Goal: Feedback & Contribution: Contribute content

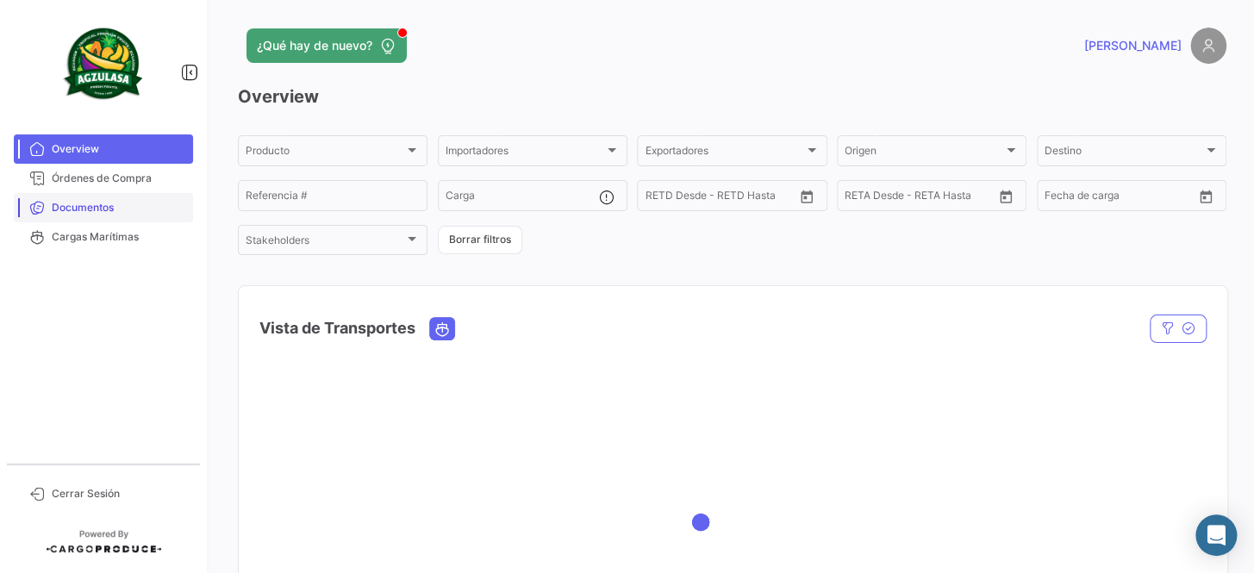
click at [140, 211] on span "Documentos" at bounding box center [119, 208] width 134 height 16
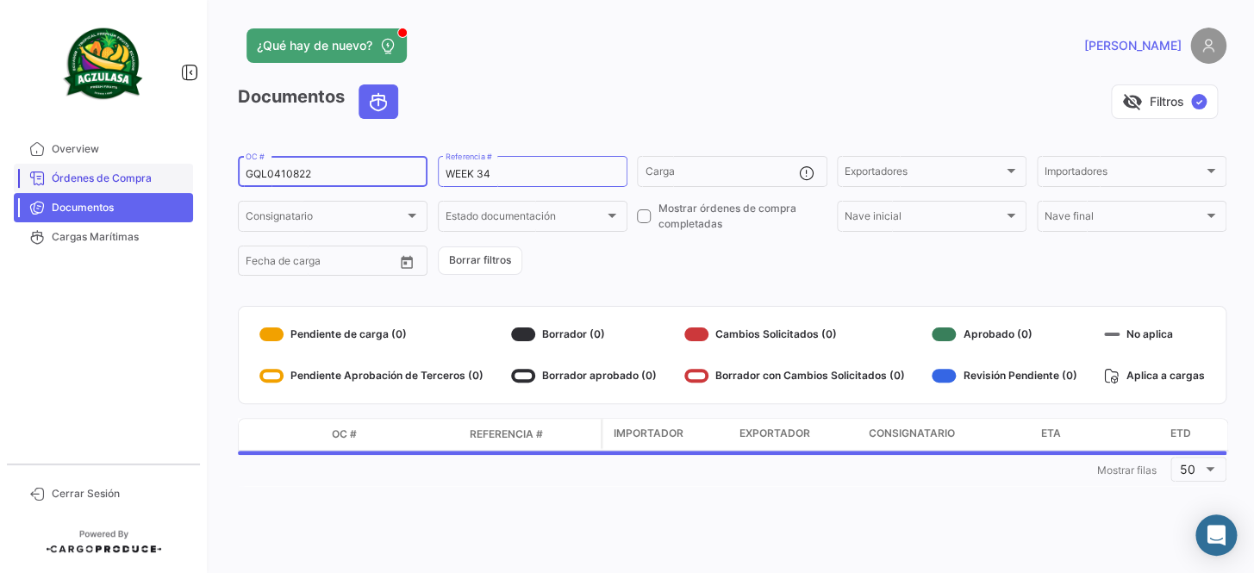
drag, startPoint x: 328, startPoint y: 172, endPoint x: 161, endPoint y: 172, distance: 166.4
click at [161, 172] on mat-sidenav-container "Overview Órdenes de Compra Documentos Cargas Marítimas Cerrar Sesión ¿Qué hay d…" at bounding box center [627, 286] width 1254 height 573
click at [290, 169] on input "OC #" at bounding box center [333, 174] width 174 height 12
paste input "GQL0411128"
type input "GQL0411128"
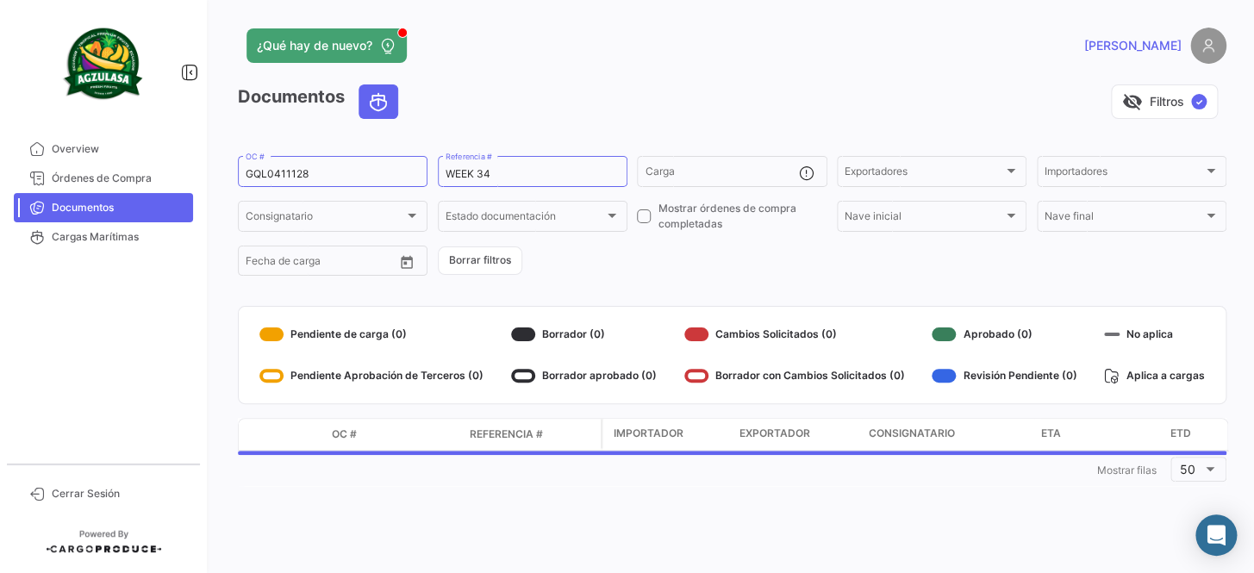
click at [622, 268] on form "GQL0411128 OC # WEEK 34 Referencia # Carga Exportadores Exportadores Importador…" at bounding box center [732, 215] width 989 height 125
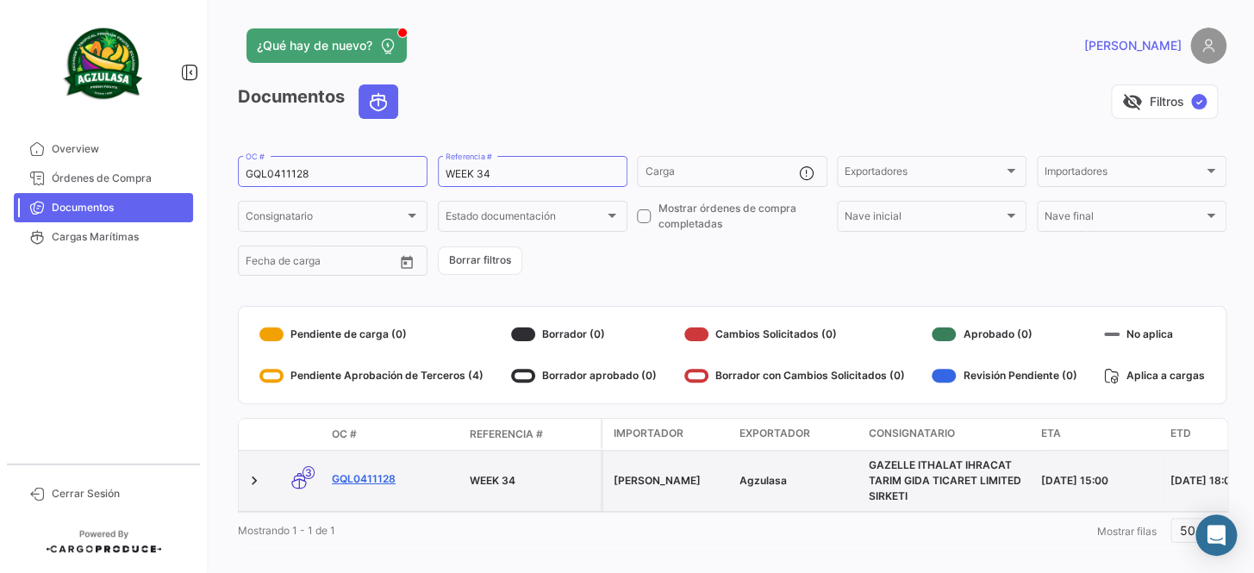
click at [359, 472] on link "GQL0411128" at bounding box center [394, 480] width 124 height 16
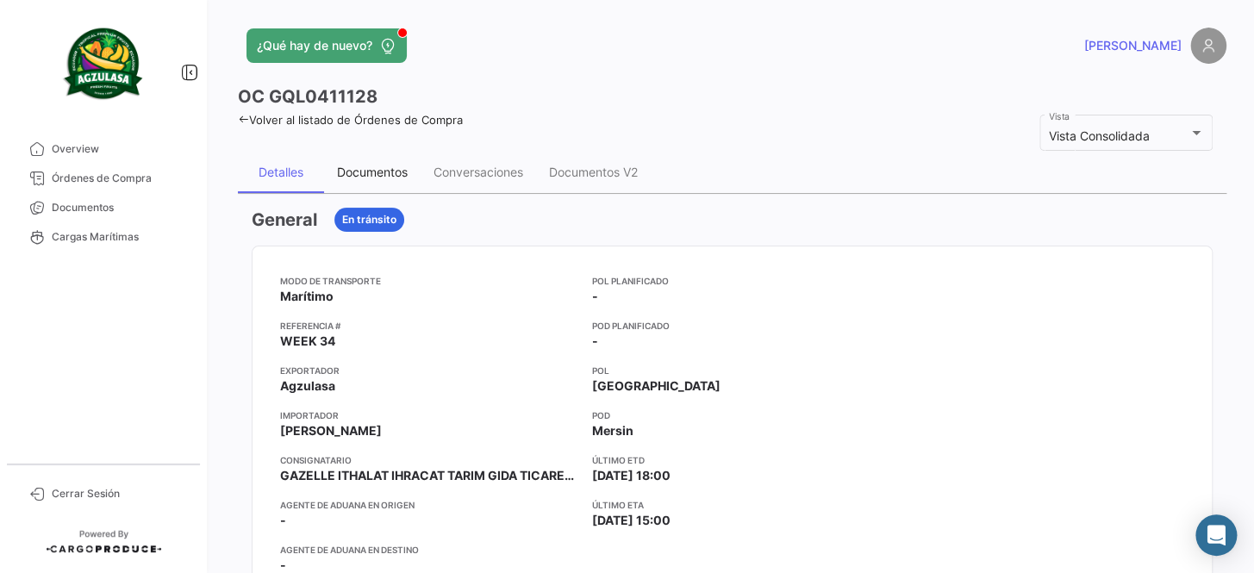
click at [385, 177] on div "Documentos" at bounding box center [372, 172] width 71 height 15
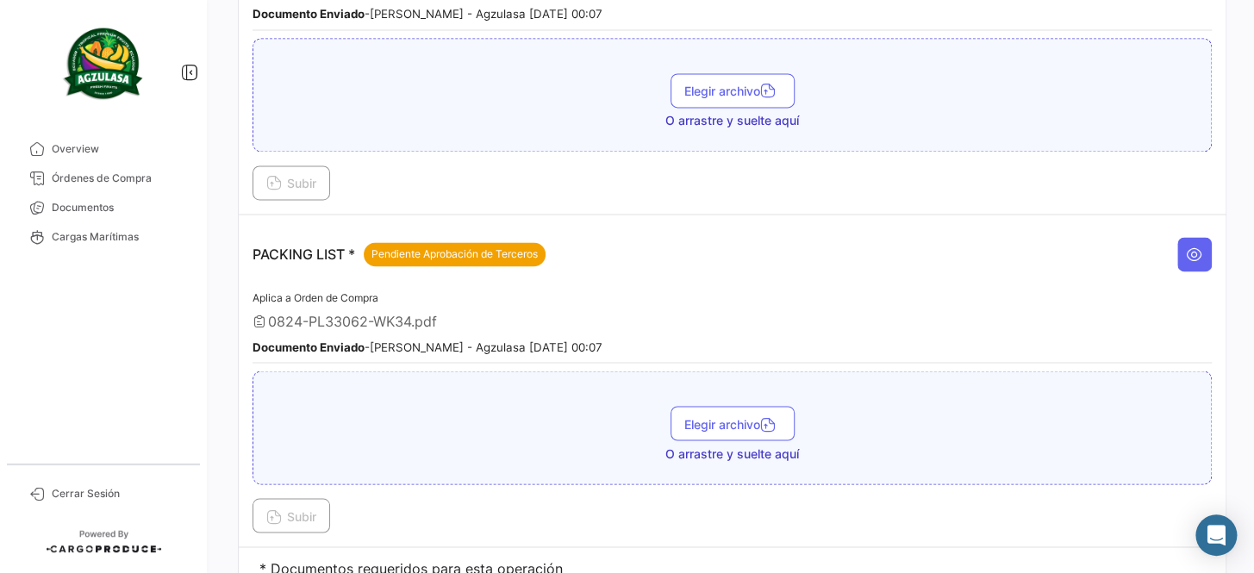
scroll to position [1078, 0]
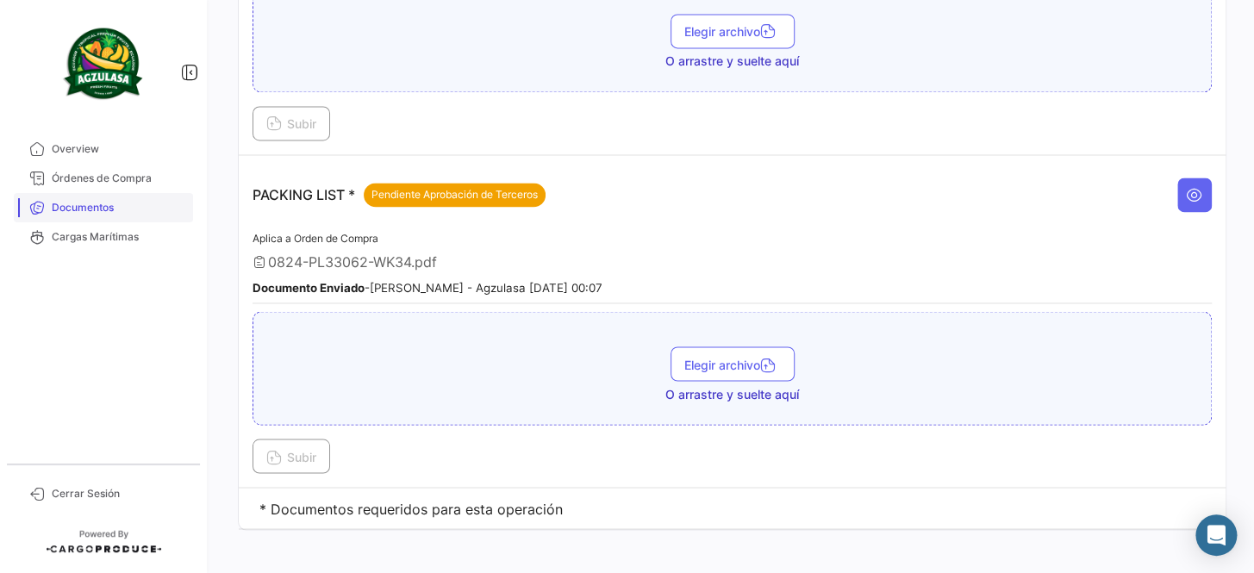
click at [97, 203] on span "Documentos" at bounding box center [119, 208] width 134 height 16
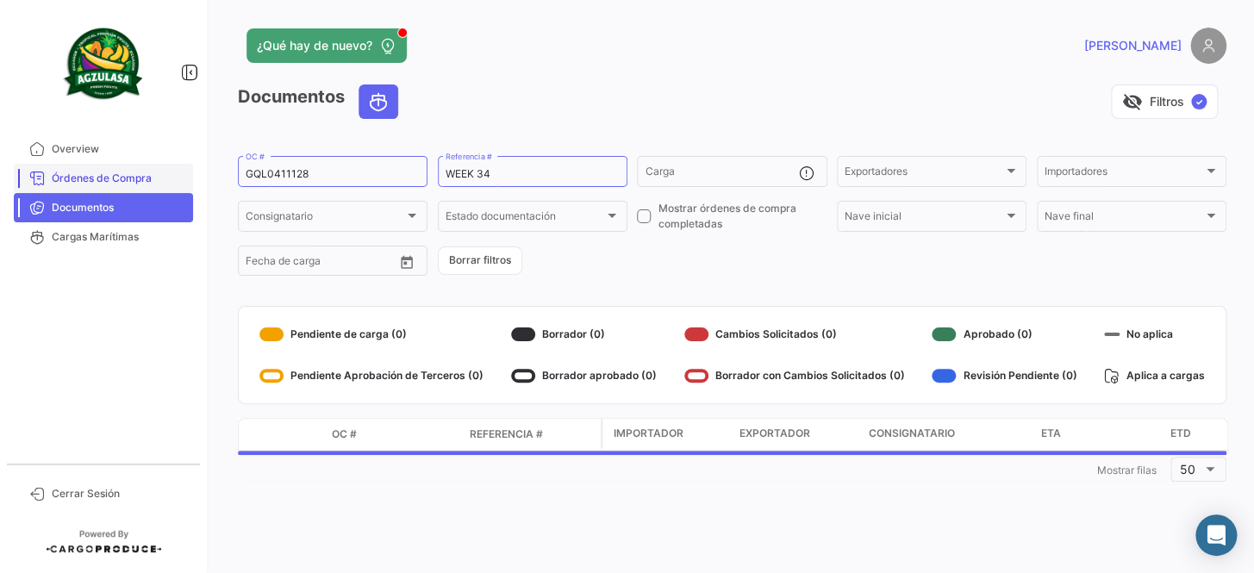
drag, startPoint x: 360, startPoint y: 166, endPoint x: 180, endPoint y: 181, distance: 180.9
click at [180, 181] on mat-sidenav-container "Overview Órdenes de Compra Documentos Cargas Marítimas Cerrar Sesión ¿Qué hay d…" at bounding box center [627, 286] width 1254 height 573
drag, startPoint x: 293, startPoint y: 179, endPoint x: 194, endPoint y: 186, distance: 99.4
click at [189, 186] on mat-sidenav-container "Overview Órdenes de Compra Documentos Cargas Marítimas Cerrar Sesión ¿Qué hay d…" at bounding box center [627, 286] width 1254 height 573
paste input "0927"
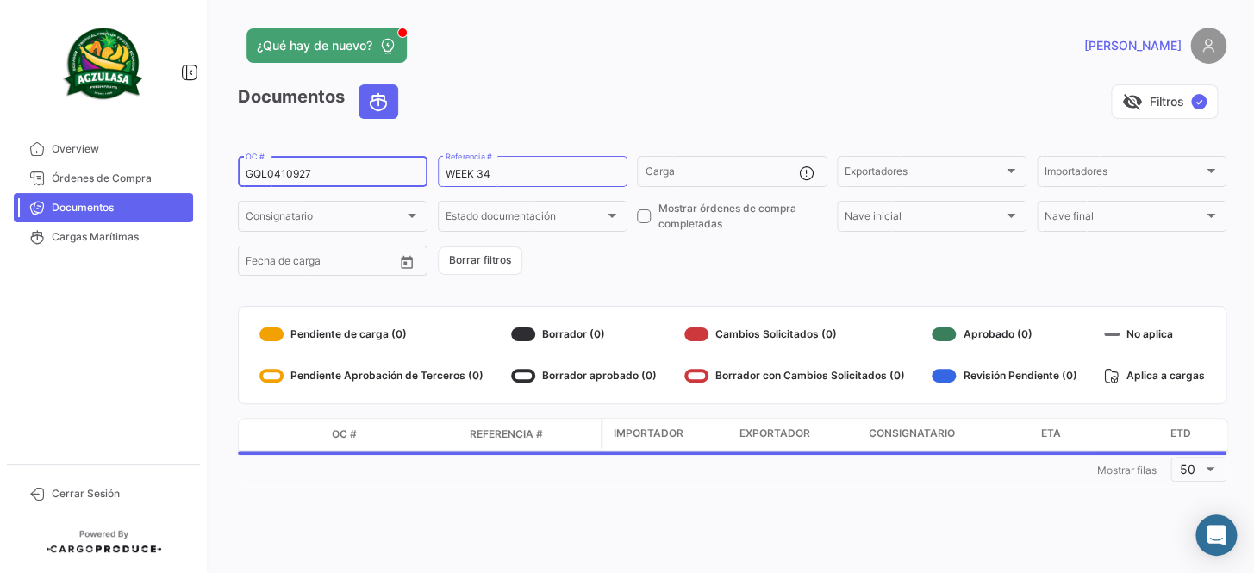
type input "GQL0410927"
click at [631, 266] on form "GQL0410927 OC # WEEK 34 Referencia # Carga Exportadores Exportadores Importador…" at bounding box center [732, 215] width 989 height 125
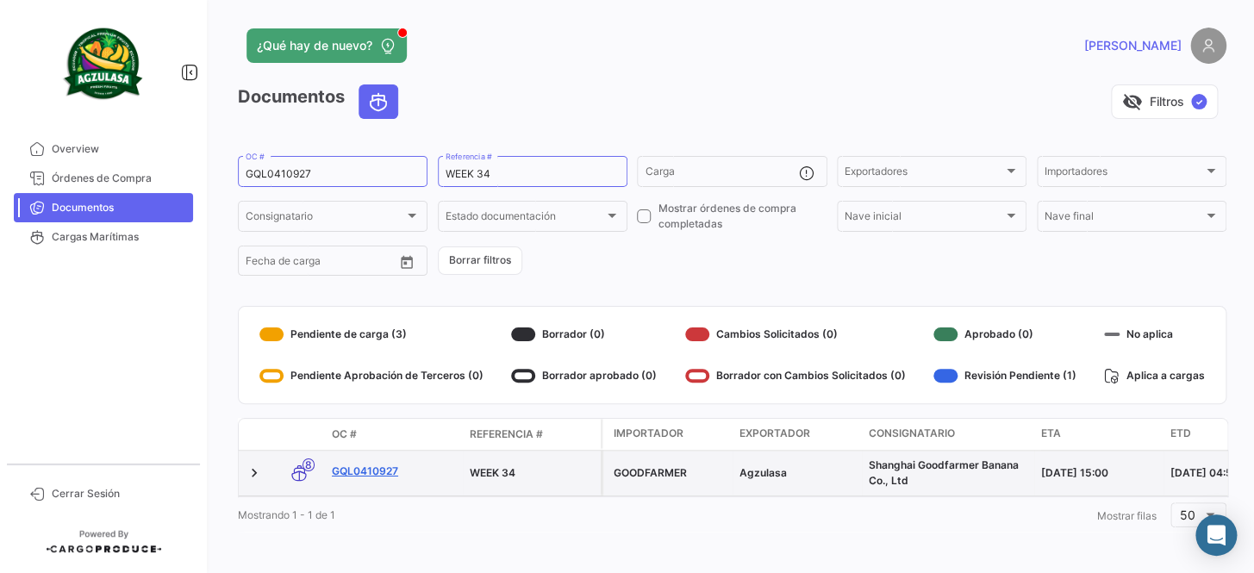
click at [363, 474] on link "GQL0410927" at bounding box center [394, 472] width 124 height 16
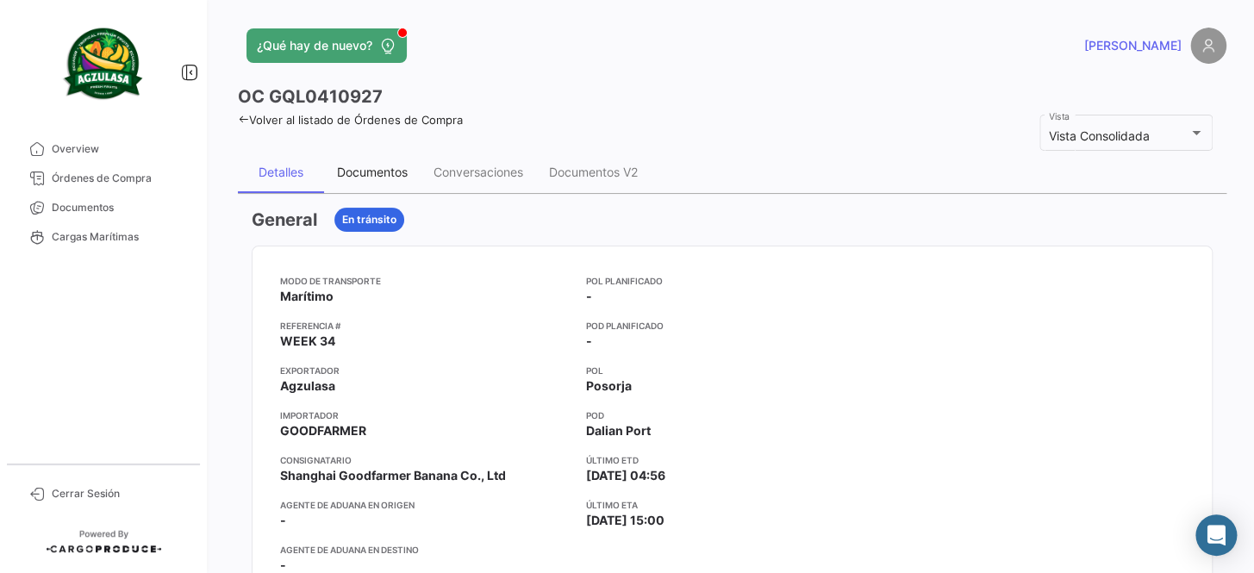
click at [378, 173] on div "Documentos" at bounding box center [372, 172] width 71 height 15
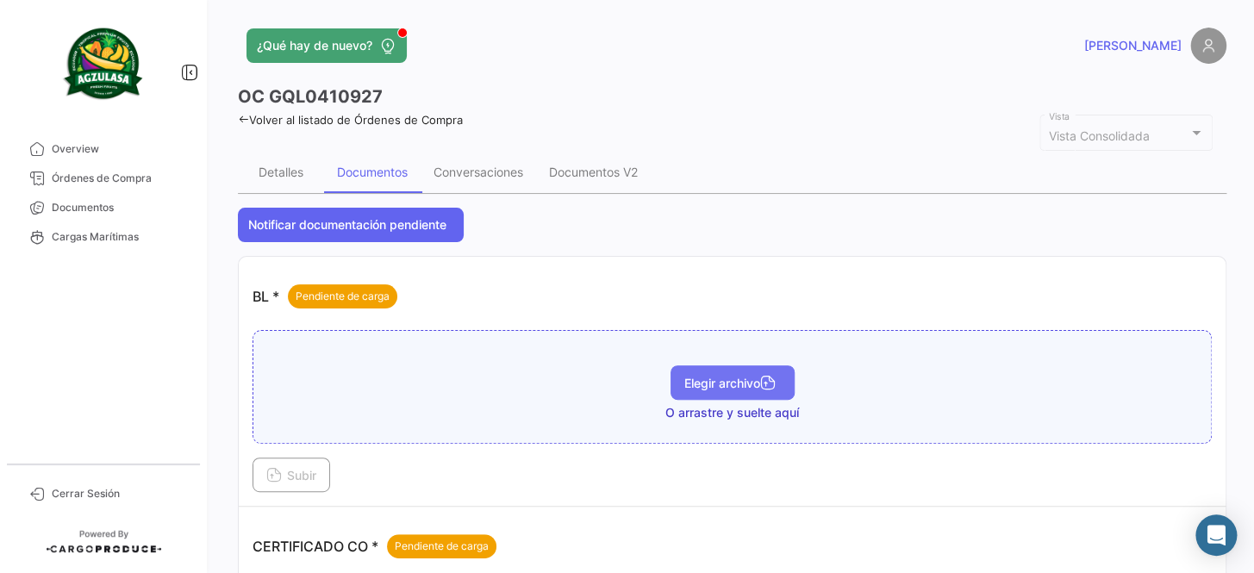
click at [748, 378] on span "Elegir archivo" at bounding box center [733, 383] width 97 height 15
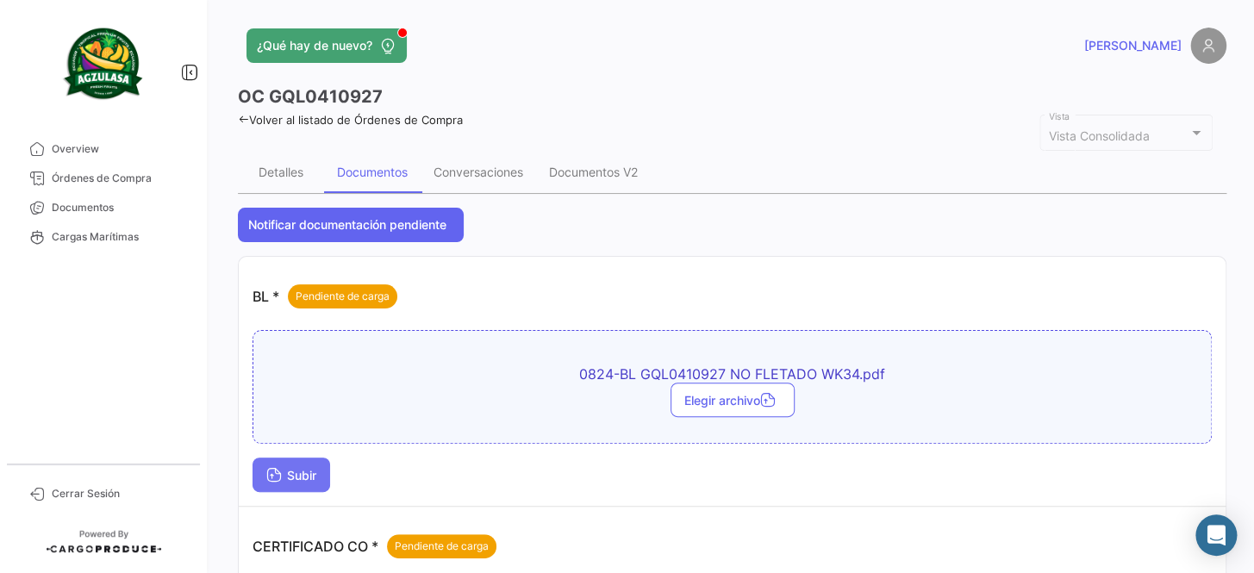
click at [308, 479] on span "Subir" at bounding box center [291, 475] width 50 height 15
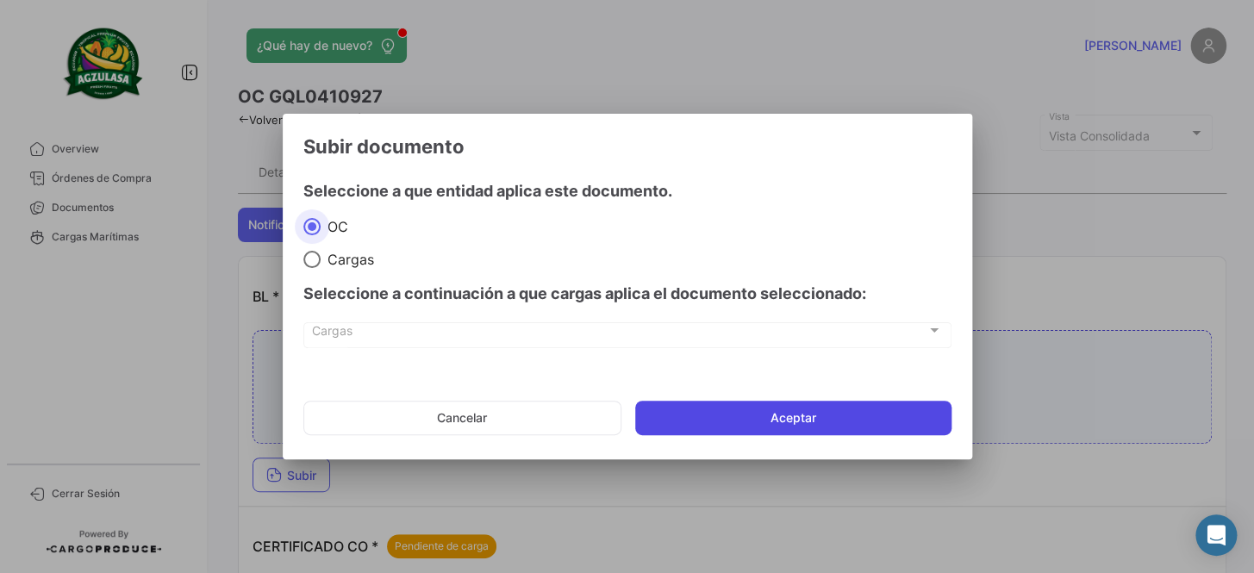
click at [714, 410] on button "Aceptar" at bounding box center [793, 418] width 316 height 34
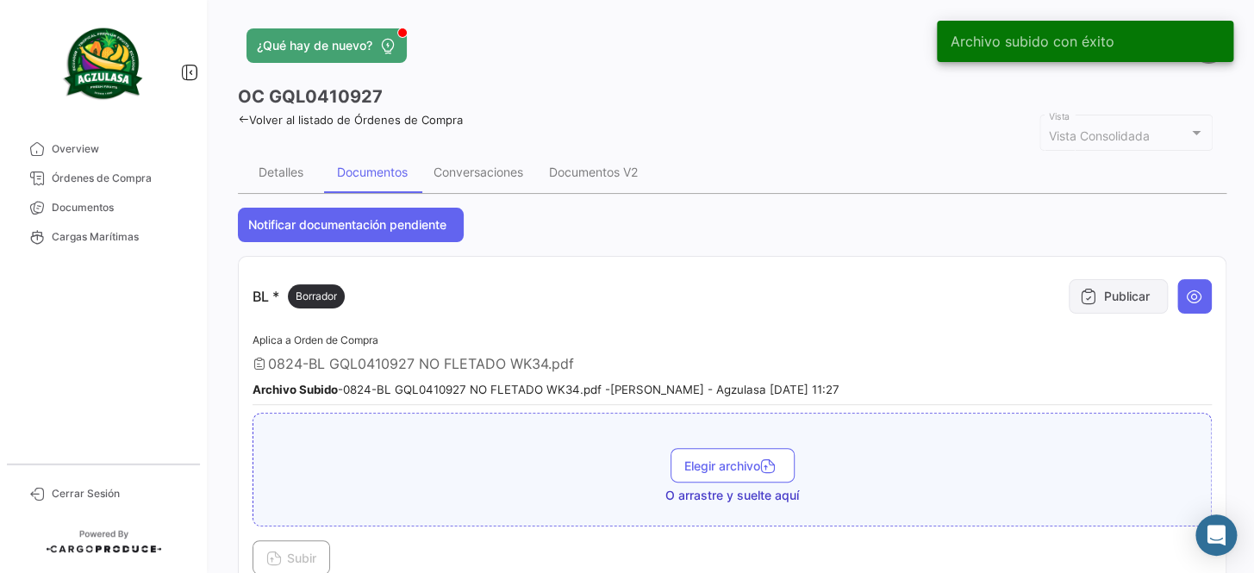
click at [1117, 285] on button "Publicar" at bounding box center [1118, 296] width 99 height 34
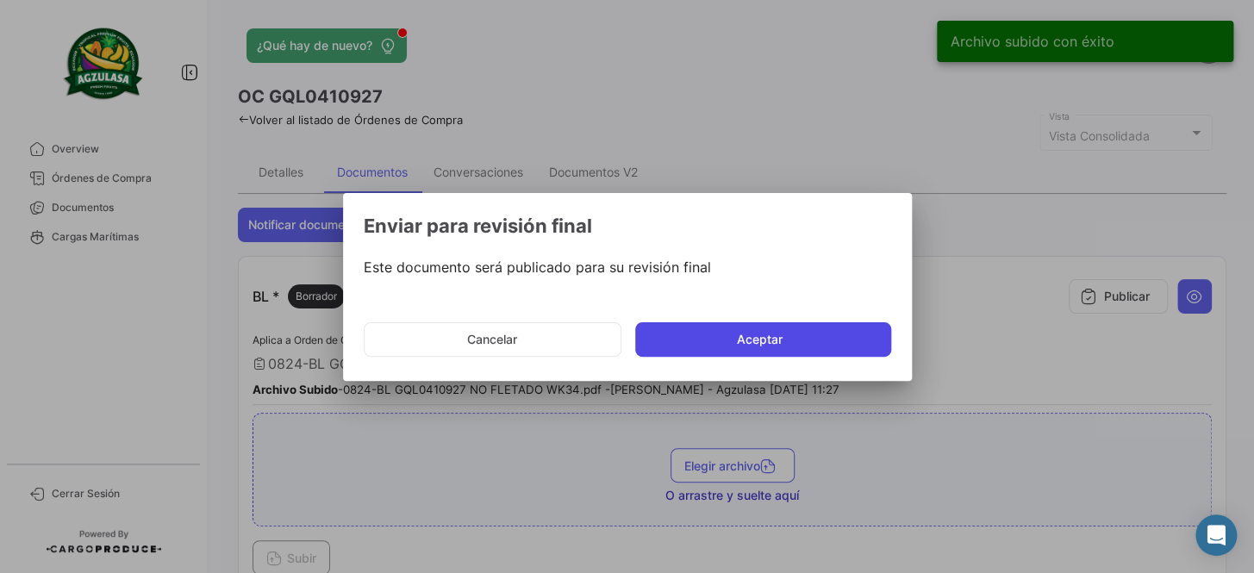
click at [821, 340] on button "Aceptar" at bounding box center [763, 339] width 256 height 34
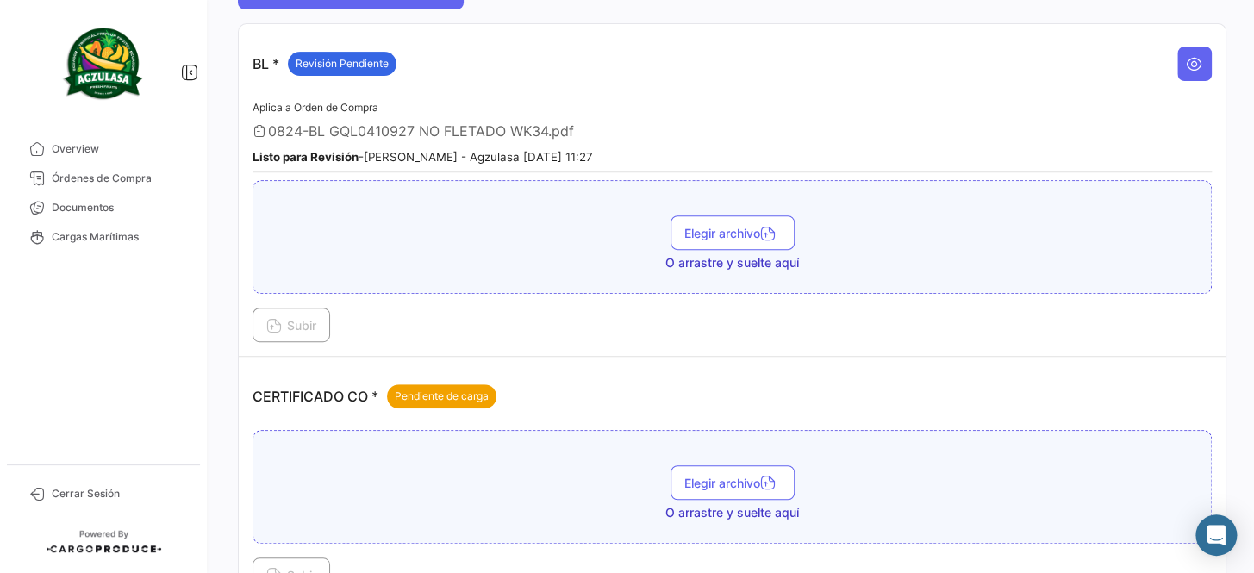
scroll to position [313, 0]
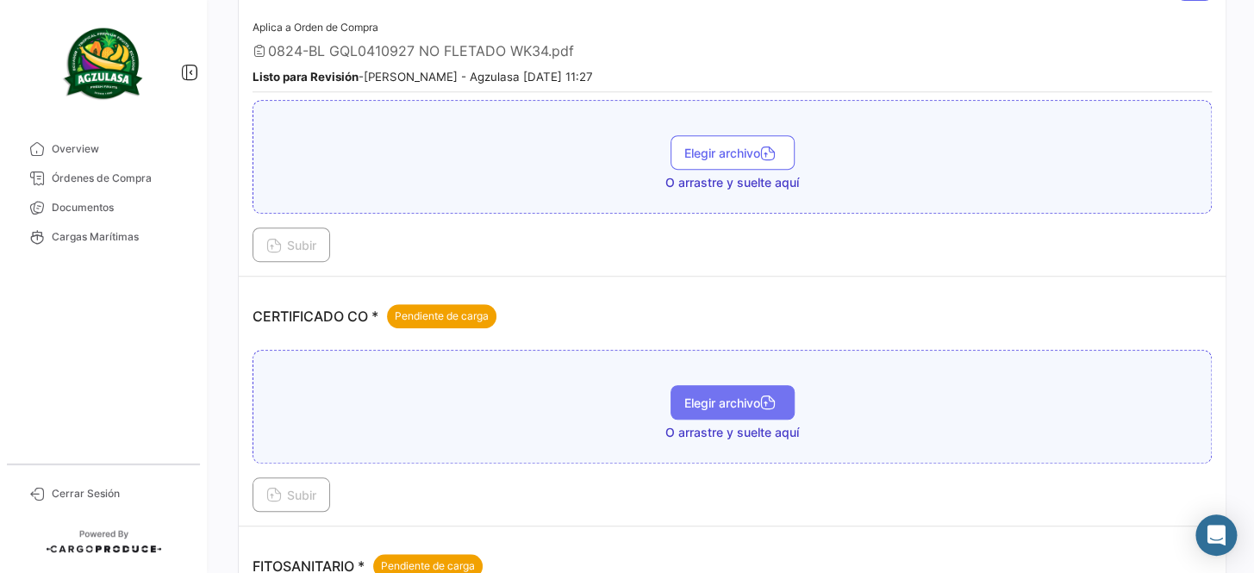
click at [741, 397] on span "Elegir archivo" at bounding box center [733, 403] width 97 height 15
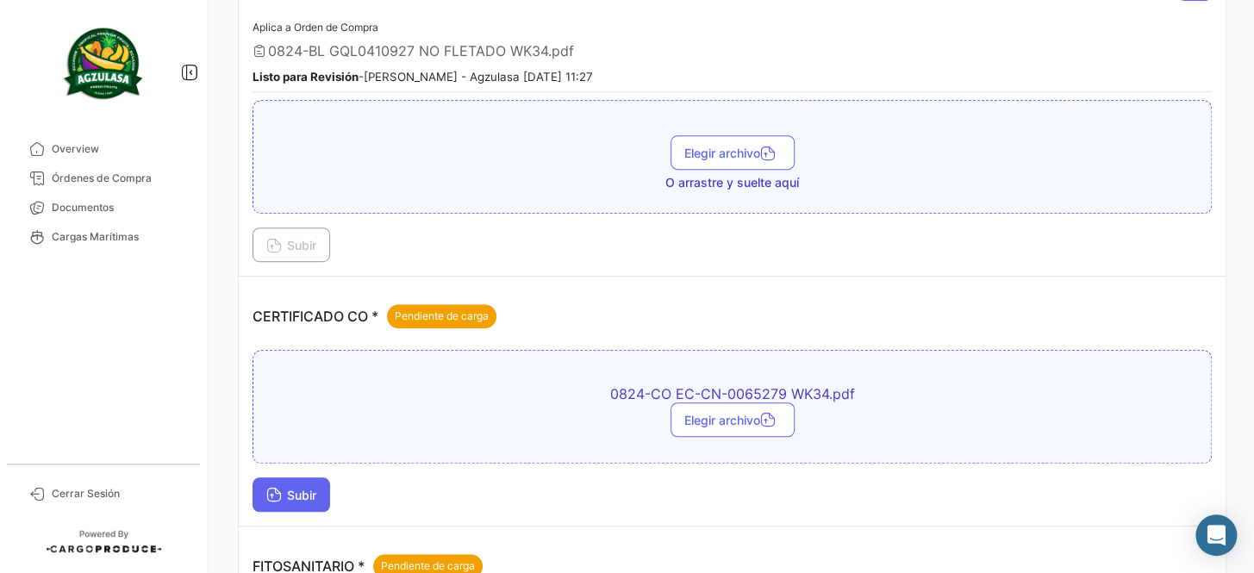
click at [308, 499] on button "Subir" at bounding box center [292, 495] width 78 height 34
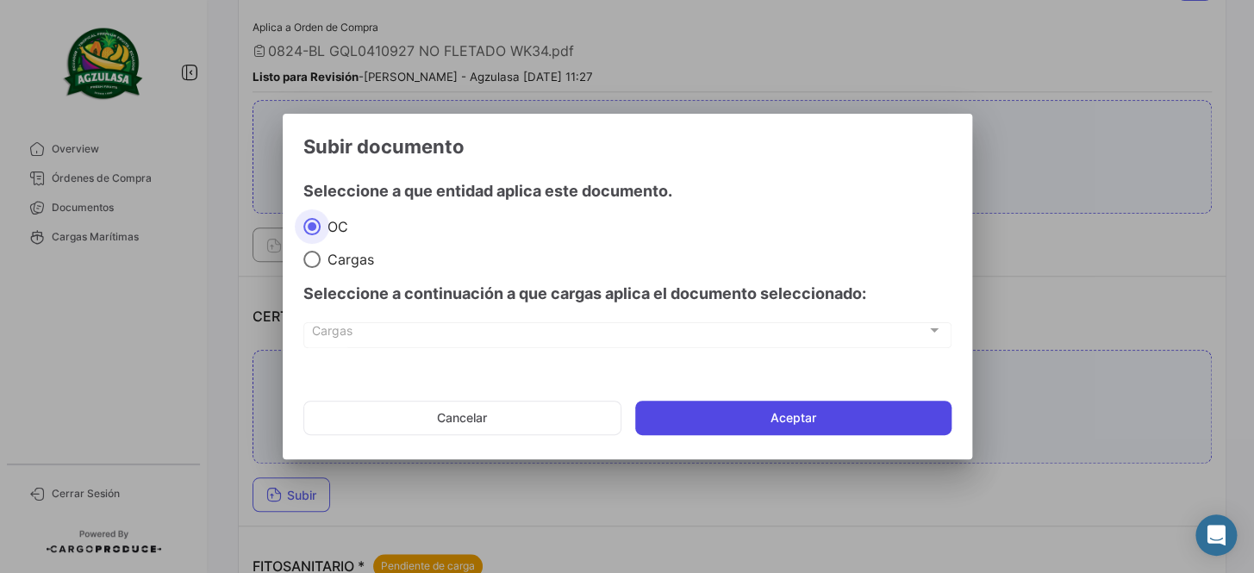
click at [844, 419] on button "Aceptar" at bounding box center [793, 418] width 316 height 34
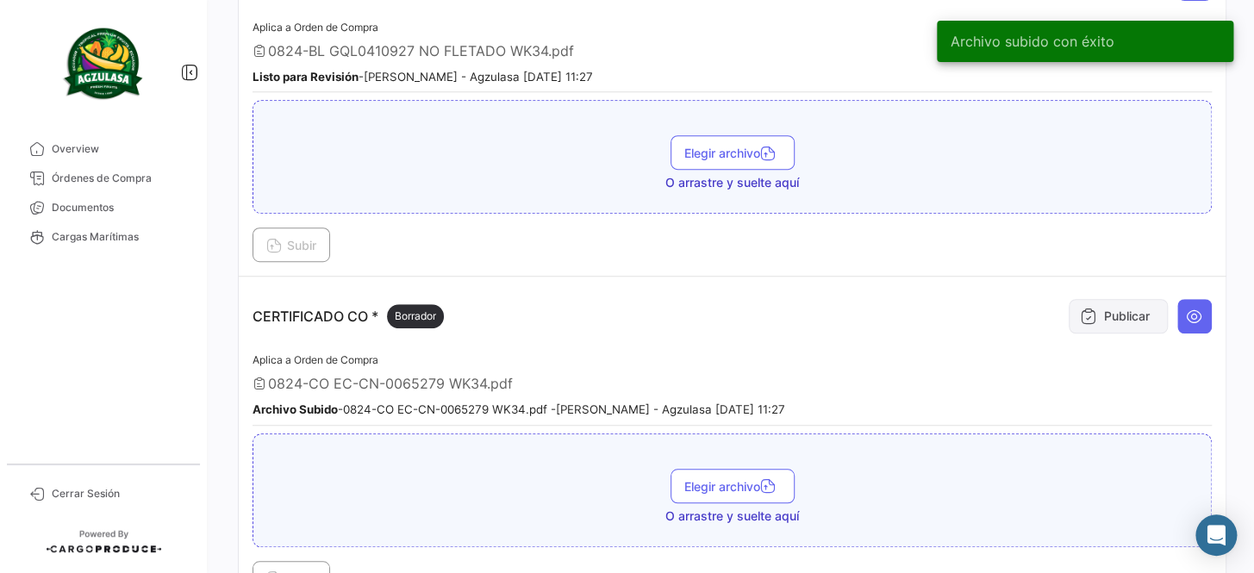
click at [1100, 314] on button "Publicar" at bounding box center [1118, 316] width 99 height 34
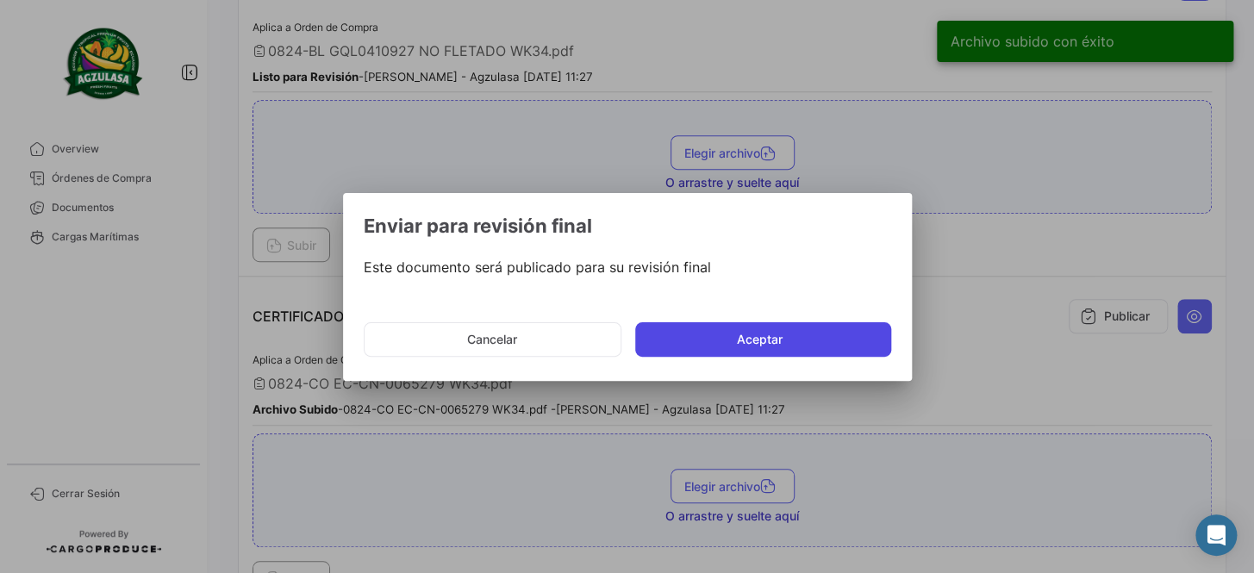
click at [831, 347] on button "Aceptar" at bounding box center [763, 339] width 256 height 34
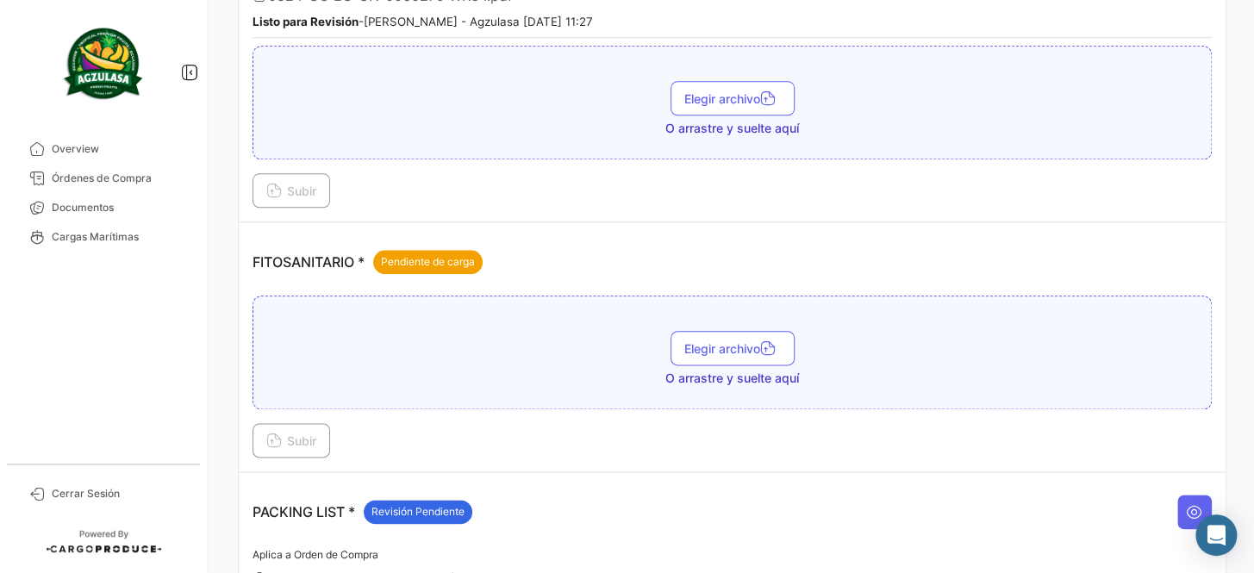
scroll to position [705, 0]
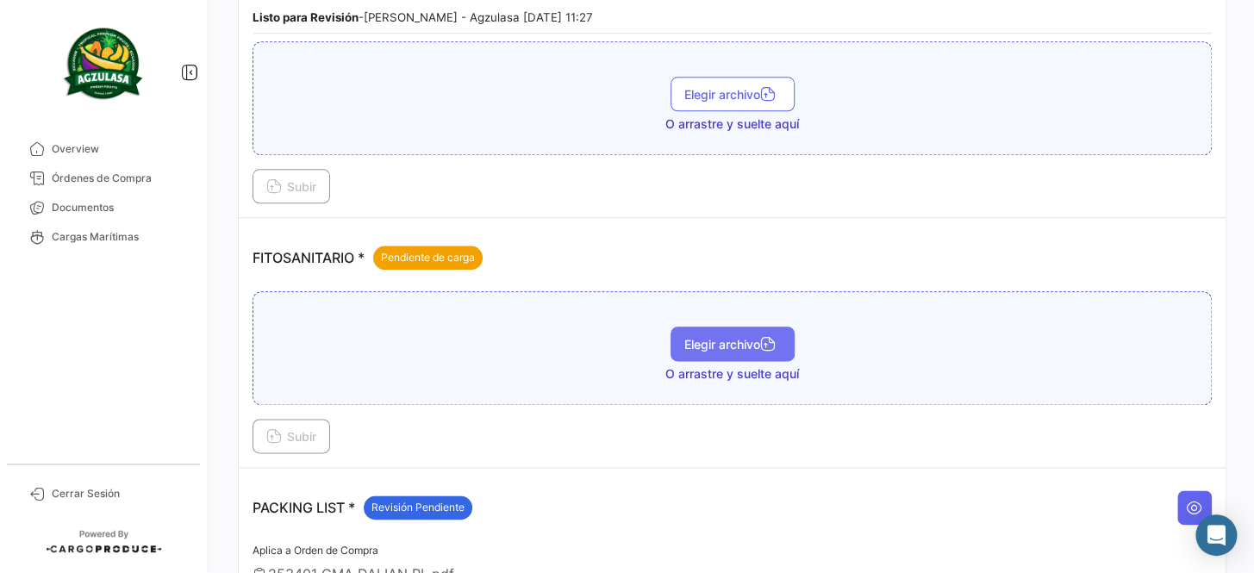
click at [734, 345] on button "Elegir archivo" at bounding box center [733, 344] width 124 height 34
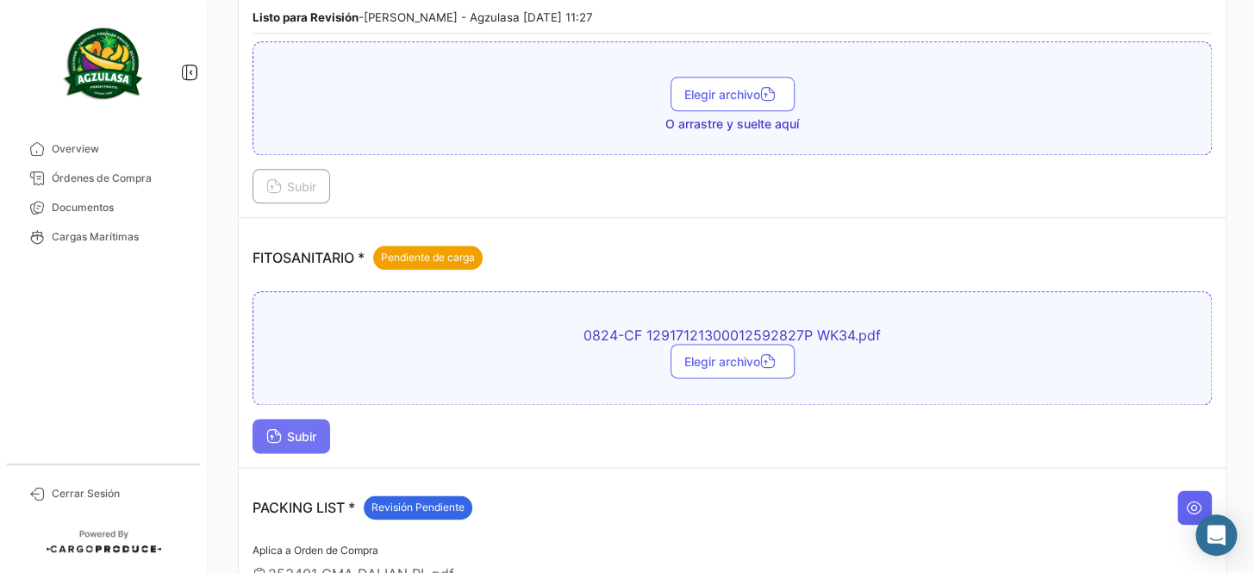
click at [309, 429] on span "Subir" at bounding box center [291, 436] width 50 height 15
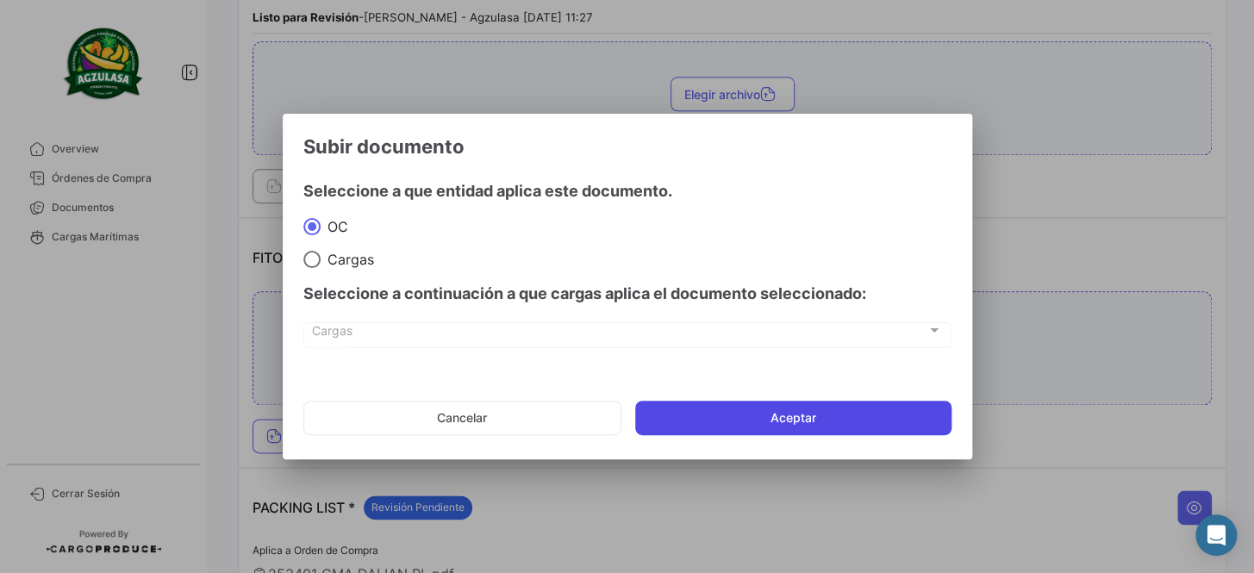
click at [736, 415] on button "Aceptar" at bounding box center [793, 418] width 316 height 34
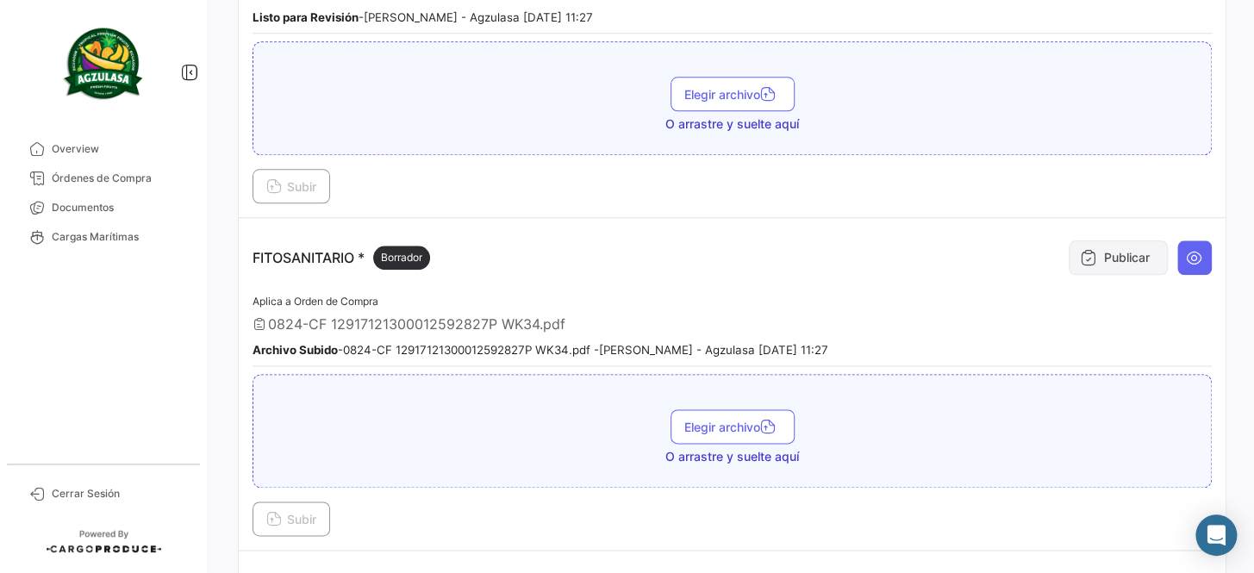
click at [1113, 259] on button "Publicar" at bounding box center [1118, 258] width 99 height 34
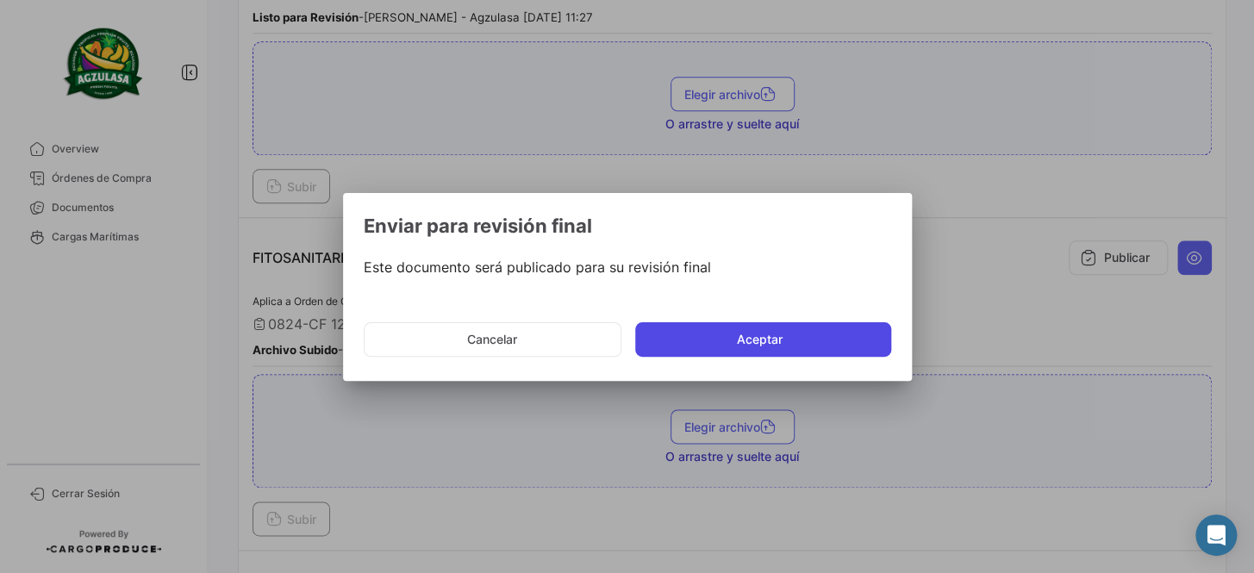
click at [785, 345] on button "Aceptar" at bounding box center [763, 339] width 256 height 34
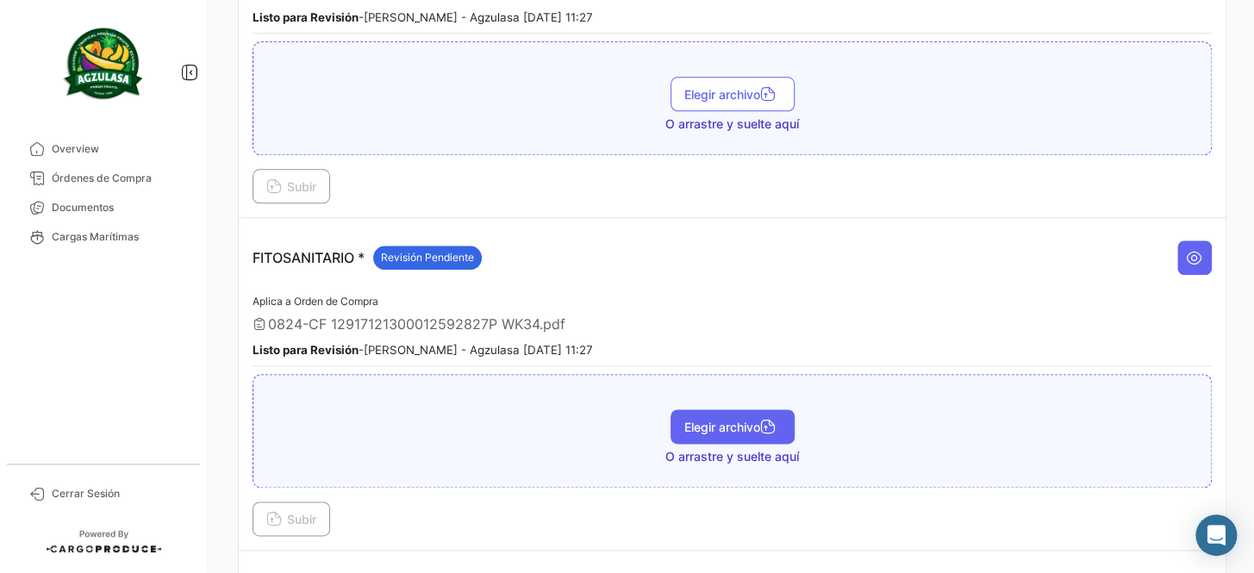
click at [742, 420] on span "Elegir archivo" at bounding box center [733, 427] width 97 height 15
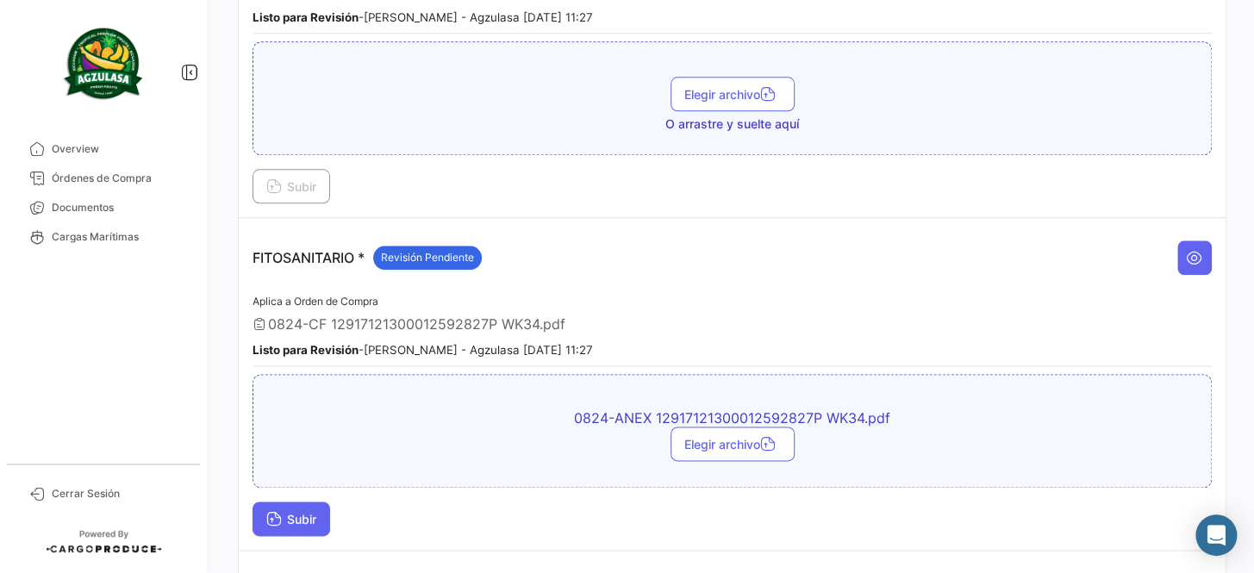
click at [281, 502] on button "Subir" at bounding box center [292, 519] width 78 height 34
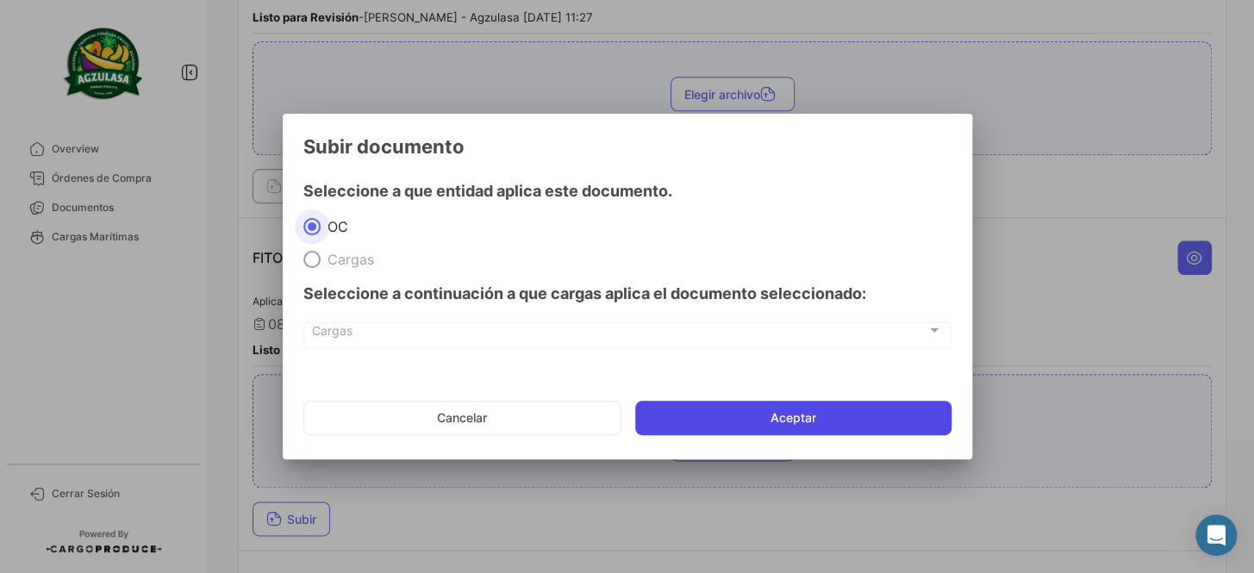
click at [758, 406] on button "Aceptar" at bounding box center [793, 418] width 316 height 34
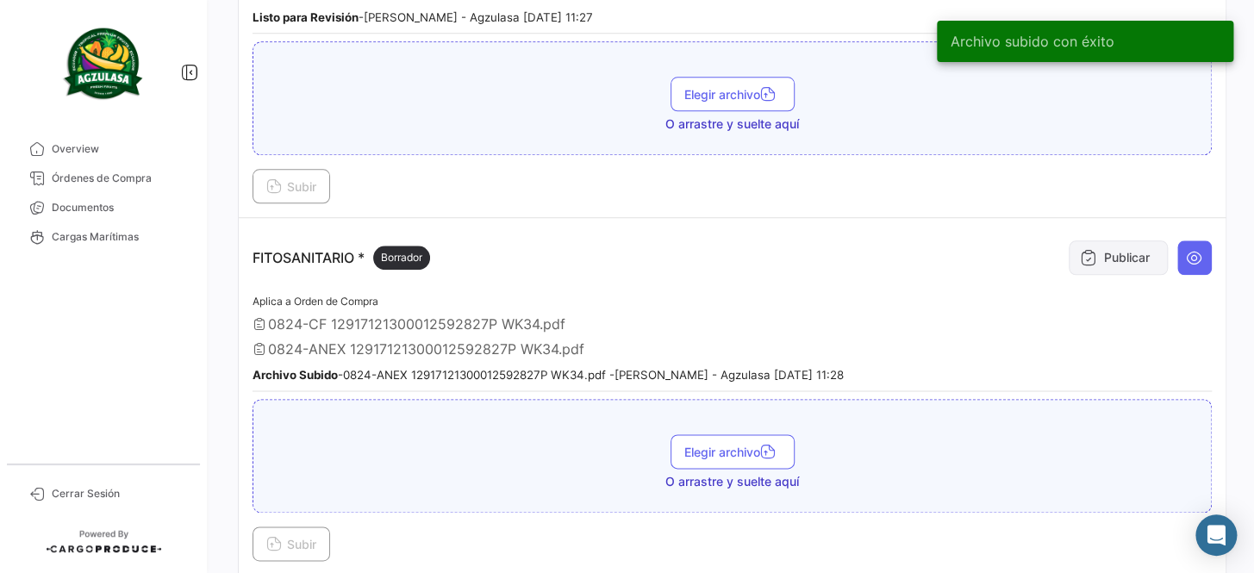
click at [1117, 253] on button "Publicar" at bounding box center [1118, 258] width 99 height 34
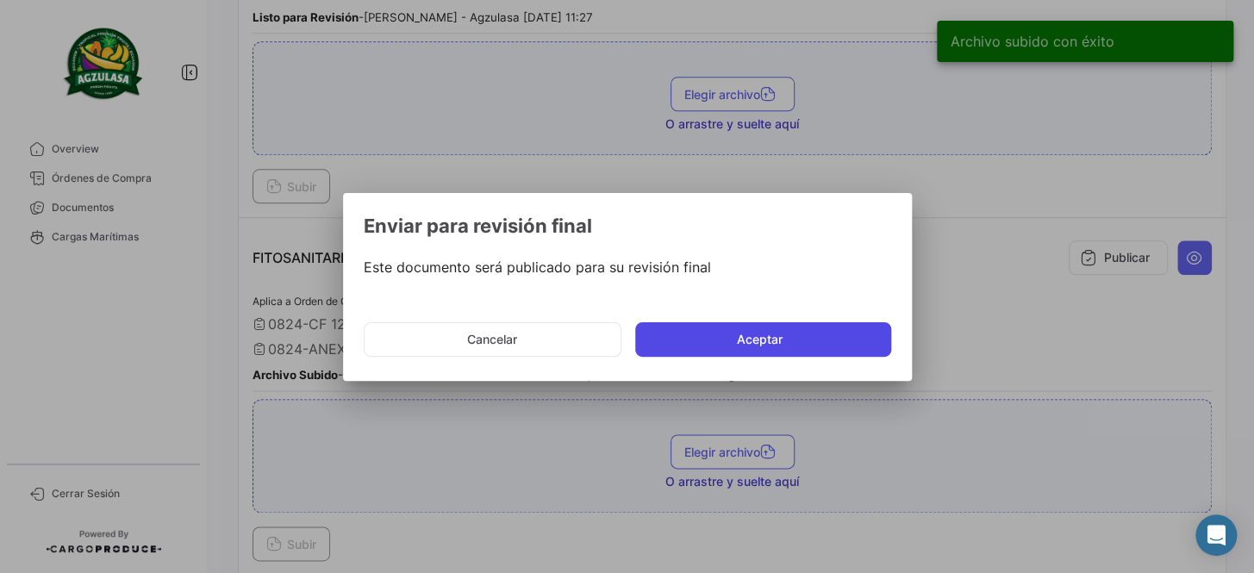
click at [823, 338] on button "Aceptar" at bounding box center [763, 339] width 256 height 34
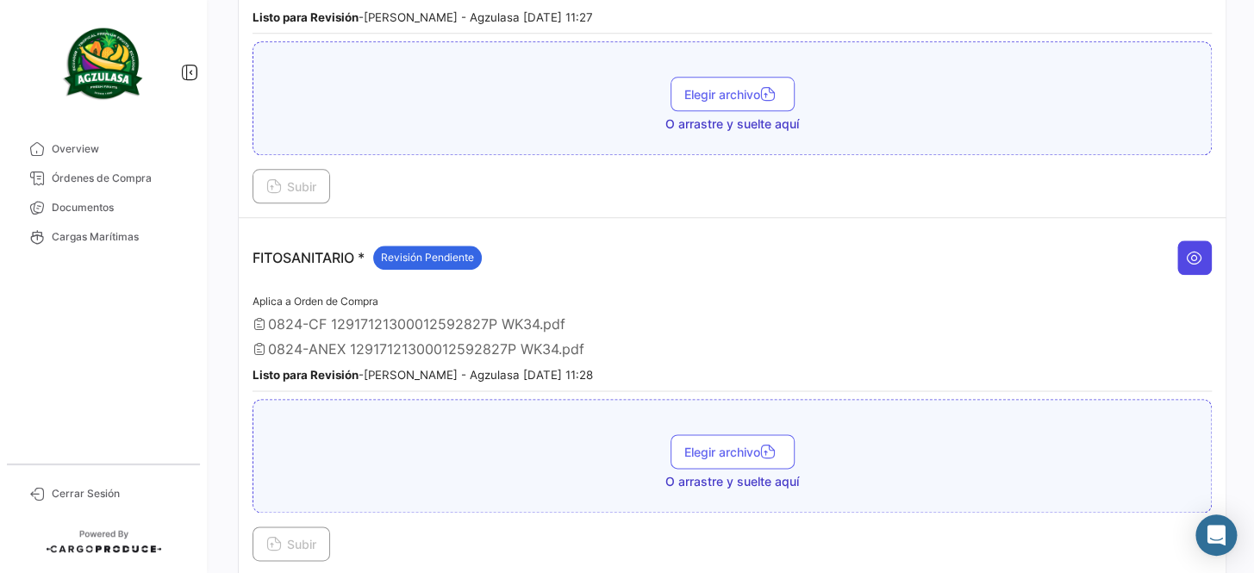
click at [1190, 255] on icon at bounding box center [1194, 257] width 17 height 17
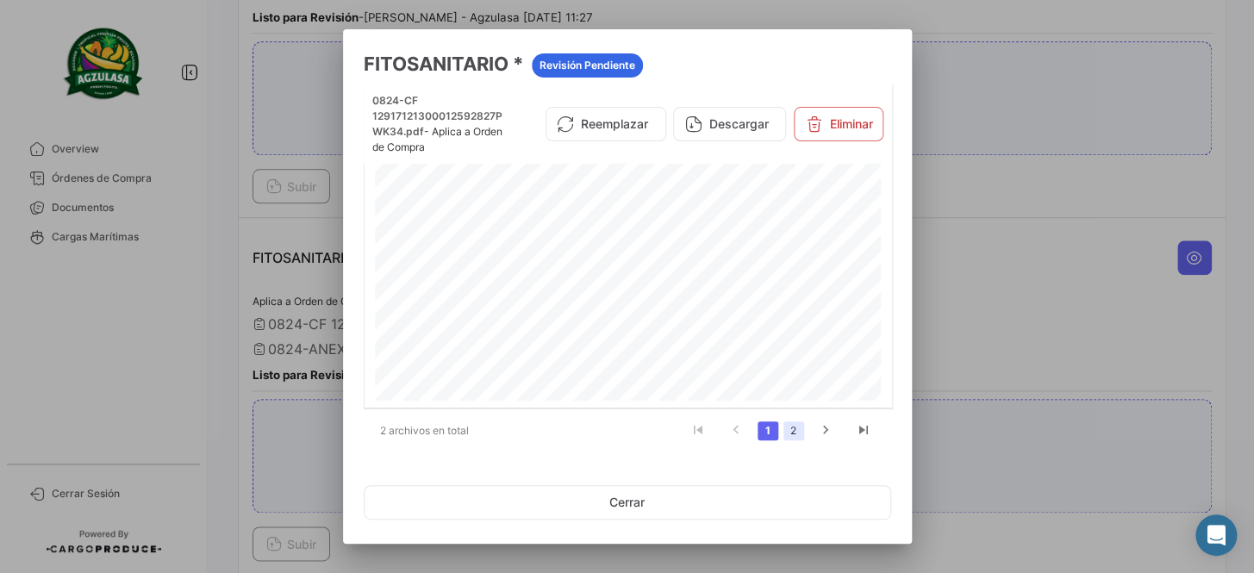
click at [791, 435] on link "2" at bounding box center [794, 431] width 21 height 19
click at [949, 316] on div at bounding box center [627, 286] width 1254 height 573
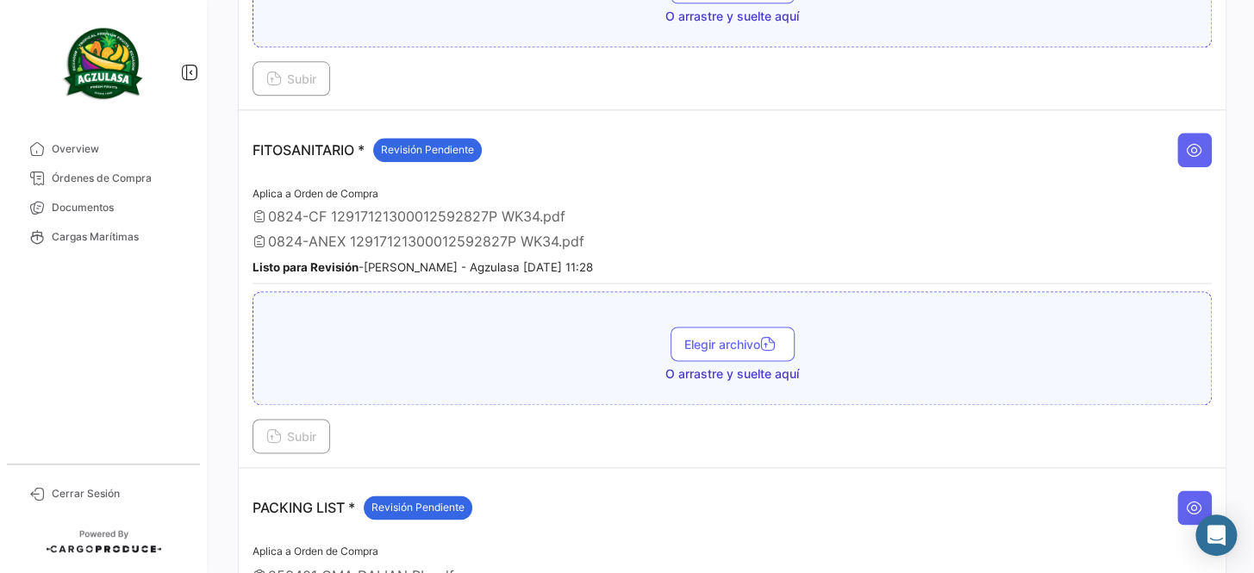
scroll to position [811, 0]
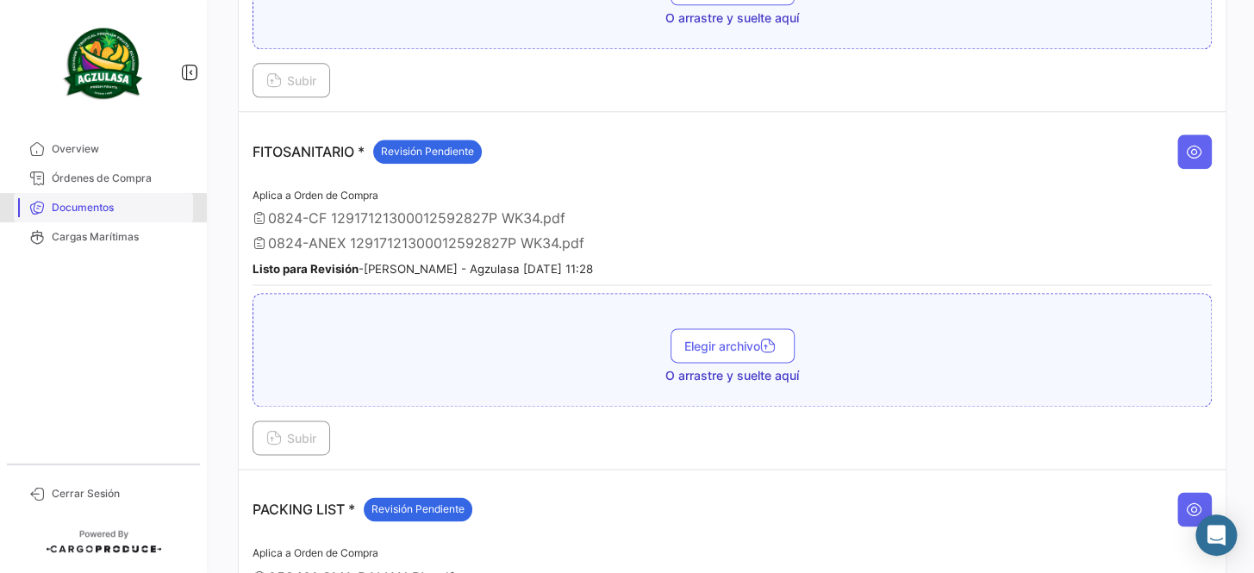
click at [144, 210] on span "Documentos" at bounding box center [119, 208] width 134 height 16
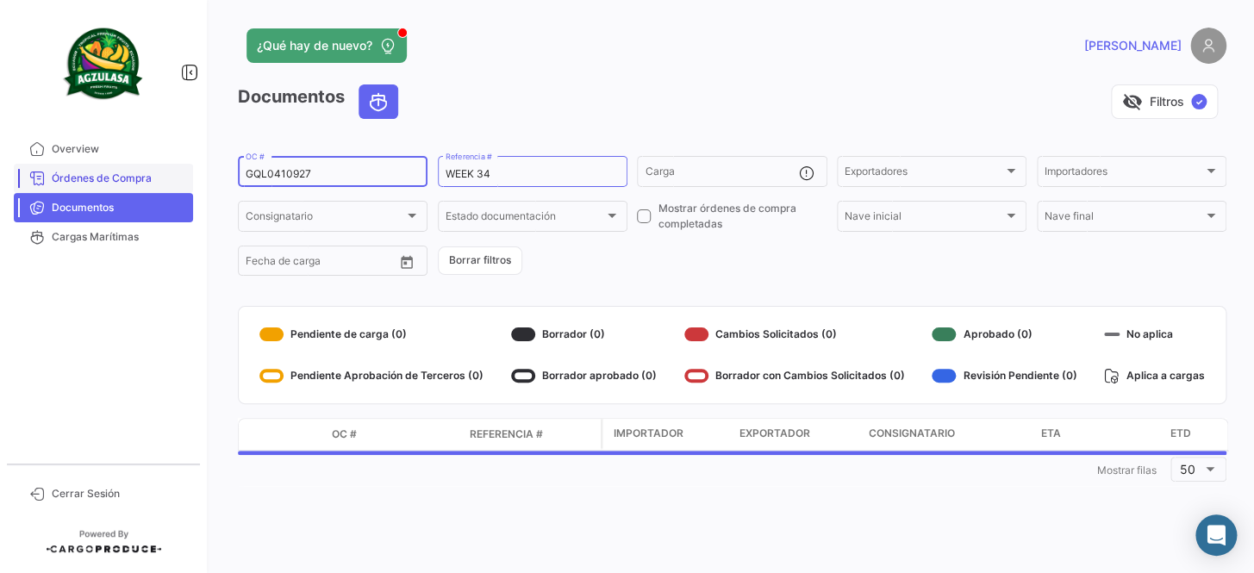
drag, startPoint x: 348, startPoint y: 174, endPoint x: 189, endPoint y: 185, distance: 159.8
click at [189, 185] on mat-sidenav-container "Overview Órdenes de Compra Documentos Cargas Marítimas Cerrar Sesión ¿Qué hay d…" at bounding box center [627, 286] width 1254 height 573
paste input "4"
type input "GQL0410947"
click at [537, 267] on form "GQL0410947 OC # WEEK 34 Referencia # Carga Exportadores Exportadores Importador…" at bounding box center [732, 215] width 989 height 125
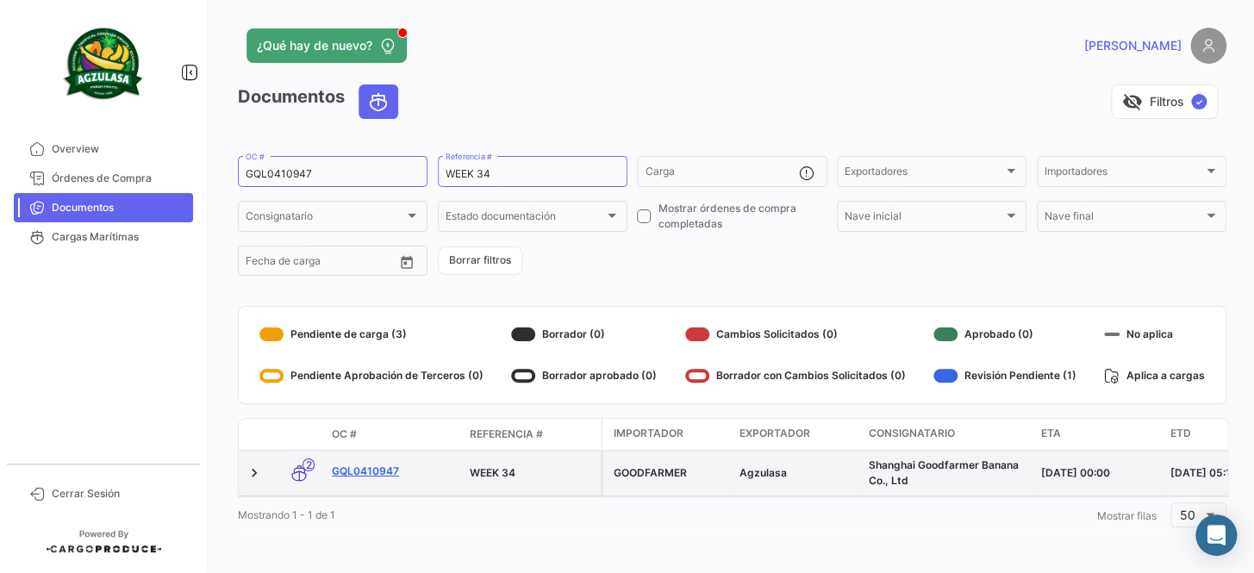
click at [358, 474] on link "GQL0410947" at bounding box center [394, 472] width 124 height 16
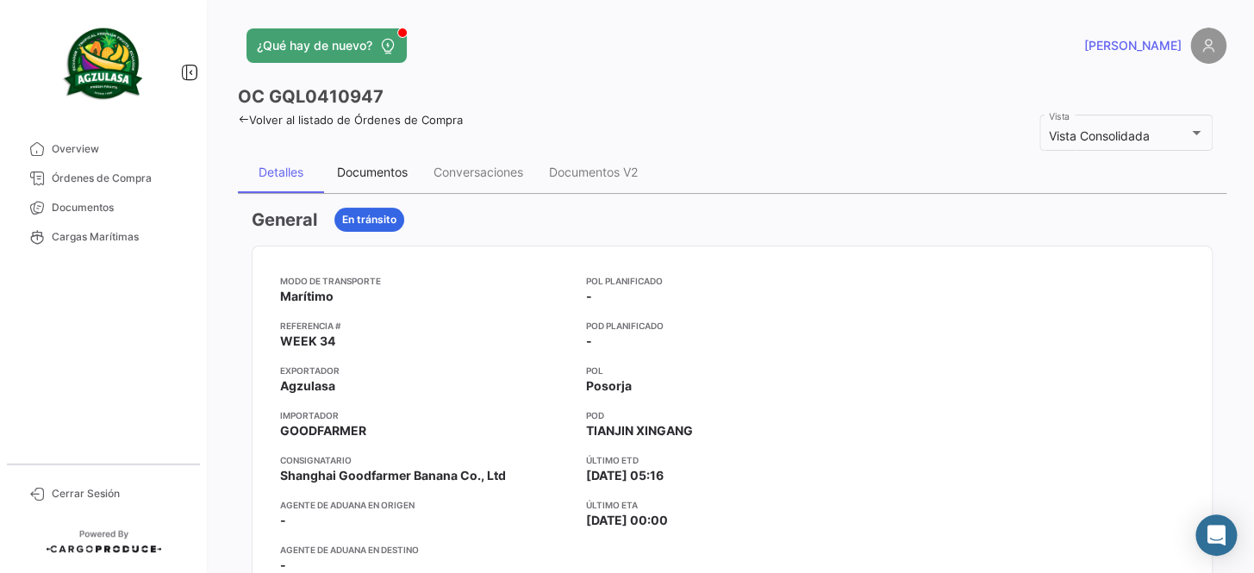
click at [396, 172] on div "Documentos" at bounding box center [372, 172] width 71 height 15
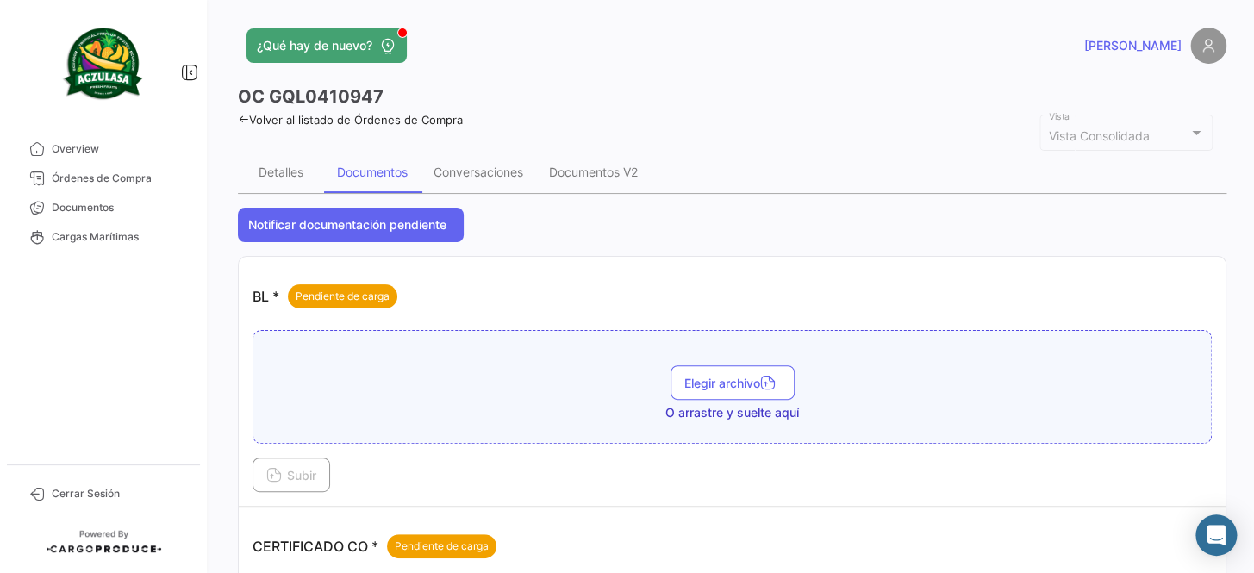
click at [671, 359] on div "Elegir archivo O arrastre y suelte aquí" at bounding box center [733, 387] width 960 height 114
click at [685, 378] on span "Elegir archivo" at bounding box center [733, 383] width 97 height 15
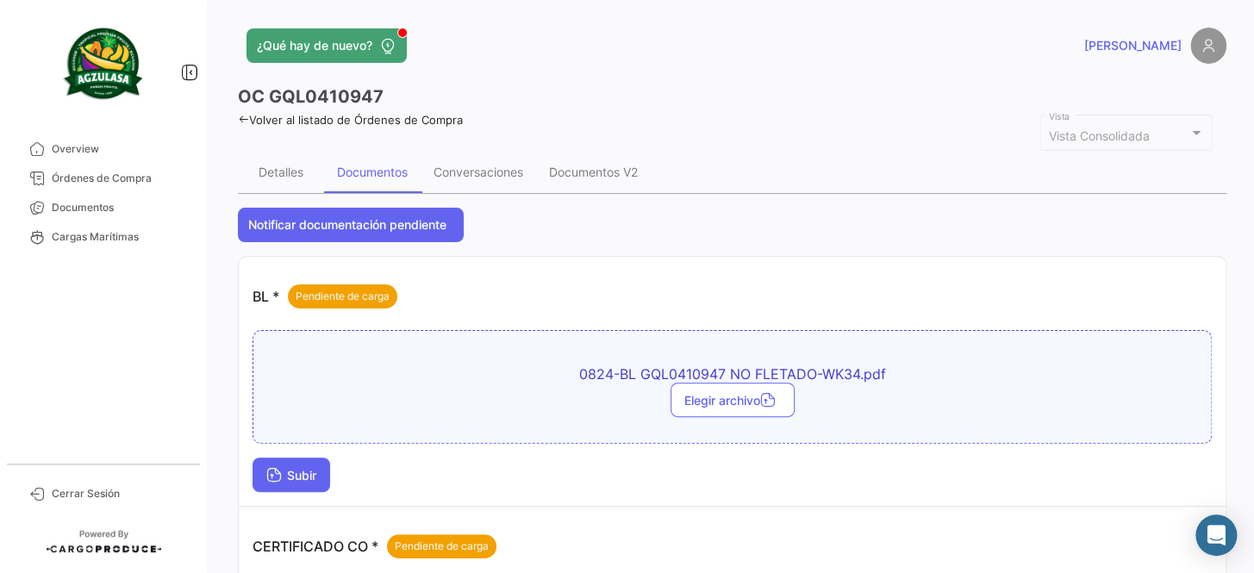
click at [325, 476] on button "Subir" at bounding box center [292, 475] width 78 height 34
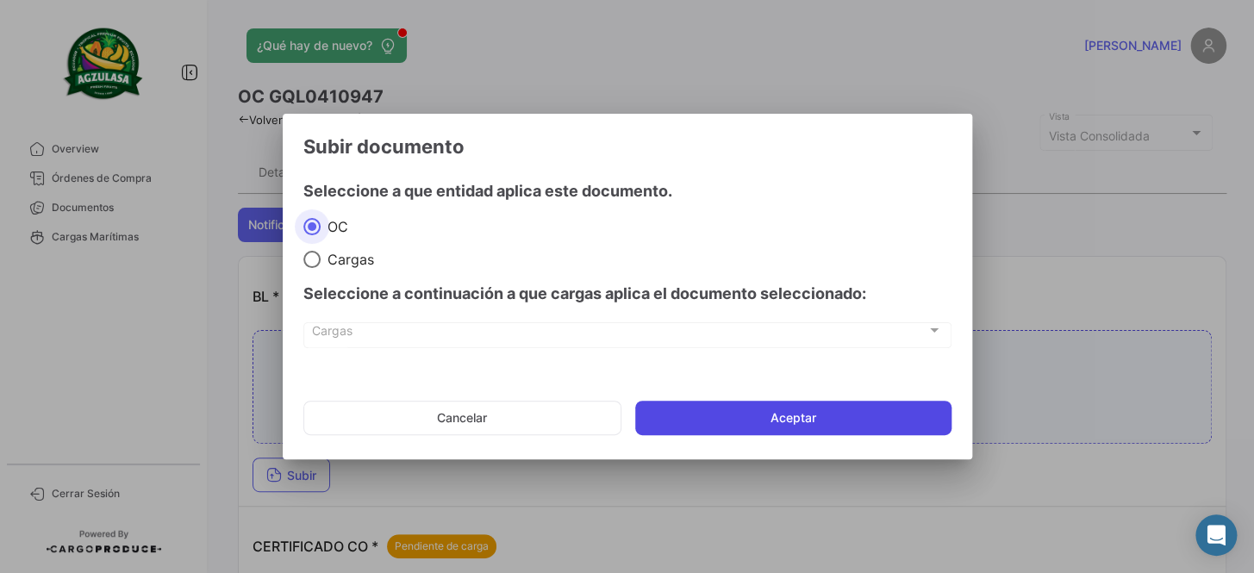
click at [759, 423] on button "Aceptar" at bounding box center [793, 418] width 316 height 34
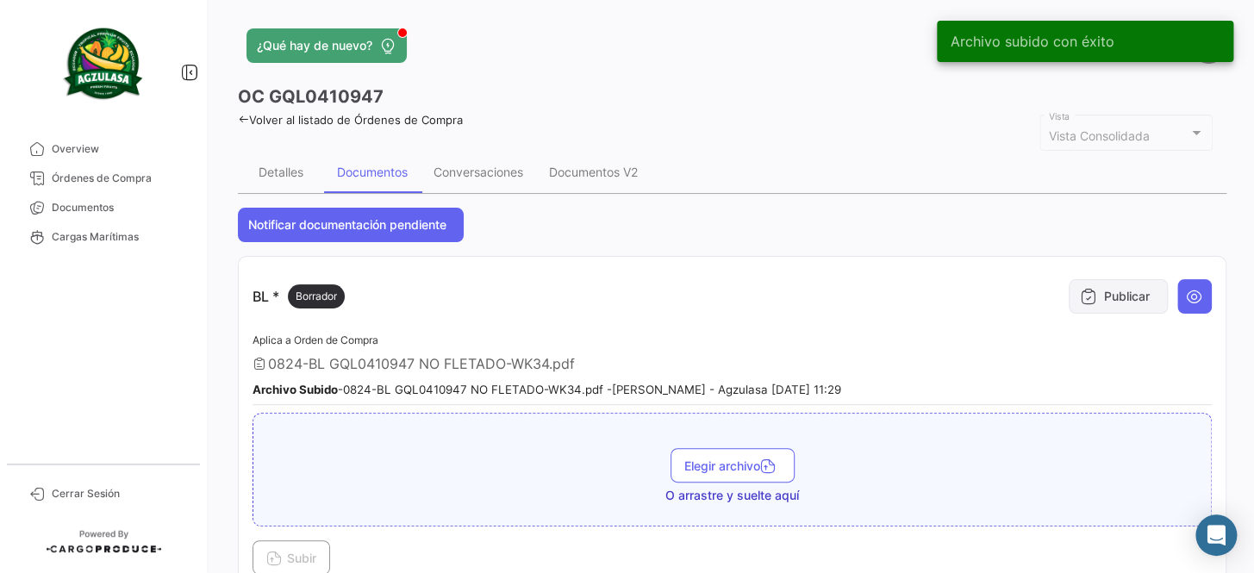
click at [1097, 295] on button "Publicar" at bounding box center [1118, 296] width 99 height 34
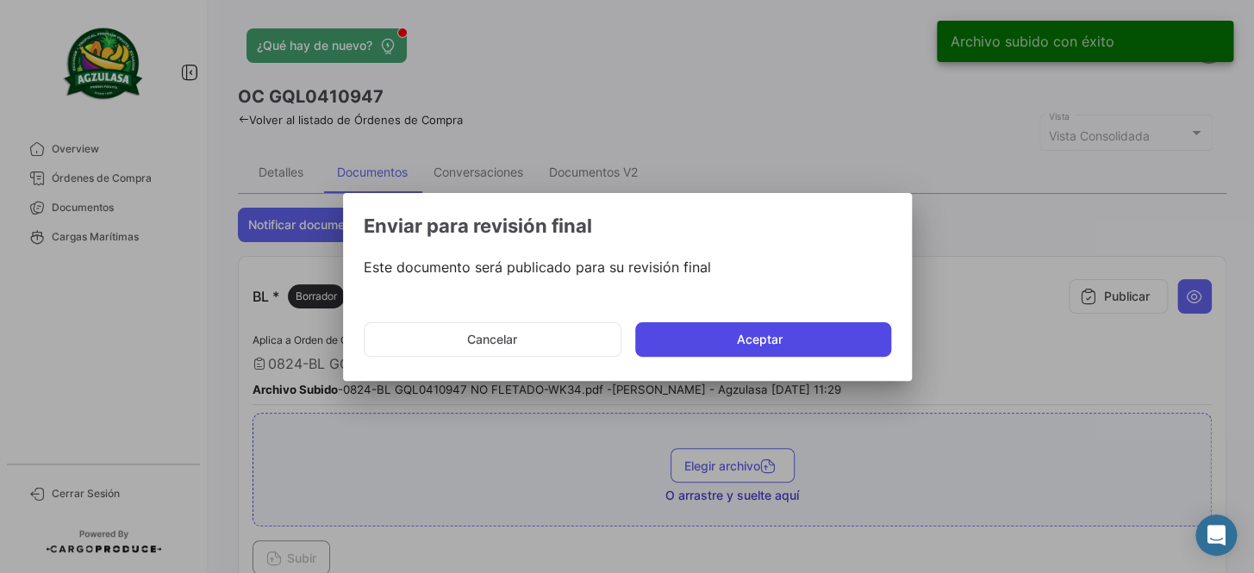
click at [748, 342] on button "Aceptar" at bounding box center [763, 339] width 256 height 34
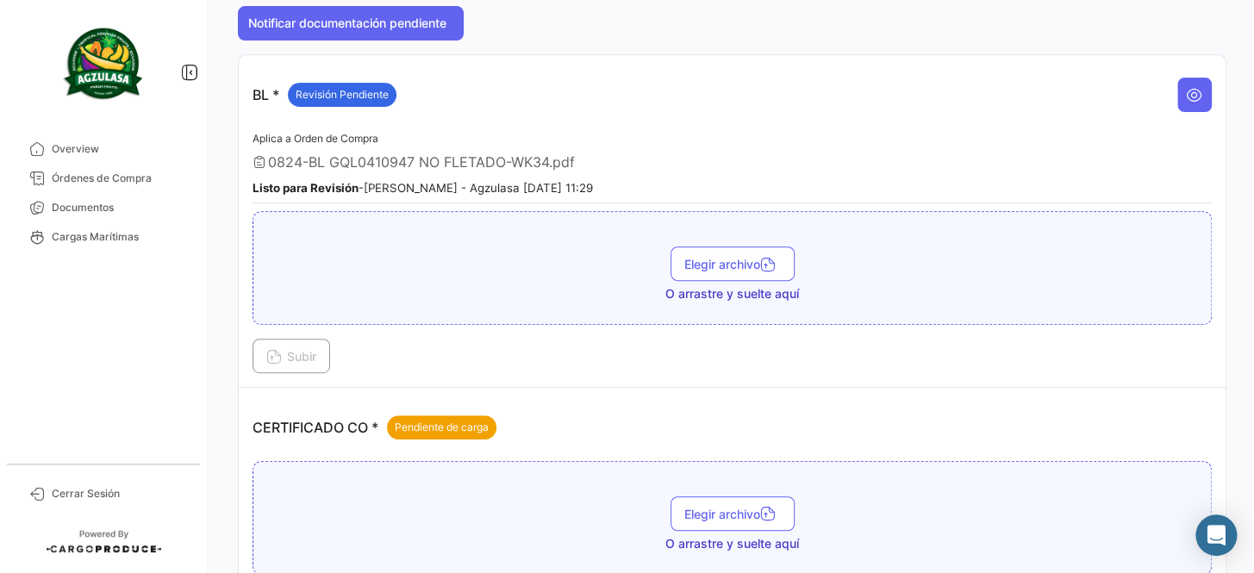
scroll to position [391, 0]
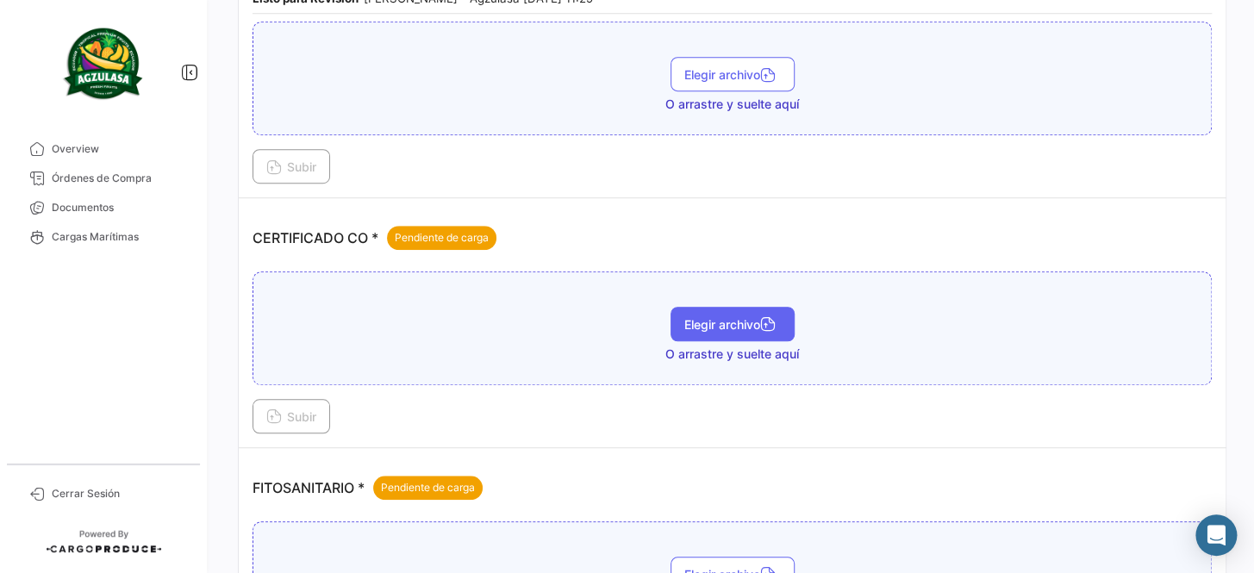
click at [704, 319] on span "Elegir archivo" at bounding box center [733, 324] width 97 height 15
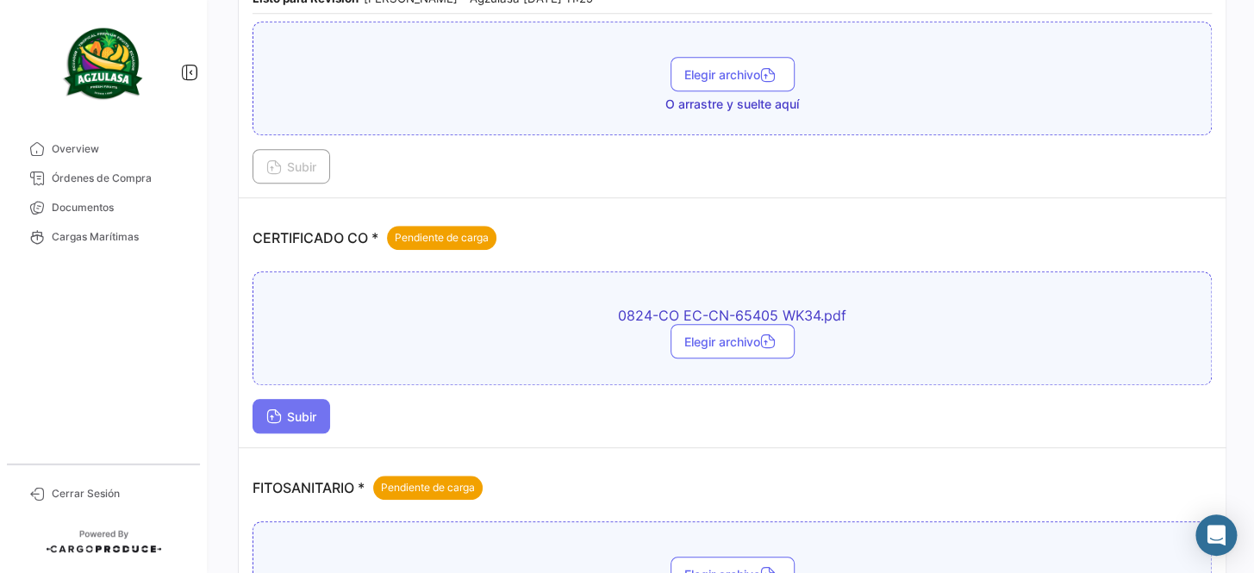
click at [269, 426] on button "Subir" at bounding box center [292, 416] width 78 height 34
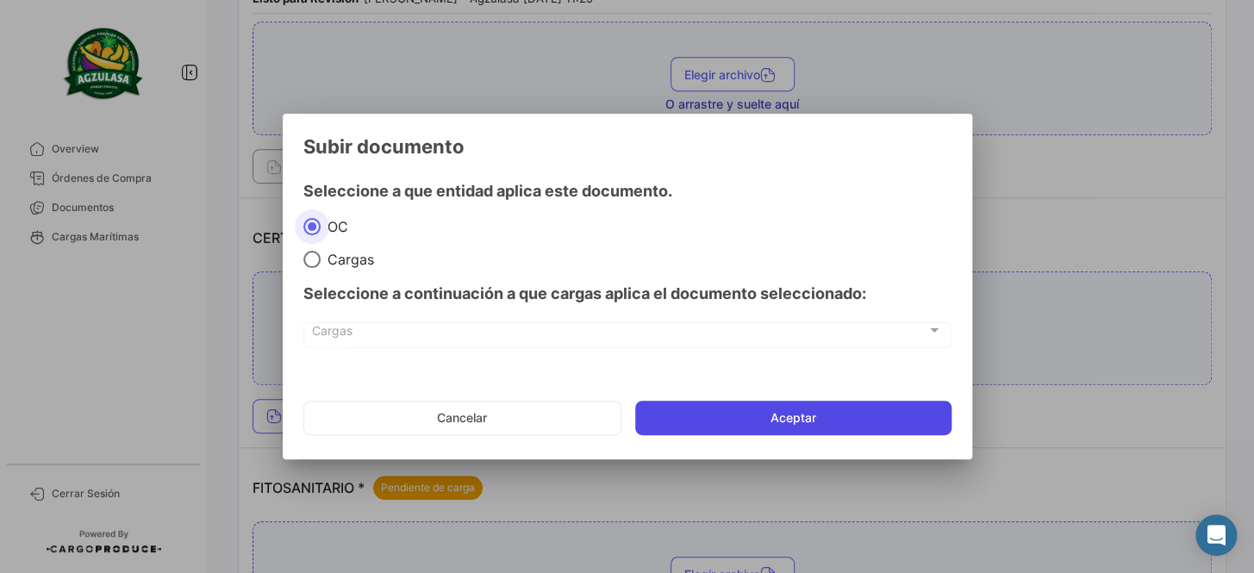
click at [749, 408] on button "Aceptar" at bounding box center [793, 418] width 316 height 34
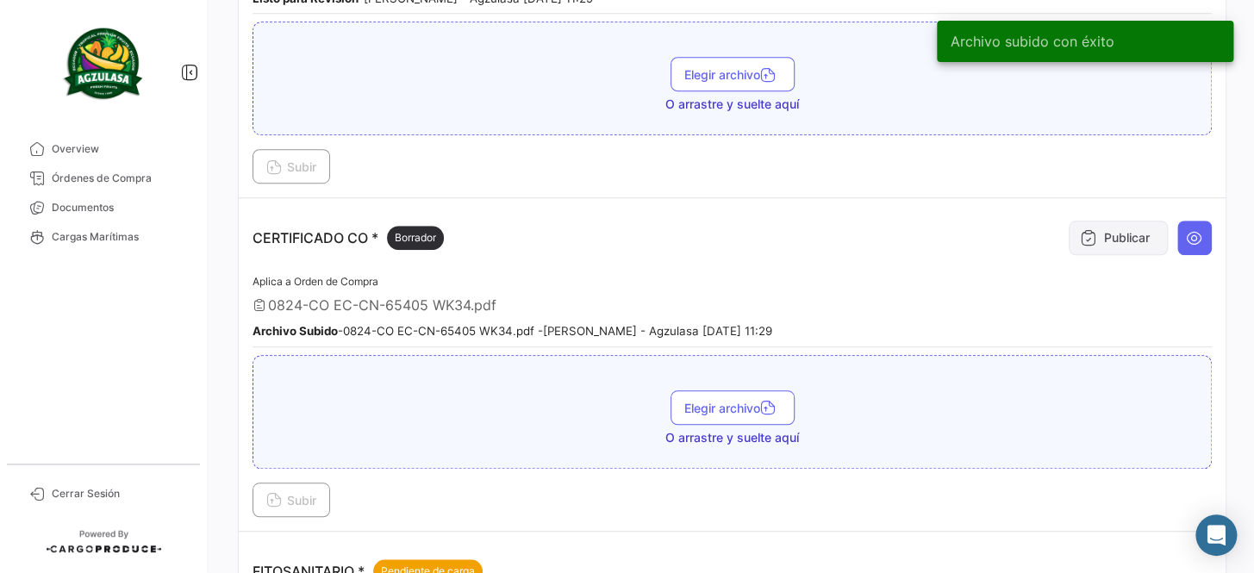
click at [1093, 225] on button "Publicar" at bounding box center [1118, 238] width 99 height 34
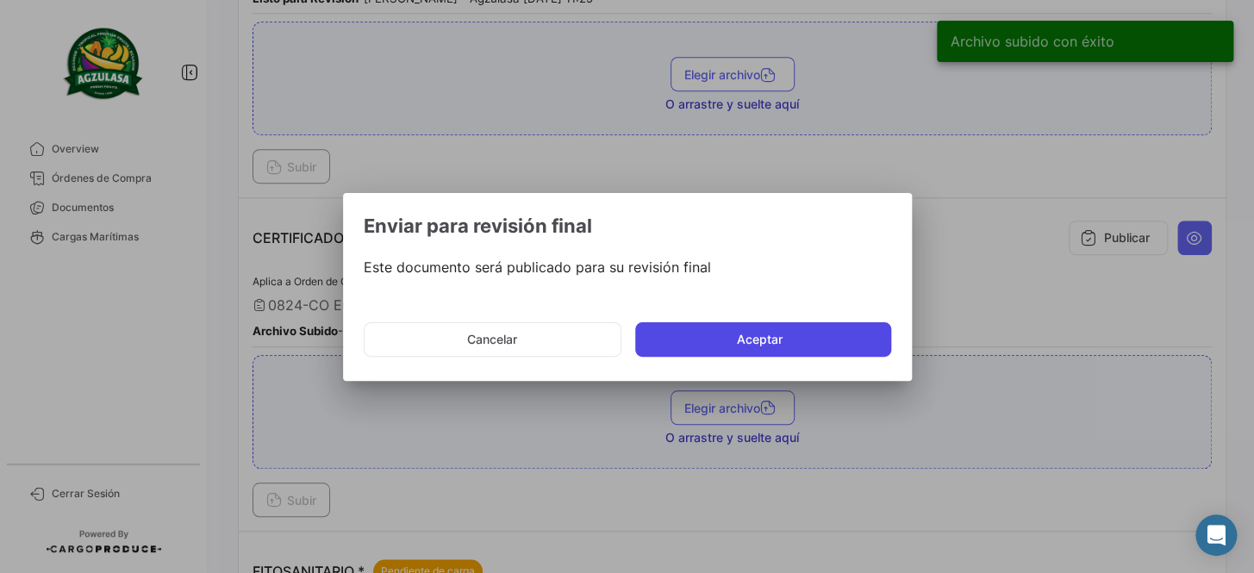
click at [776, 347] on button "Aceptar" at bounding box center [763, 339] width 256 height 34
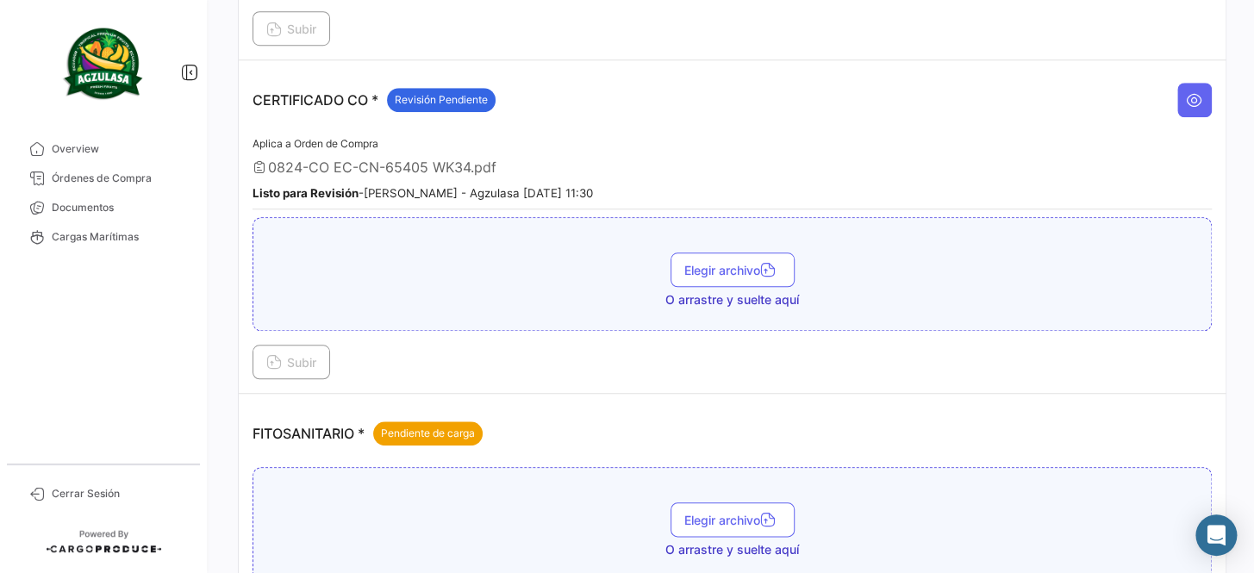
scroll to position [705, 0]
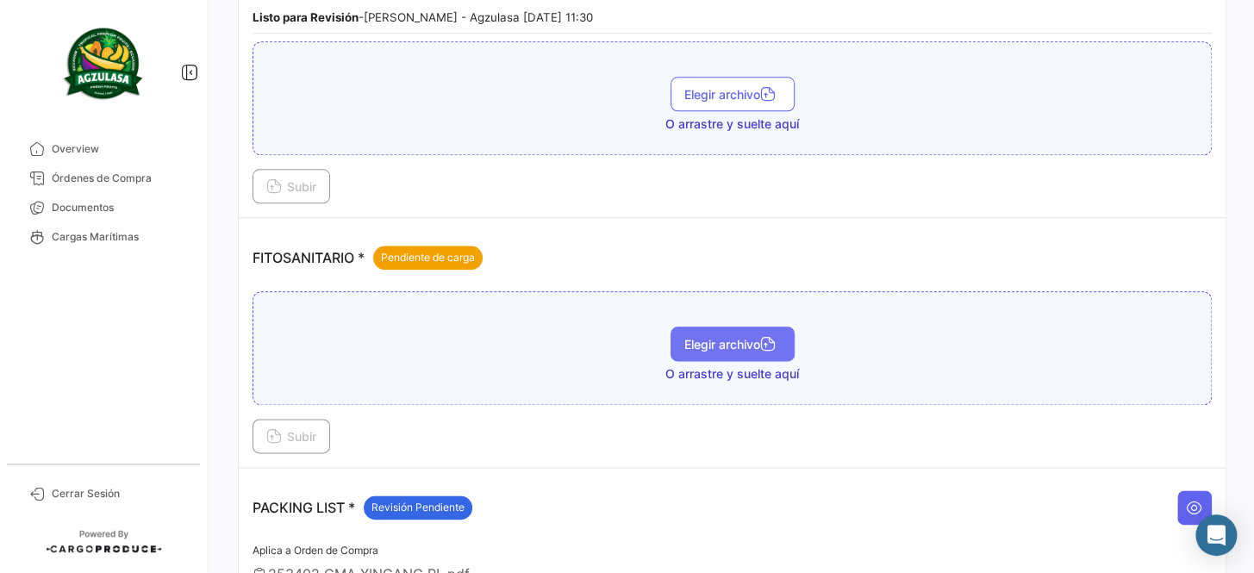
click at [760, 338] on icon "button" at bounding box center [768, 346] width 16 height 16
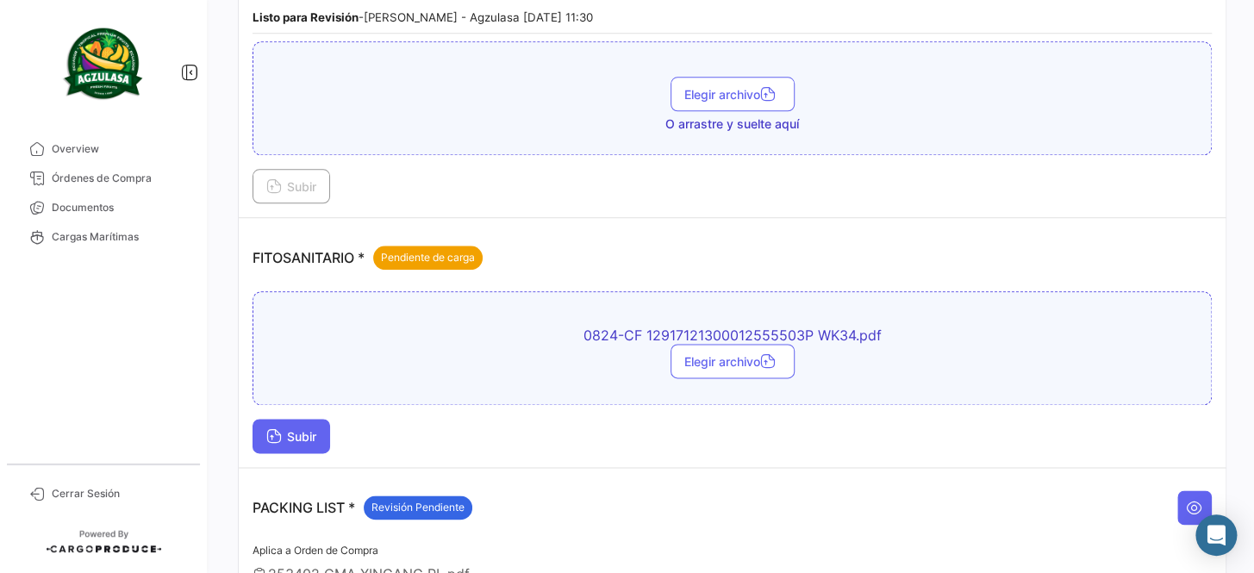
click at [295, 422] on button "Subir" at bounding box center [292, 436] width 78 height 34
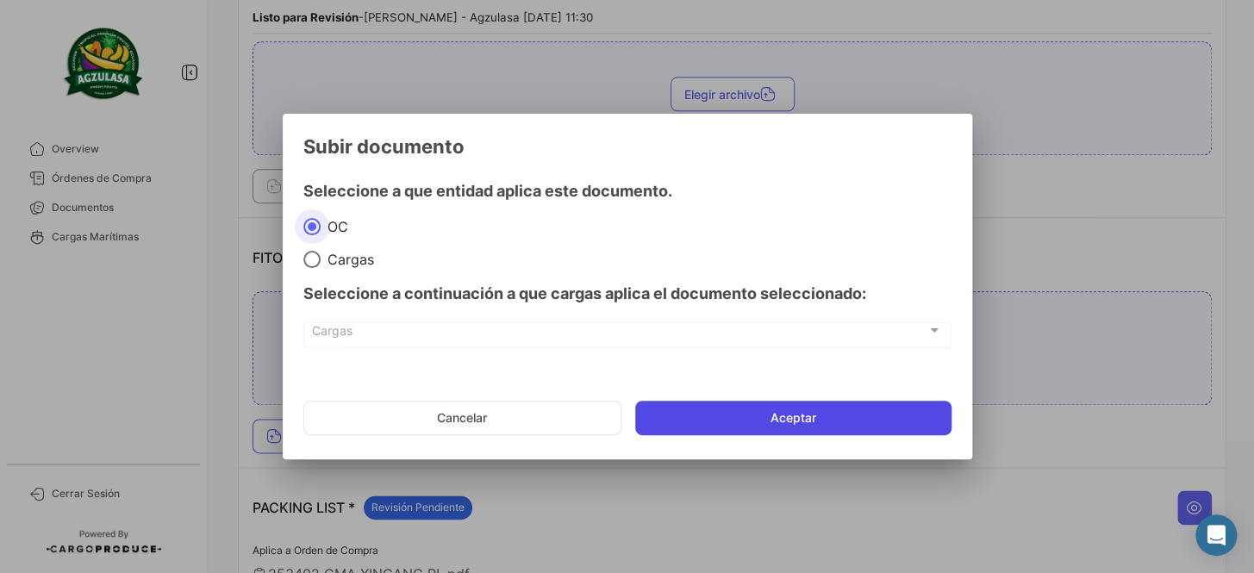
click at [786, 417] on button "Aceptar" at bounding box center [793, 418] width 316 height 34
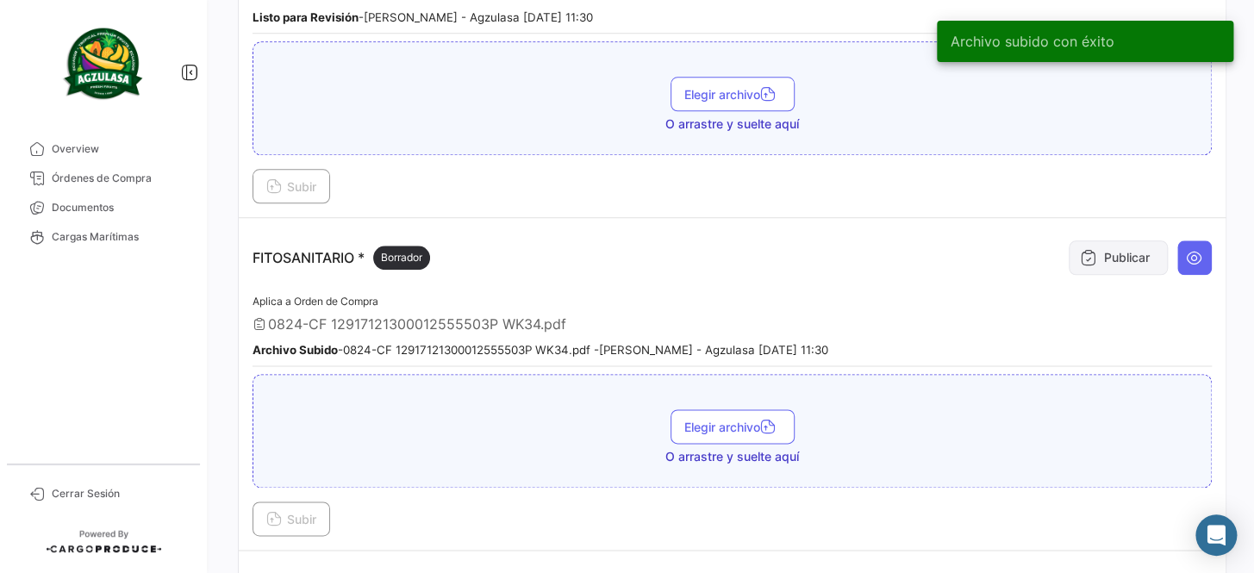
click at [1107, 241] on button "Publicar" at bounding box center [1118, 258] width 99 height 34
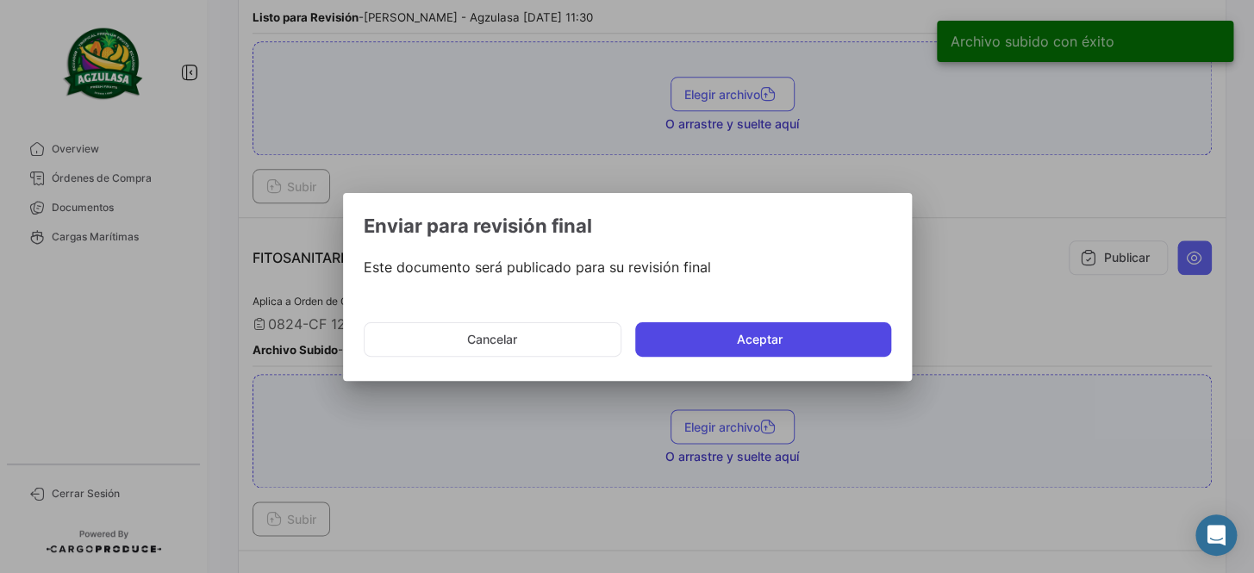
click at [812, 341] on button "Aceptar" at bounding box center [763, 339] width 256 height 34
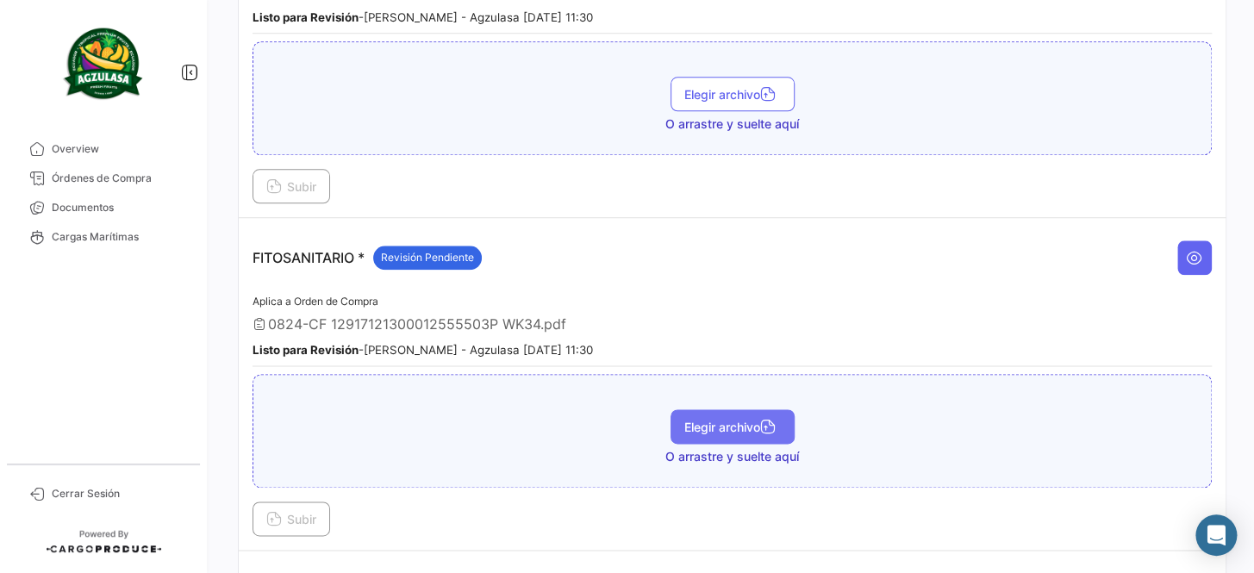
click at [754, 420] on span "Elegir archivo" at bounding box center [733, 427] width 97 height 15
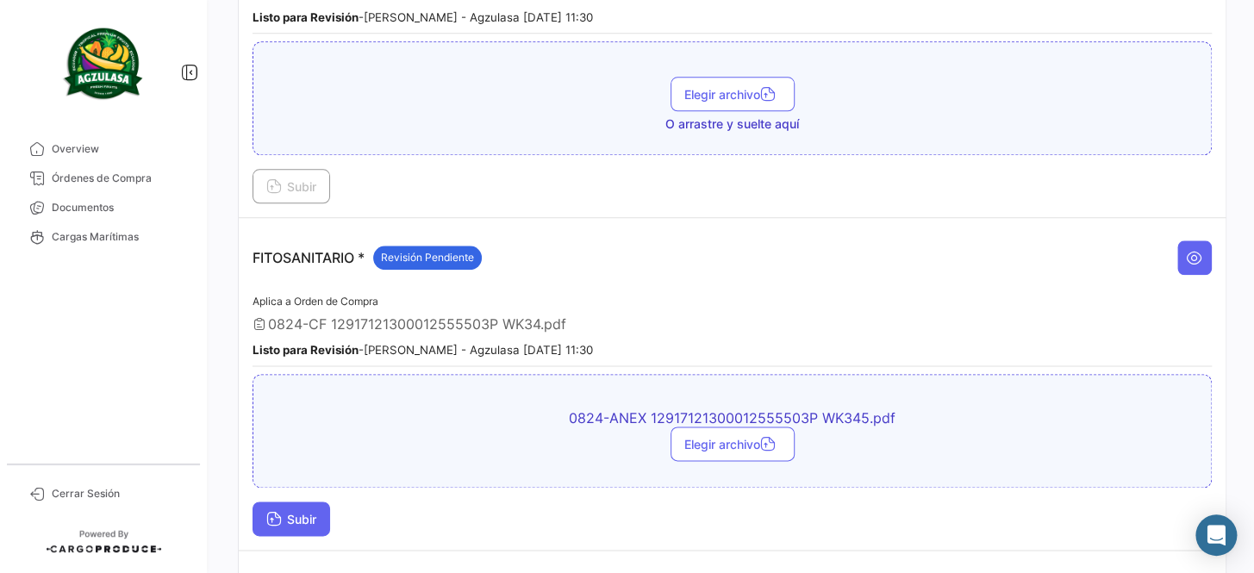
click at [311, 502] on button "Subir" at bounding box center [292, 519] width 78 height 34
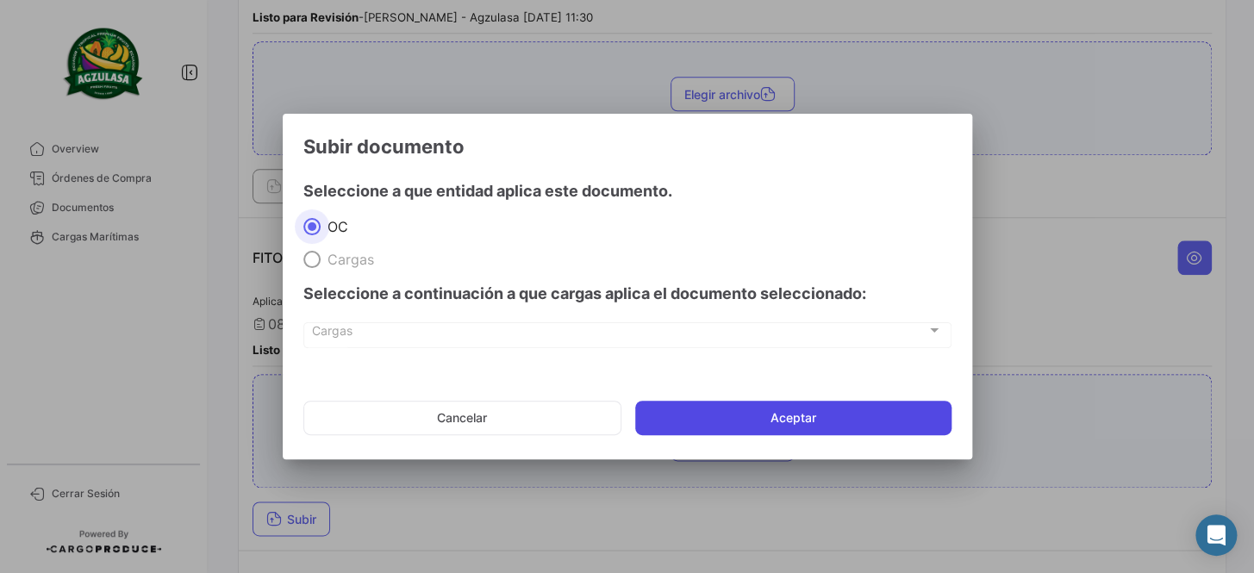
click at [727, 424] on button "Aceptar" at bounding box center [793, 418] width 316 height 34
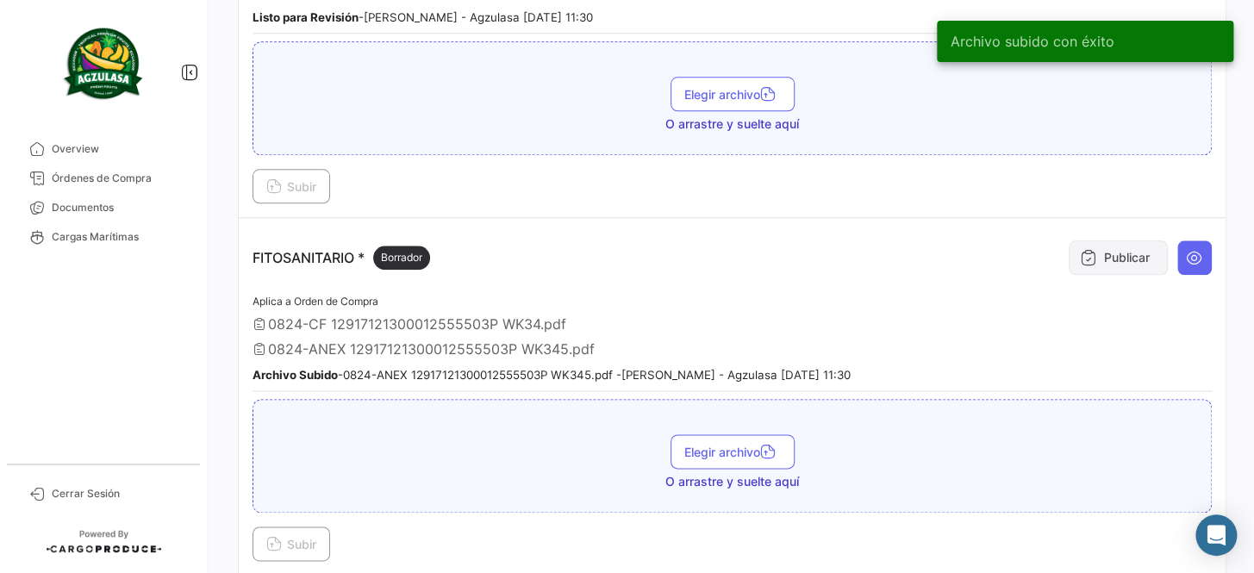
click at [1104, 257] on button "Publicar" at bounding box center [1118, 258] width 99 height 34
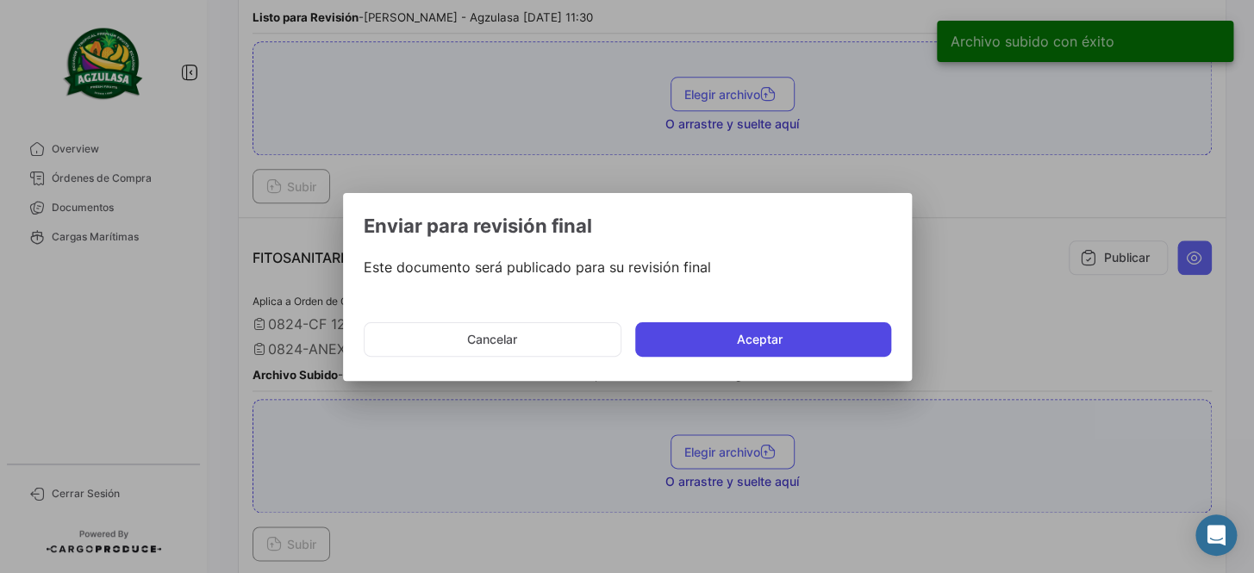
click at [836, 344] on button "Aceptar" at bounding box center [763, 339] width 256 height 34
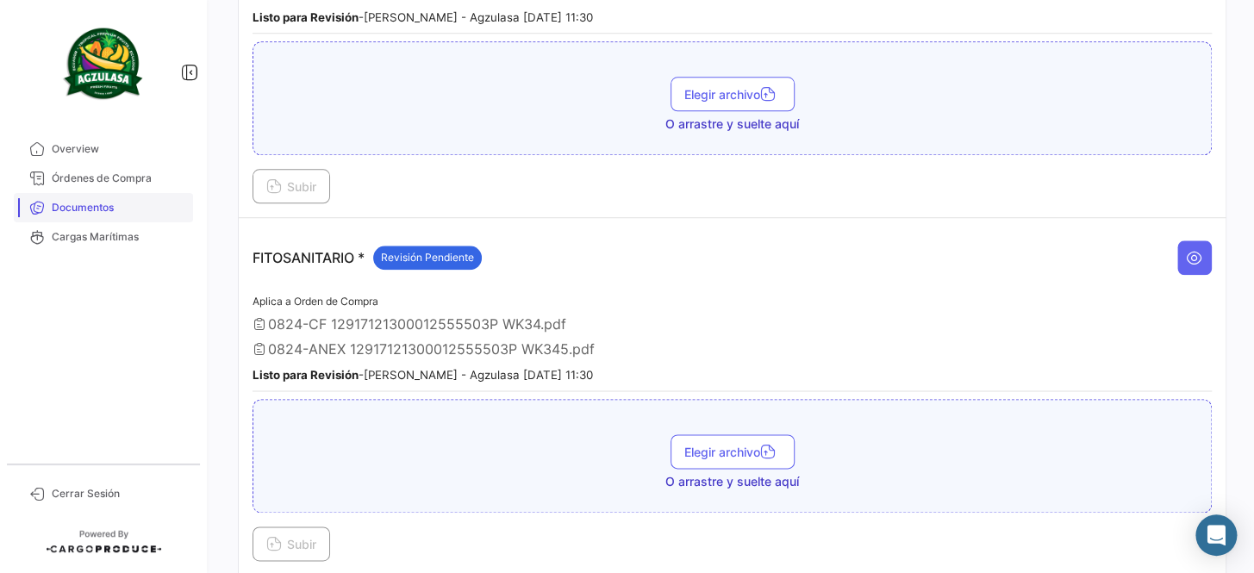
click at [91, 200] on span "Documentos" at bounding box center [119, 208] width 134 height 16
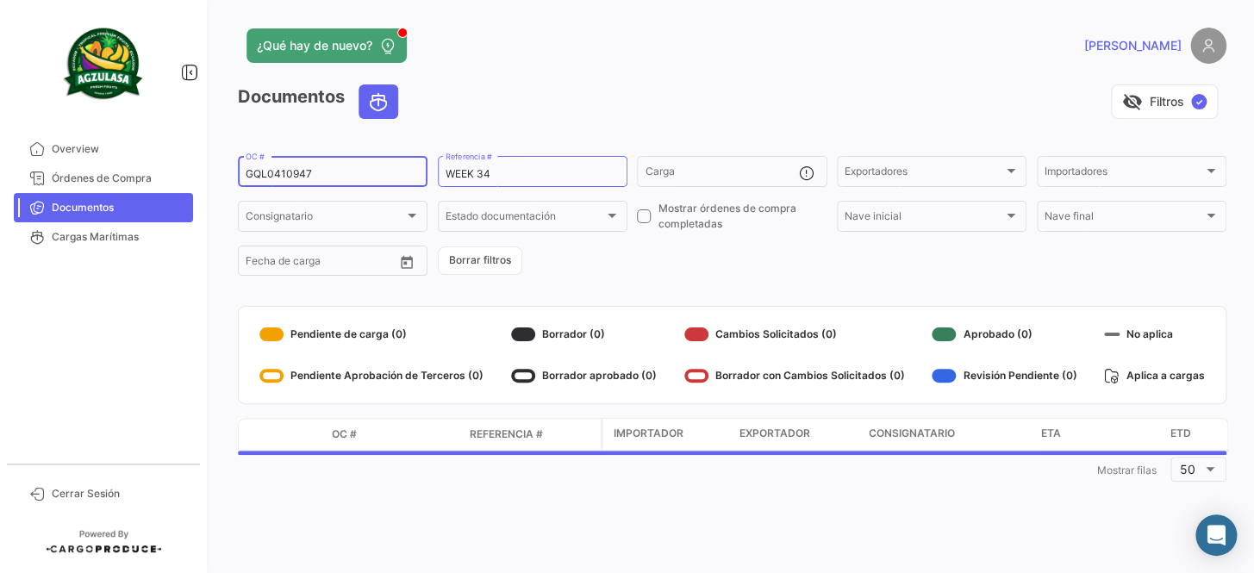
click at [238, 172] on div "GQL0410947 OC #" at bounding box center [333, 170] width 190 height 34
drag, startPoint x: 316, startPoint y: 174, endPoint x: 404, endPoint y: 185, distance: 88.5
click at [222, 183] on div "¿Qué hay de nuevo? [PERSON_NAME] Documentos visibility_off Filtros ✓ GQL0410947…" at bounding box center [732, 286] width 1044 height 573
paste input "8"
type input "GQL0410948"
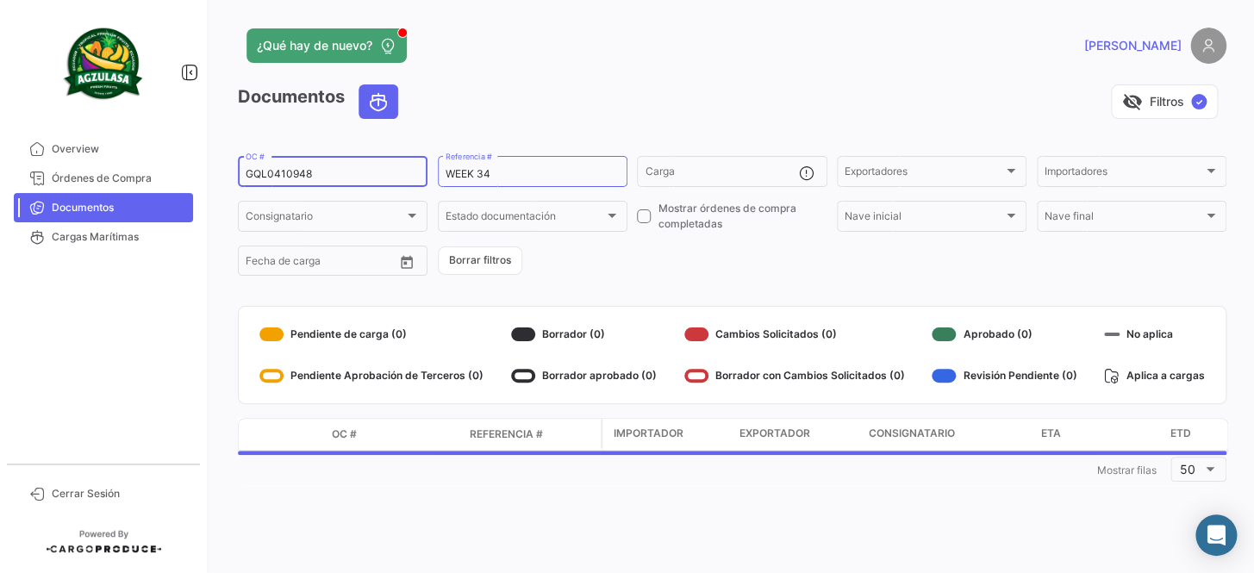
click at [565, 281] on div "Documentos visibility_off Filtros ✓ GQL0410948 OC # WEEK 34 Referencia # Carga …" at bounding box center [732, 285] width 989 height 402
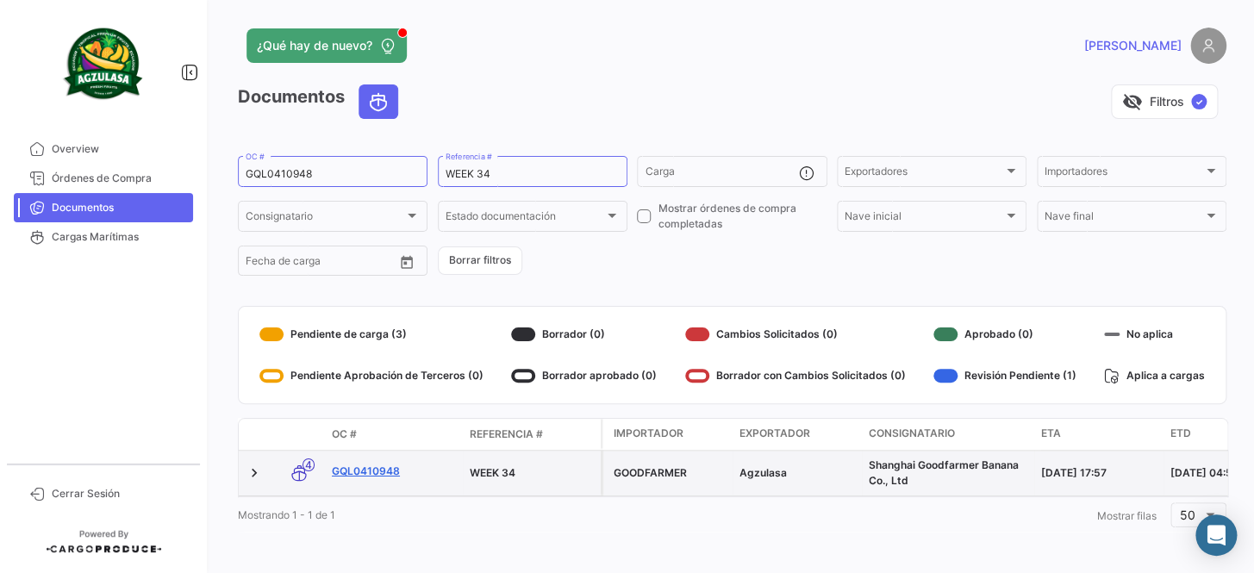
click at [383, 466] on link "GQL0410948" at bounding box center [394, 472] width 124 height 16
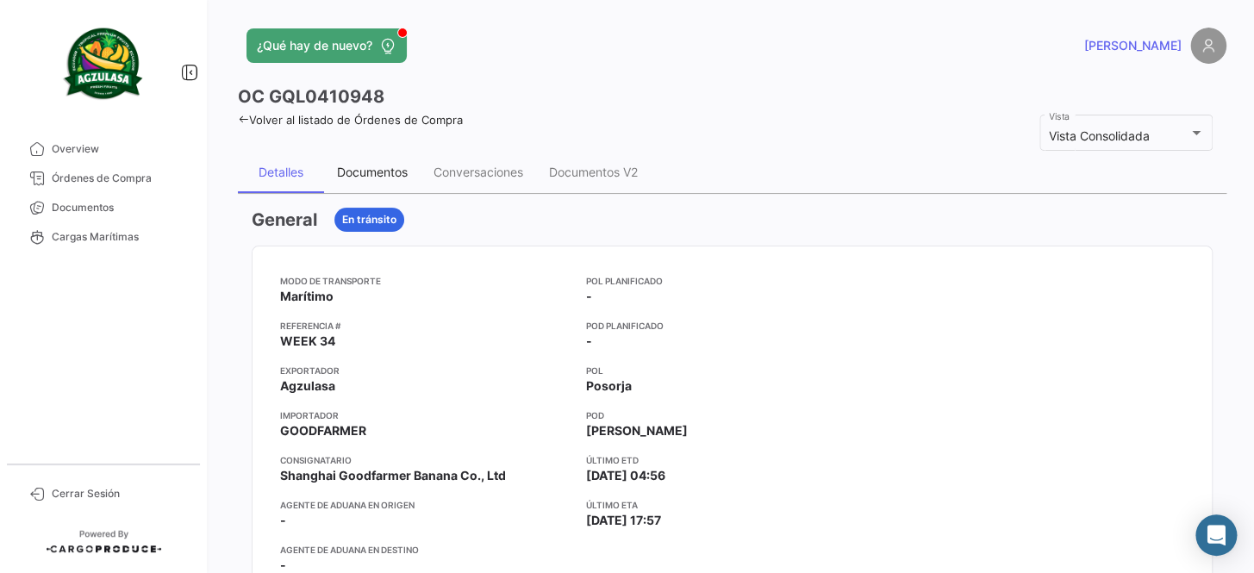
click at [375, 178] on div "Documentos" at bounding box center [372, 172] width 71 height 15
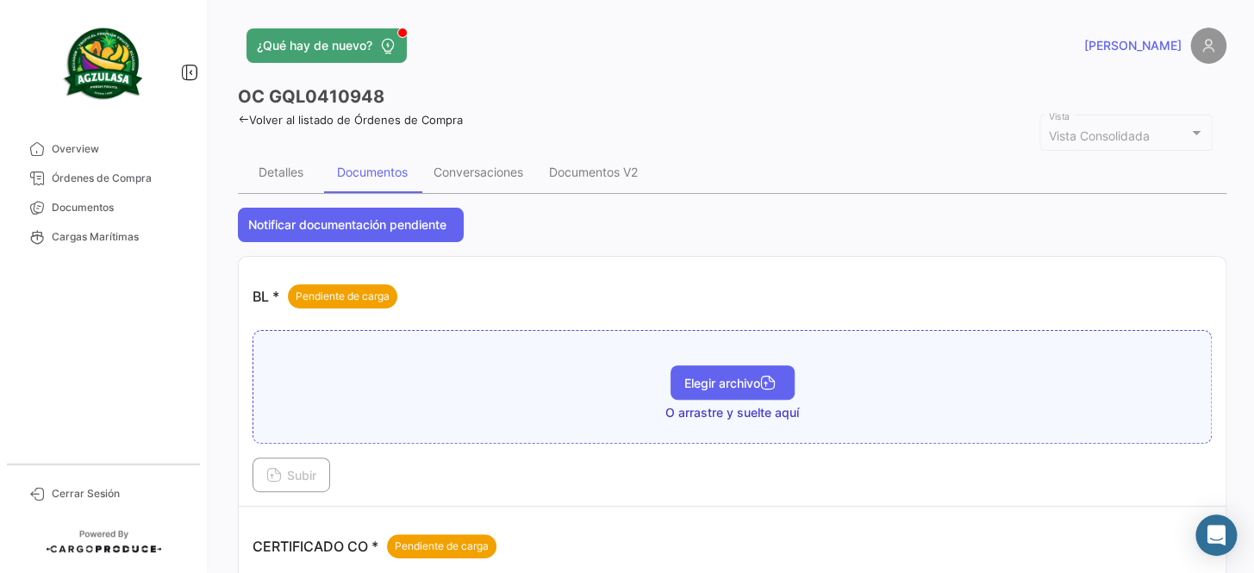
click at [723, 381] on span "Elegir archivo" at bounding box center [733, 383] width 97 height 15
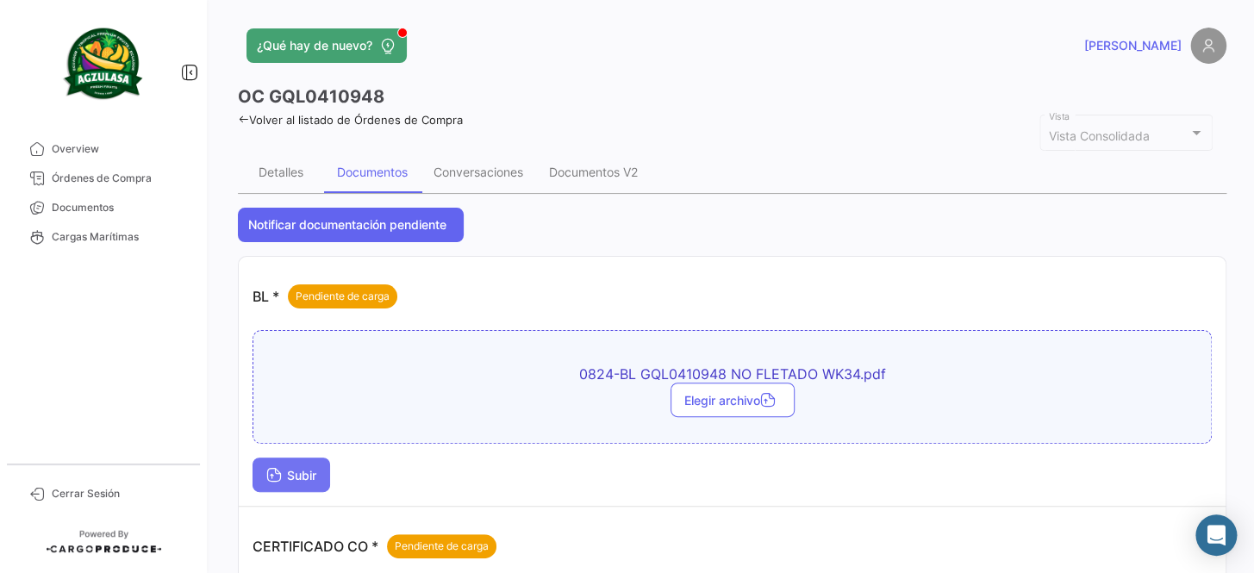
click at [303, 472] on span "Subir" at bounding box center [291, 475] width 50 height 15
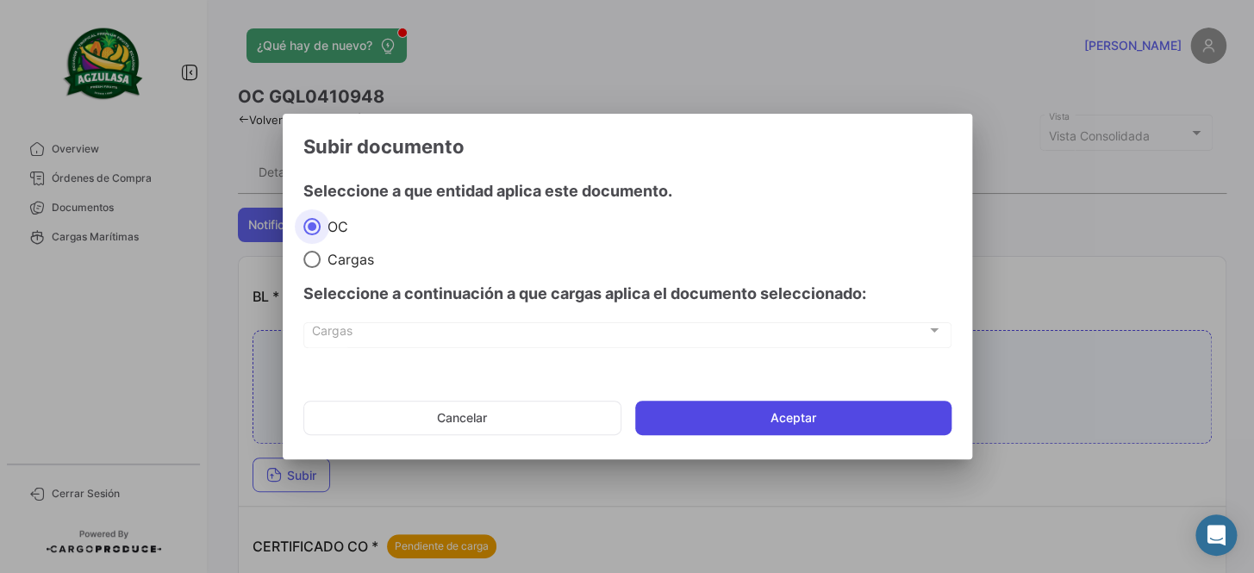
click at [767, 415] on button "Aceptar" at bounding box center [793, 418] width 316 height 34
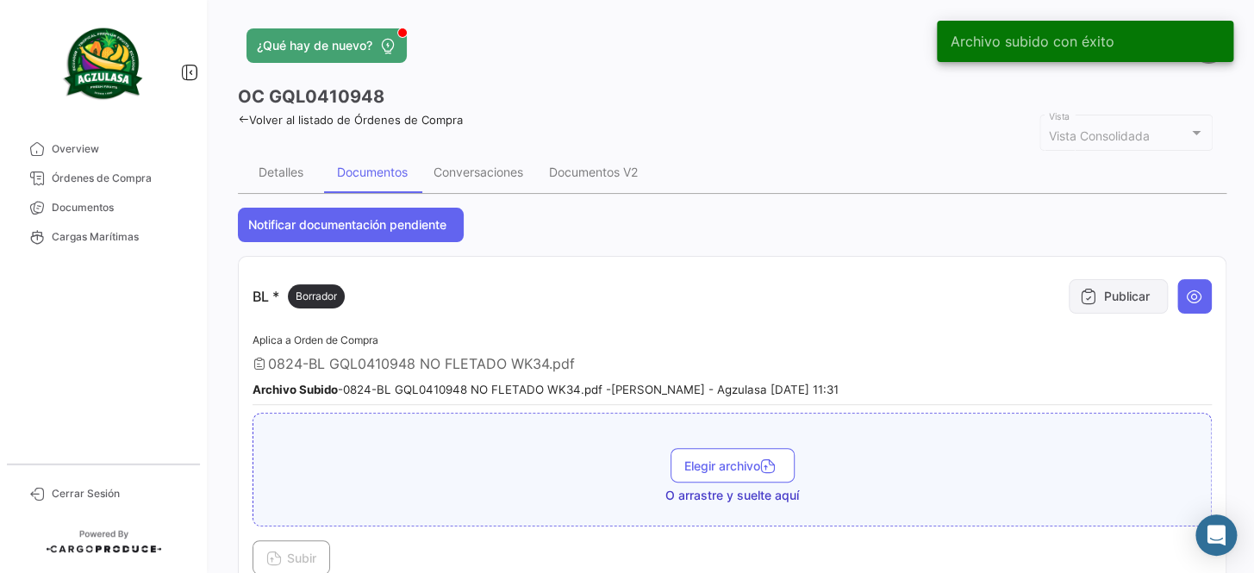
click at [1080, 302] on icon at bounding box center [1088, 296] width 17 height 17
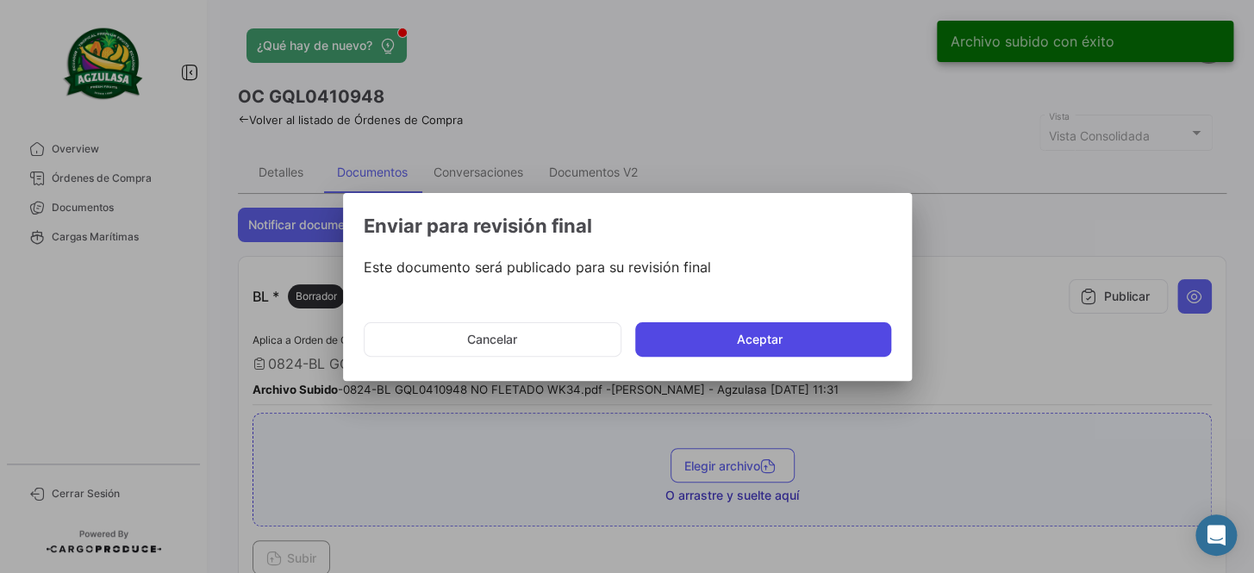
click at [839, 333] on button "Aceptar" at bounding box center [763, 339] width 256 height 34
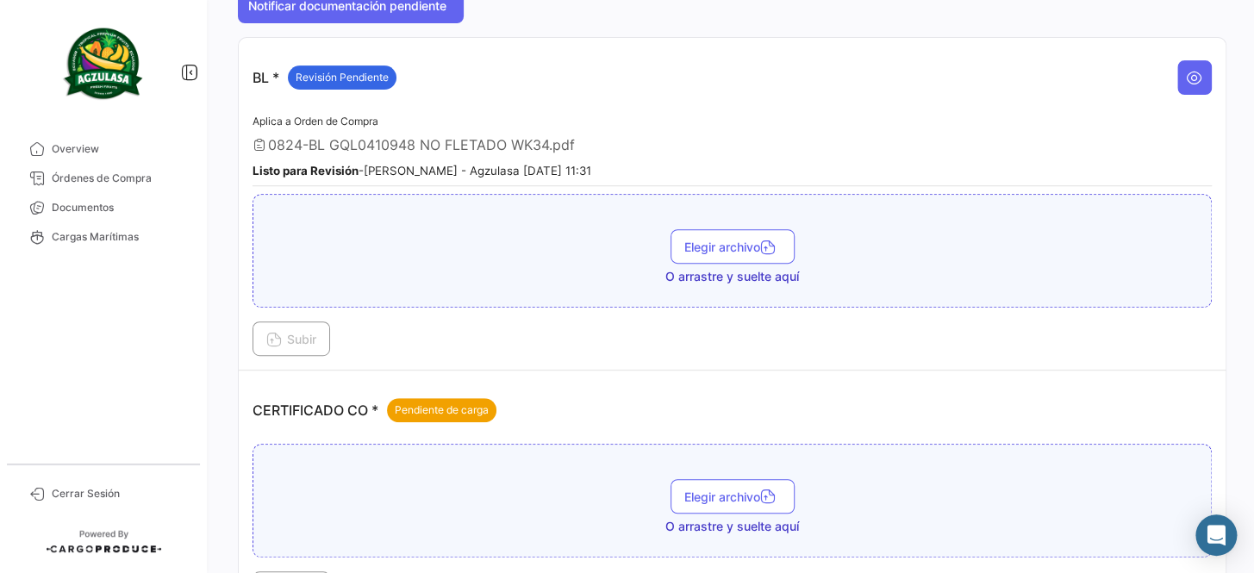
scroll to position [313, 0]
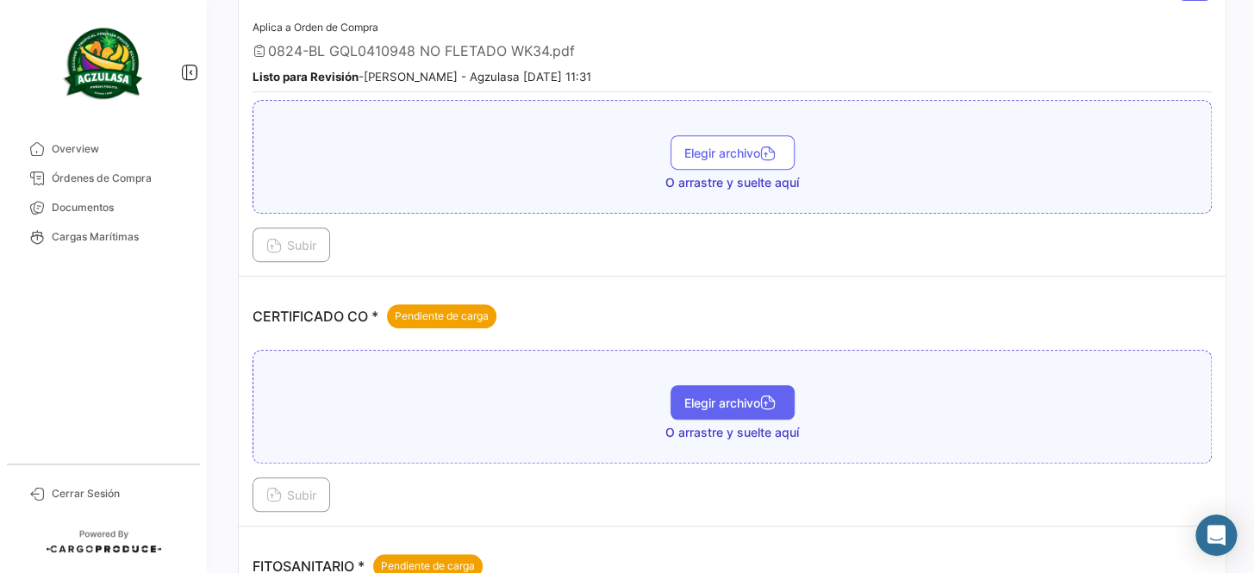
click at [766, 400] on icon "button" at bounding box center [768, 405] width 16 height 16
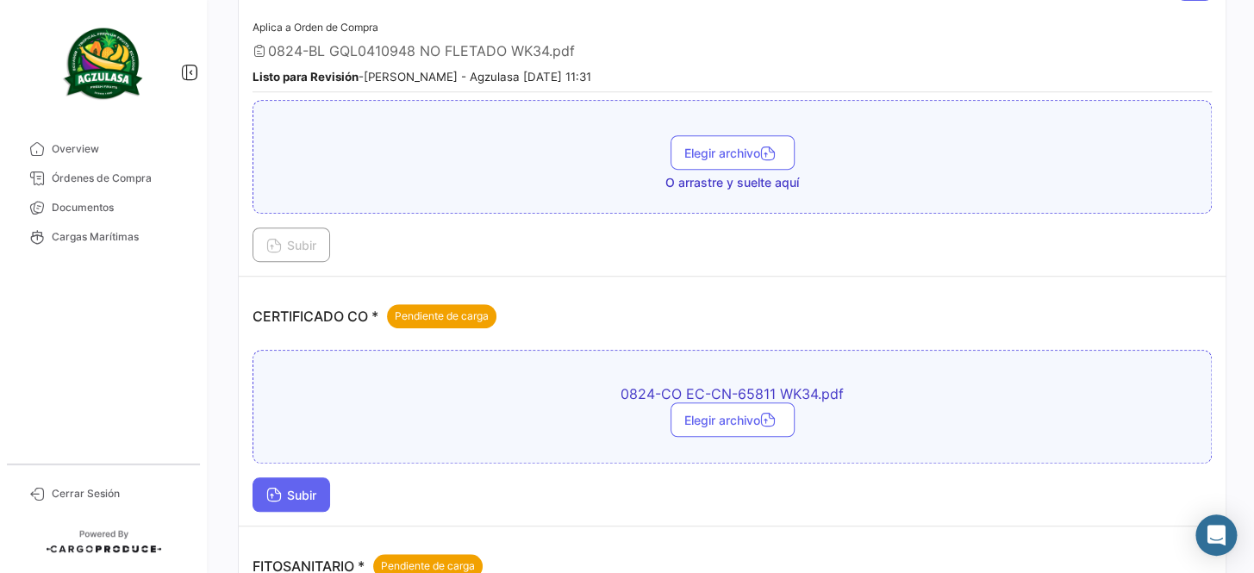
click at [316, 491] on span "Subir" at bounding box center [291, 495] width 50 height 15
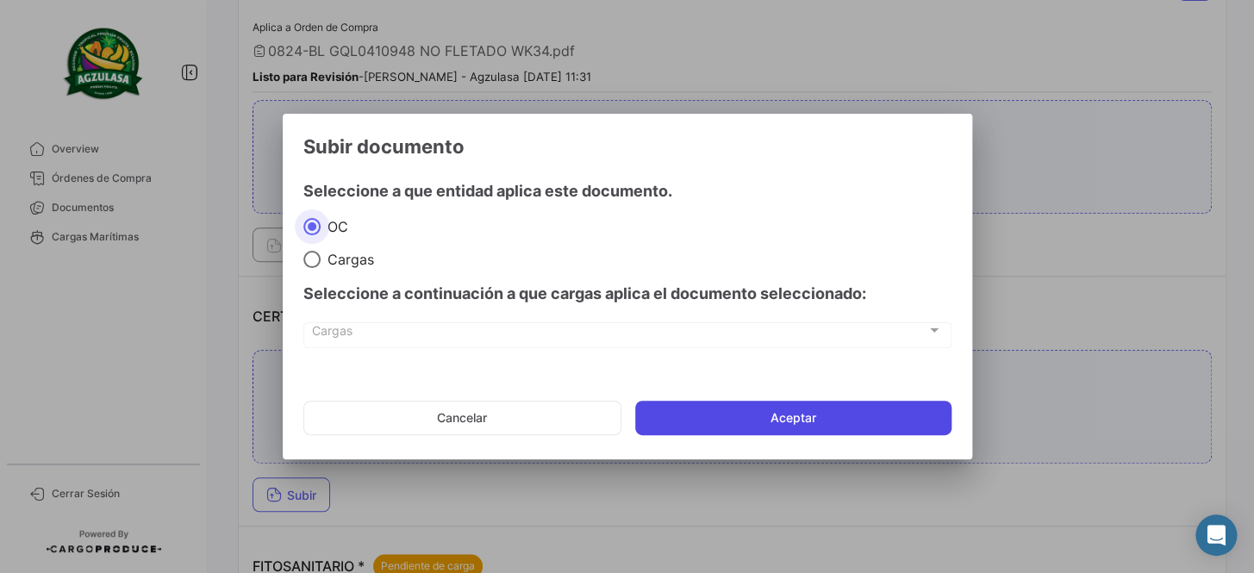
click at [784, 416] on button "Aceptar" at bounding box center [793, 418] width 316 height 34
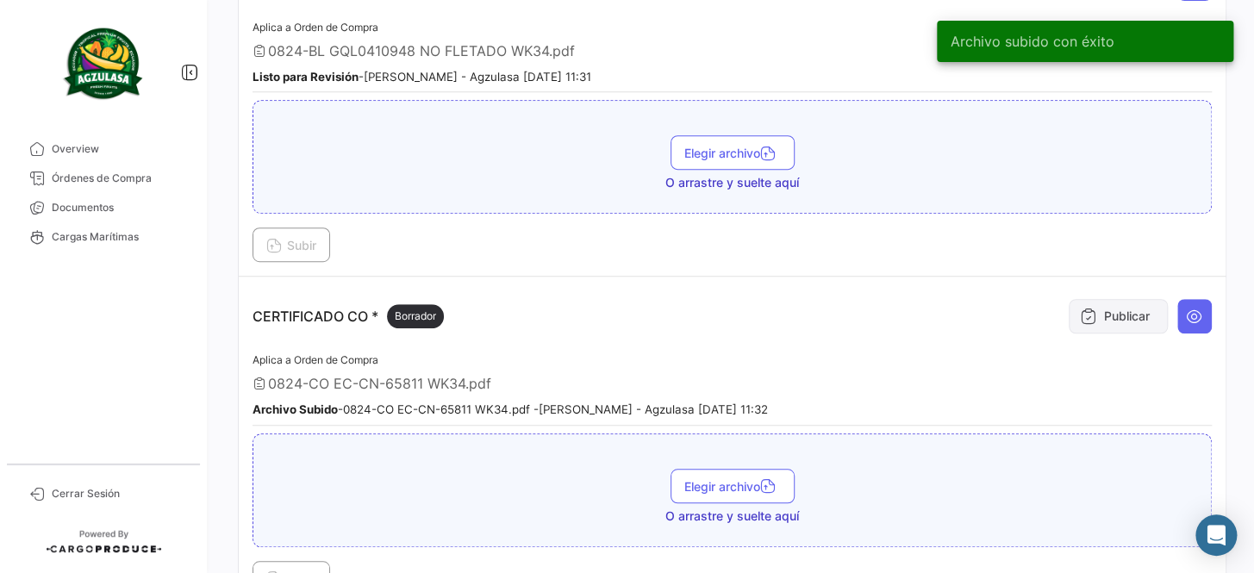
click at [1098, 314] on button "Publicar" at bounding box center [1118, 316] width 99 height 34
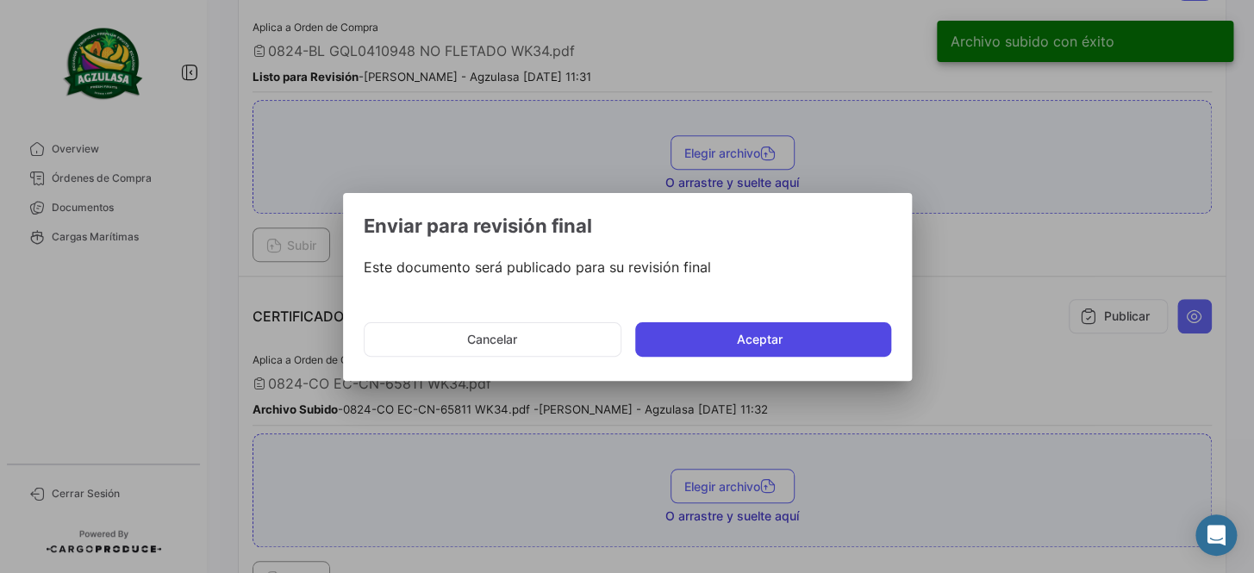
click at [778, 340] on button "Aceptar" at bounding box center [763, 339] width 256 height 34
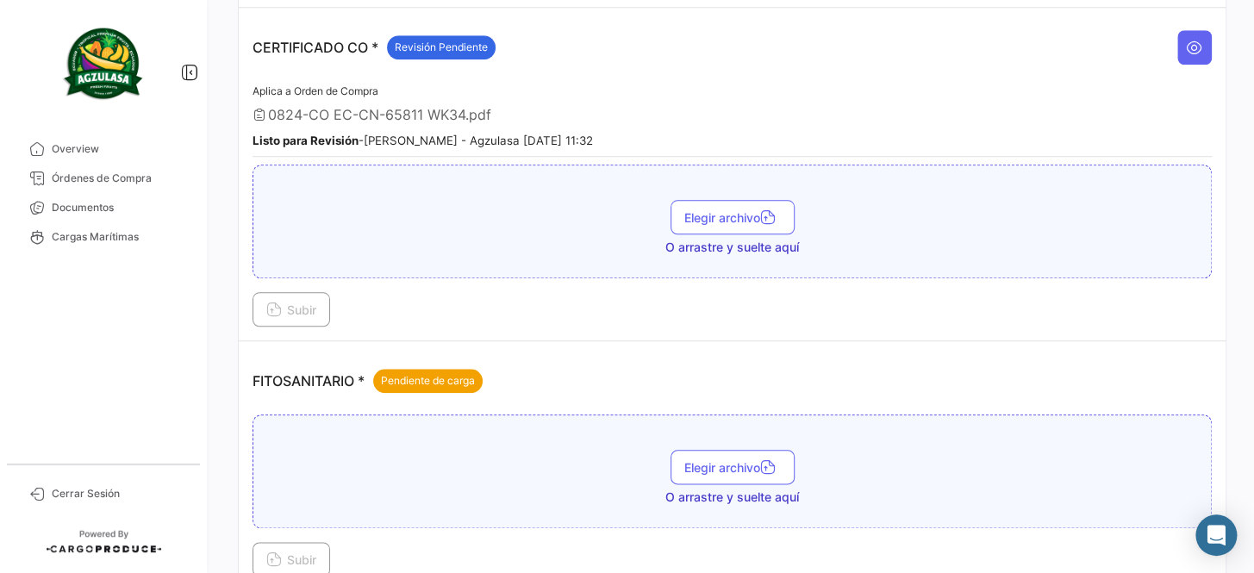
scroll to position [627, 0]
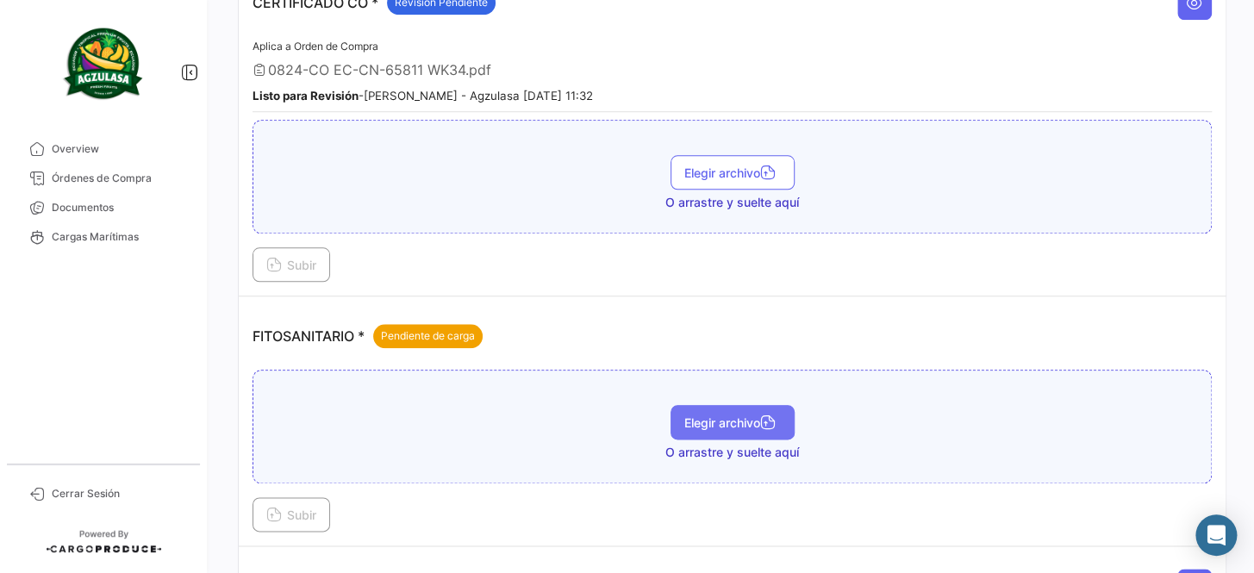
click at [735, 416] on span "Elegir archivo" at bounding box center [733, 423] width 97 height 15
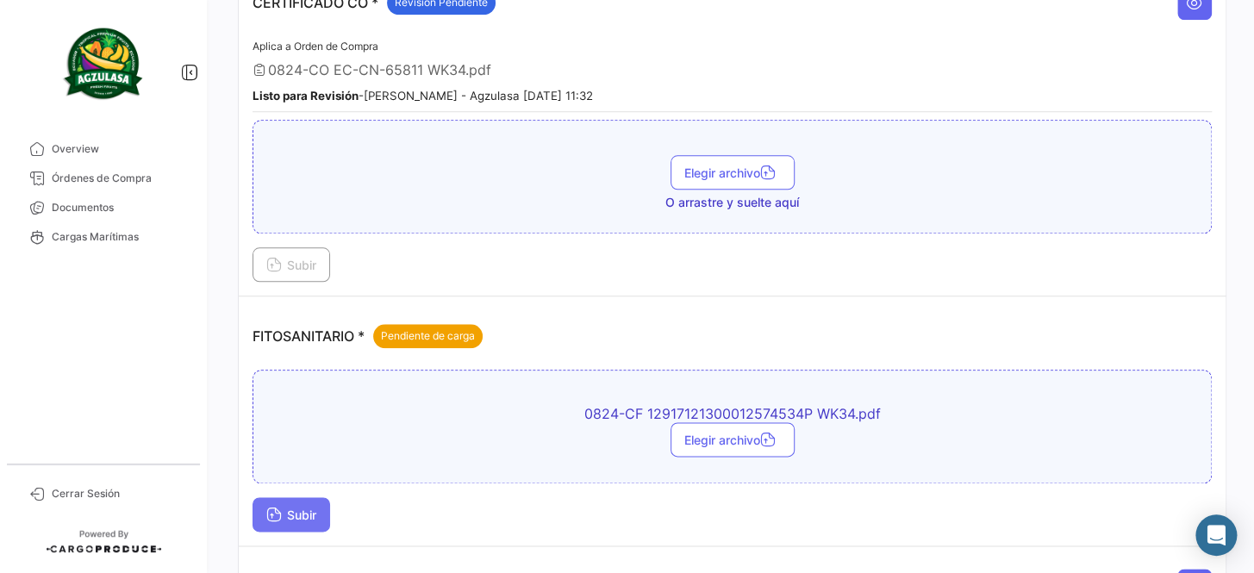
click at [272, 509] on icon at bounding box center [274, 517] width 16 height 16
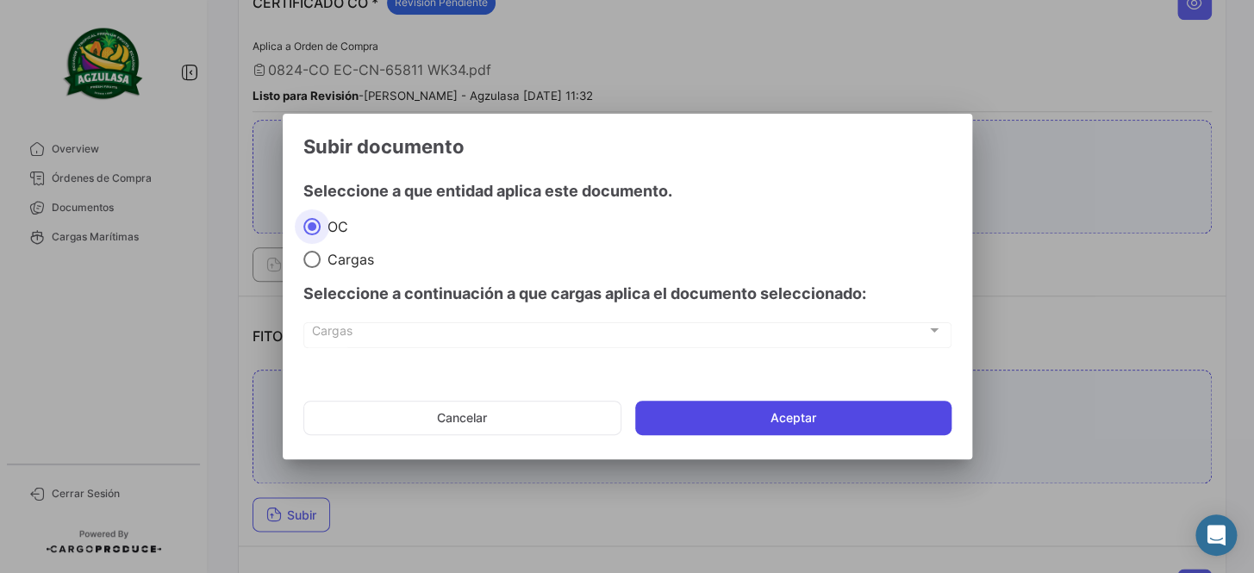
click at [754, 422] on button "Aceptar" at bounding box center [793, 418] width 316 height 34
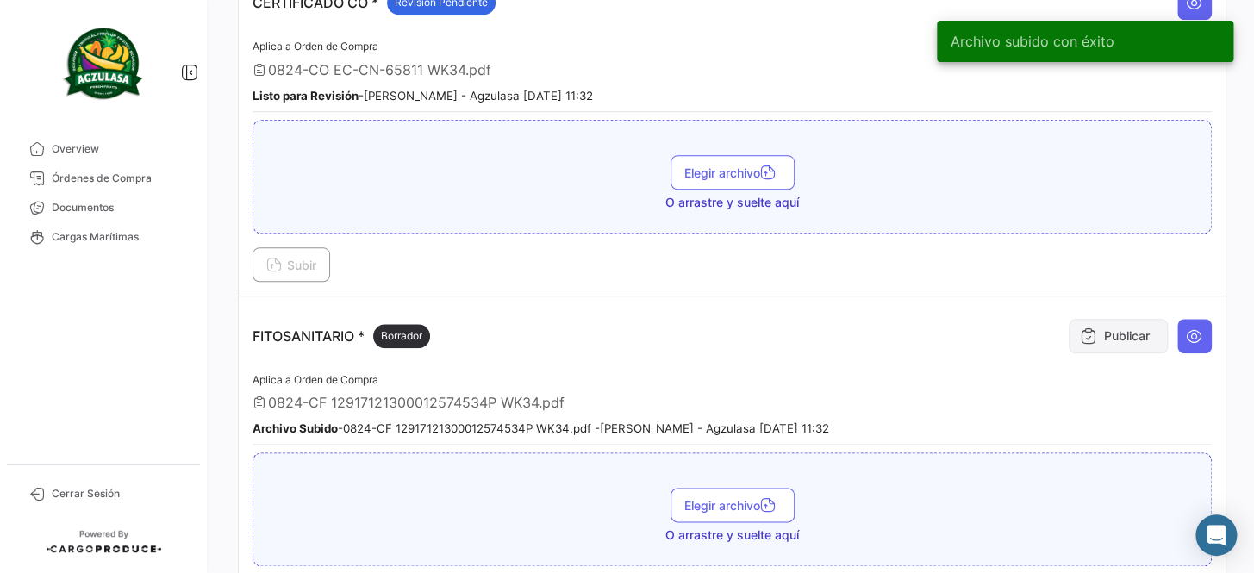
click at [1098, 335] on button "Publicar" at bounding box center [1118, 336] width 99 height 34
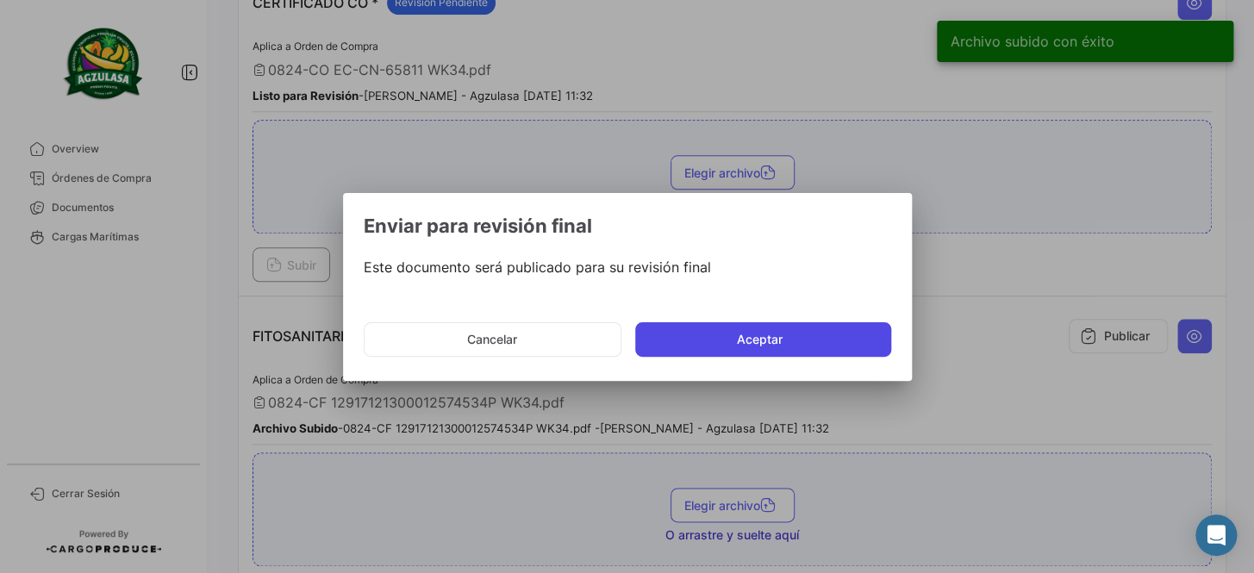
click at [826, 342] on button "Aceptar" at bounding box center [763, 339] width 256 height 34
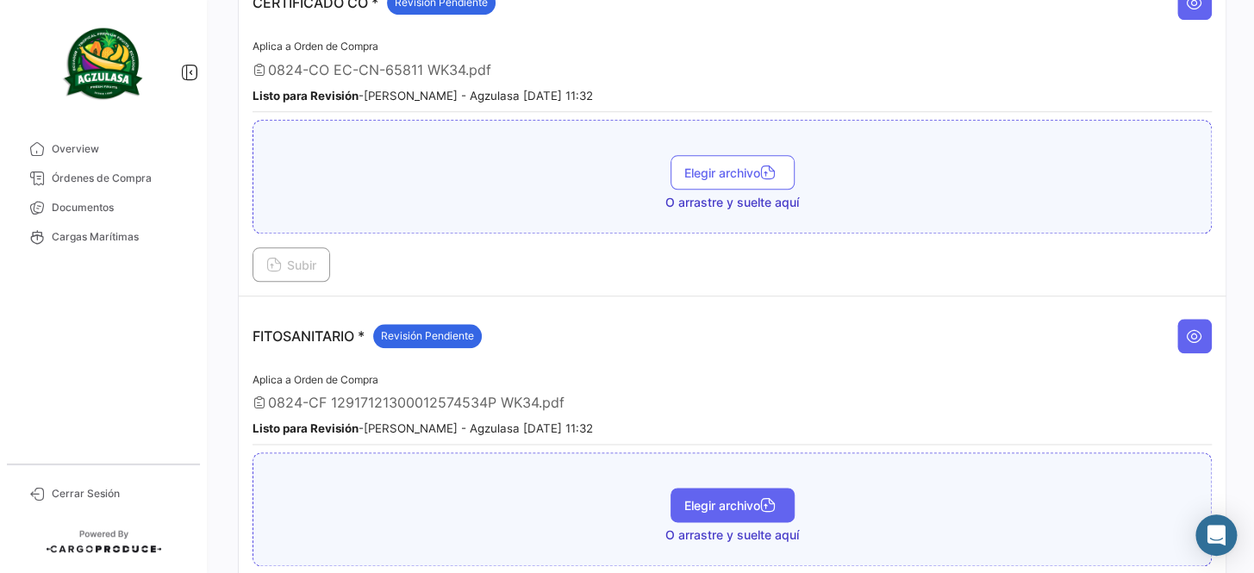
click at [710, 498] on span "Elegir archivo" at bounding box center [733, 505] width 97 height 15
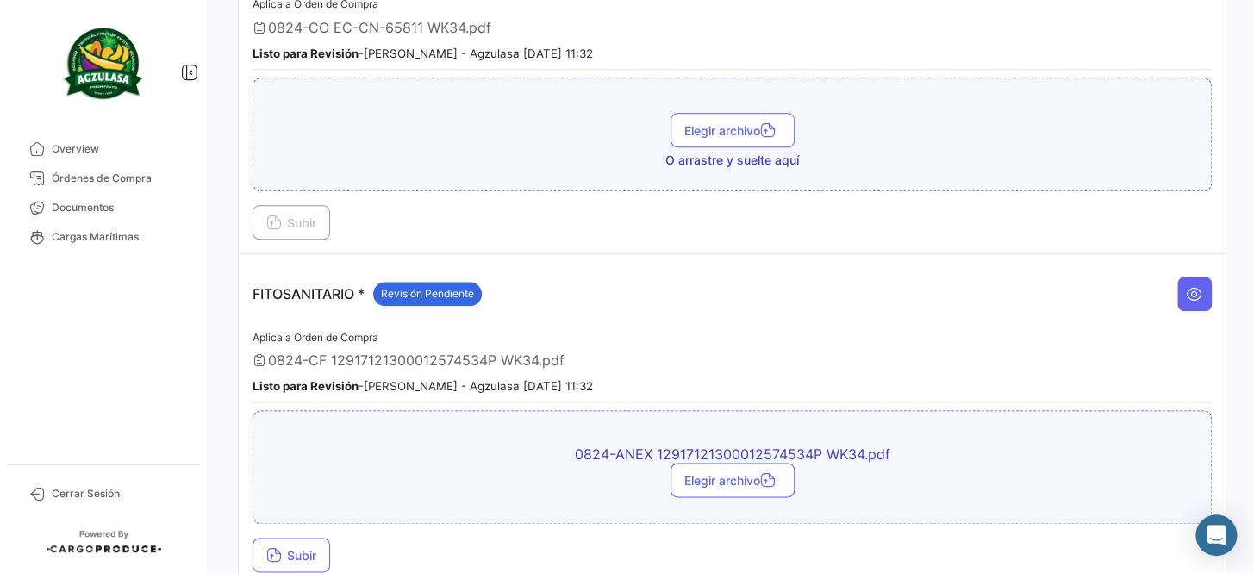
scroll to position [784, 0]
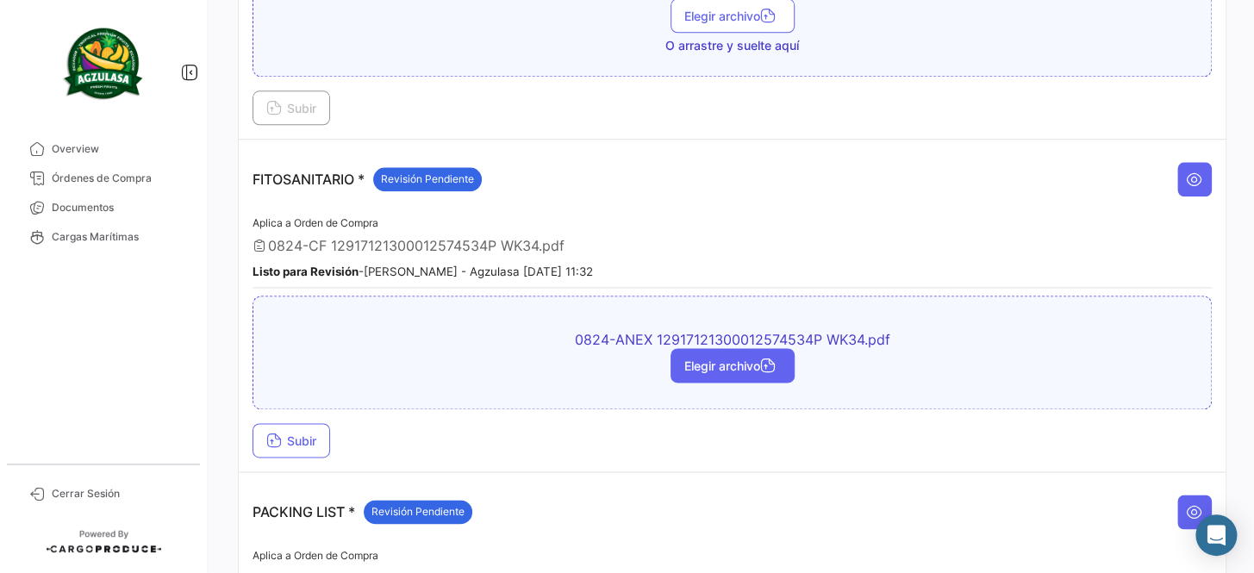
click at [740, 370] on button "Elegir archivo" at bounding box center [733, 365] width 124 height 34
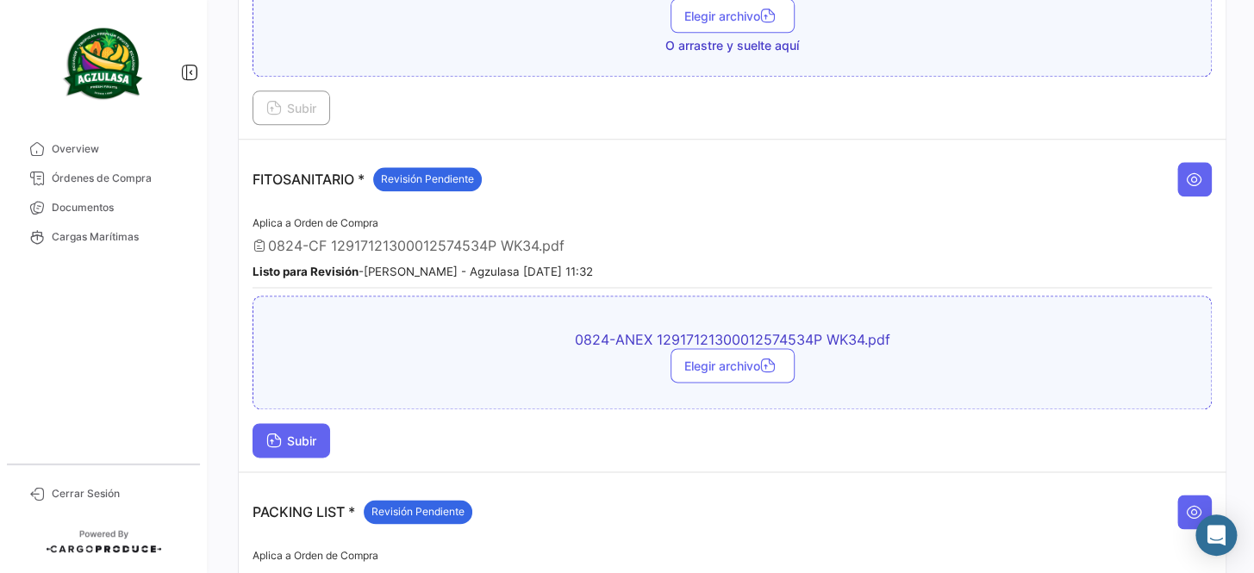
click at [306, 438] on span "Subir" at bounding box center [291, 441] width 50 height 15
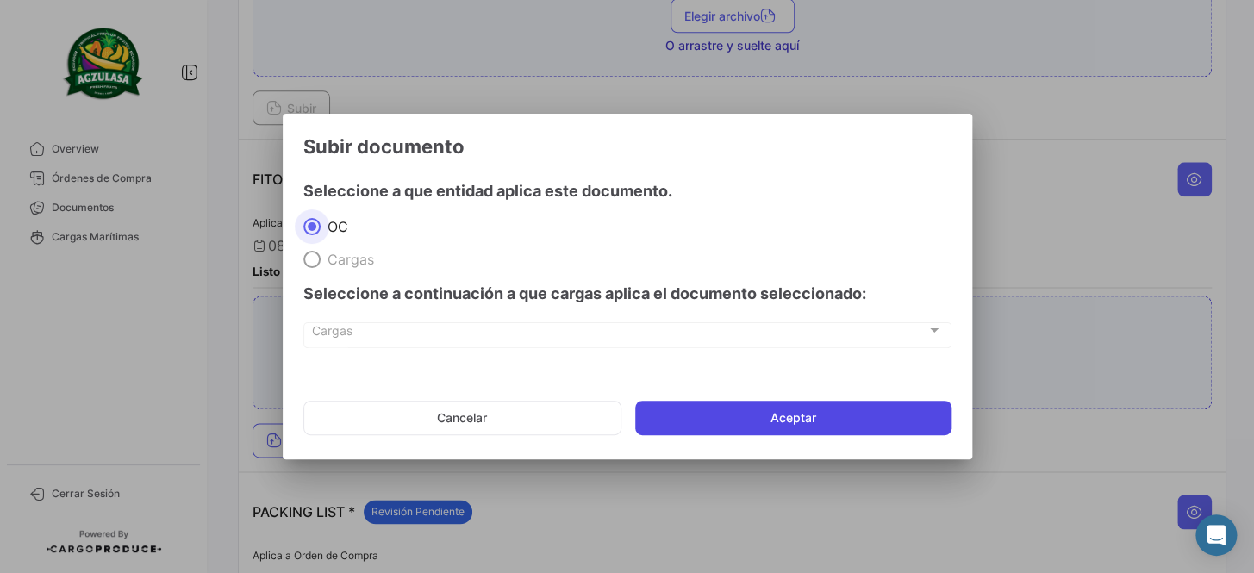
click at [848, 410] on button "Aceptar" at bounding box center [793, 418] width 316 height 34
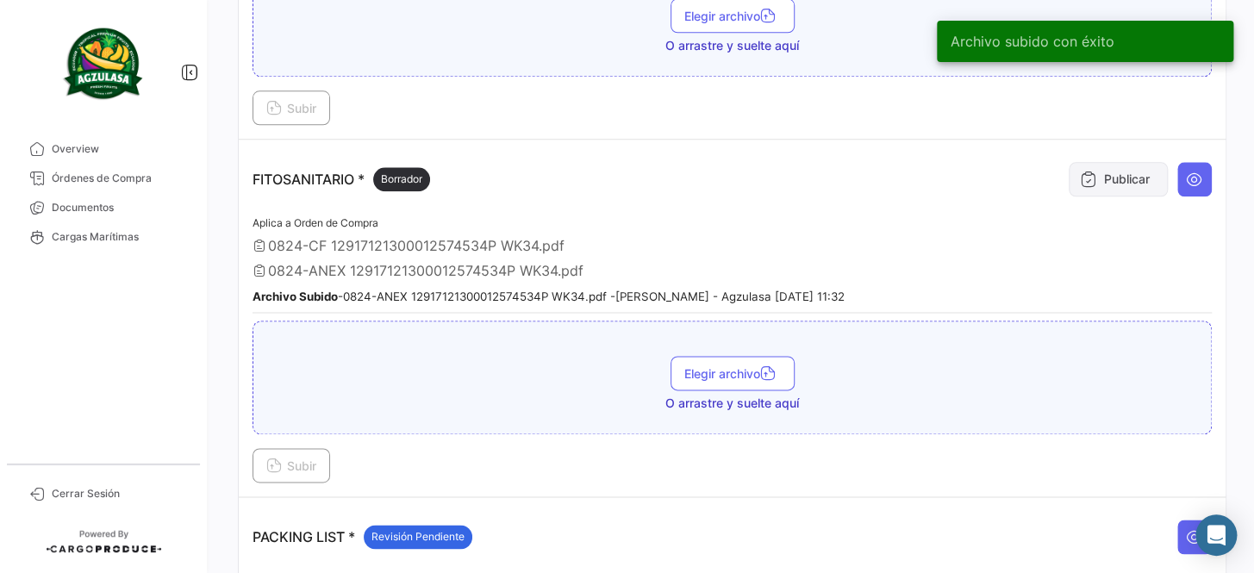
click at [1084, 188] on button "Publicar" at bounding box center [1118, 179] width 99 height 34
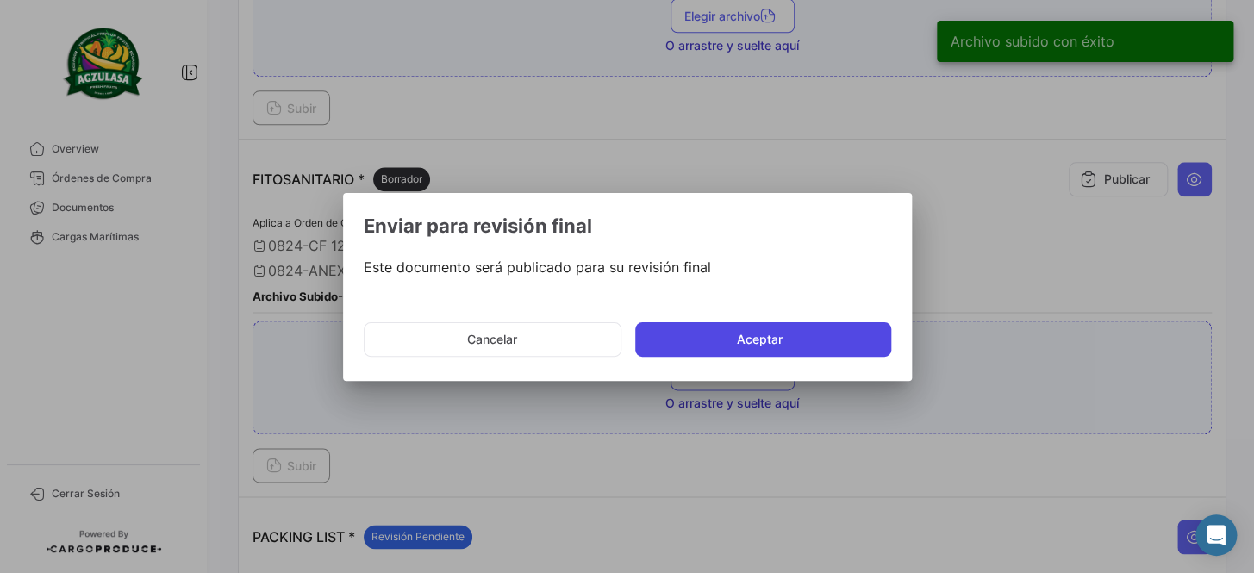
click at [778, 341] on button "Aceptar" at bounding box center [763, 339] width 256 height 34
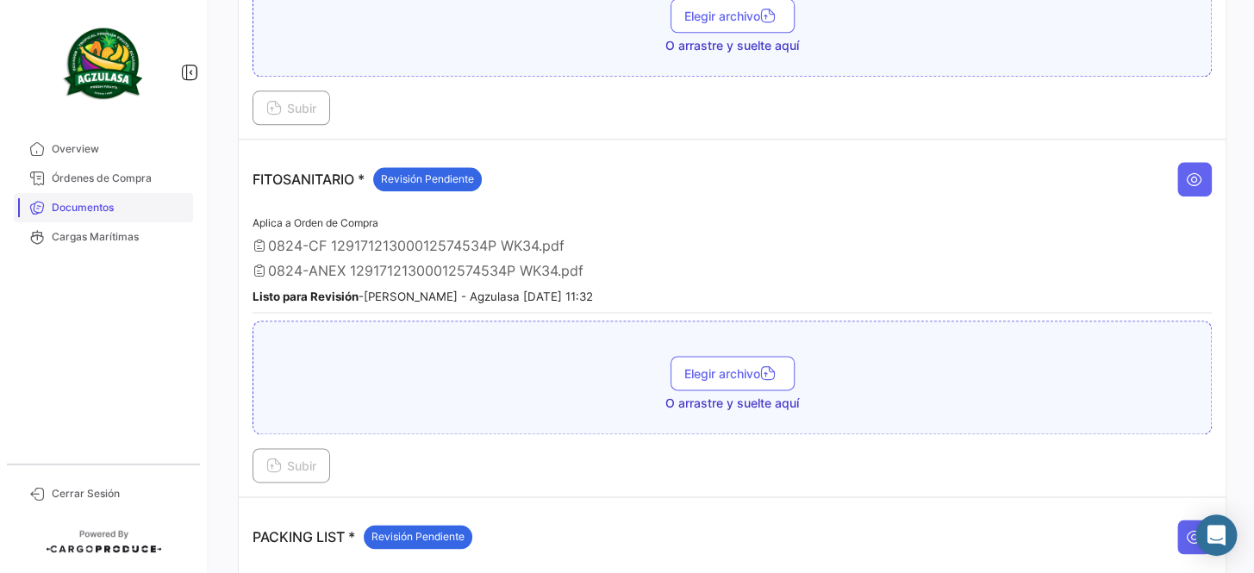
drag, startPoint x: 100, startPoint y: 209, endPoint x: 111, endPoint y: 202, distance: 13.2
click at [100, 209] on span "Documentos" at bounding box center [119, 208] width 134 height 16
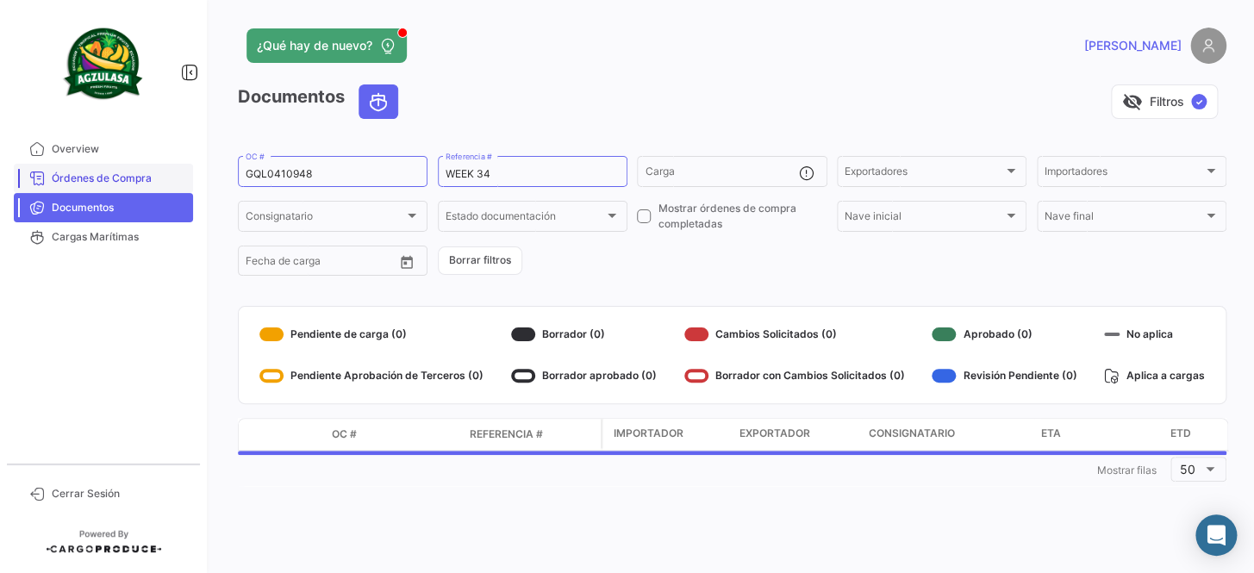
drag, startPoint x: 331, startPoint y: 166, endPoint x: 184, endPoint y: 169, distance: 147.5
click at [184, 169] on mat-sidenav-container "Overview Órdenes de Compra Documentos Cargas Marítimas Cerrar Sesión ¿Qué hay d…" at bounding box center [627, 286] width 1254 height 573
drag, startPoint x: 328, startPoint y: 174, endPoint x: 161, endPoint y: 185, distance: 166.7
click at [161, 185] on mat-sidenav-container "Overview Órdenes de Compra Documentos Cargas Marítimas Cerrar Sesión ¿Qué hay d…" at bounding box center [627, 286] width 1254 height 573
click at [621, 274] on form "GQL0410948 OC # WEEK 34 Referencia # Carga Exportadores Exportadores Importador…" at bounding box center [732, 215] width 989 height 125
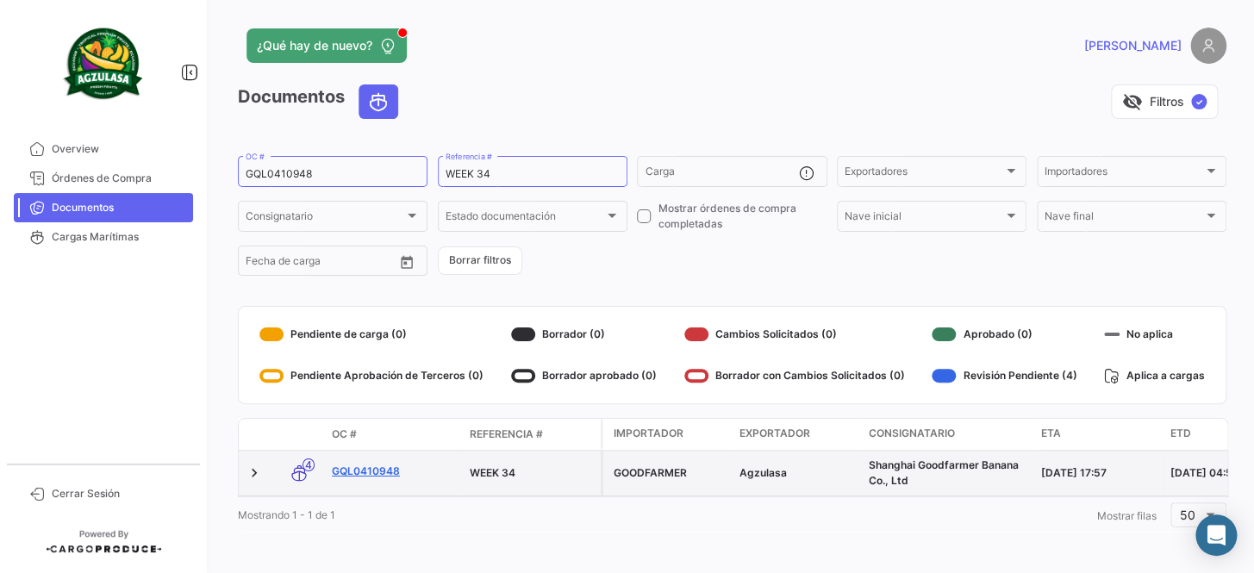
click at [384, 466] on link "GQL0410948" at bounding box center [394, 472] width 124 height 16
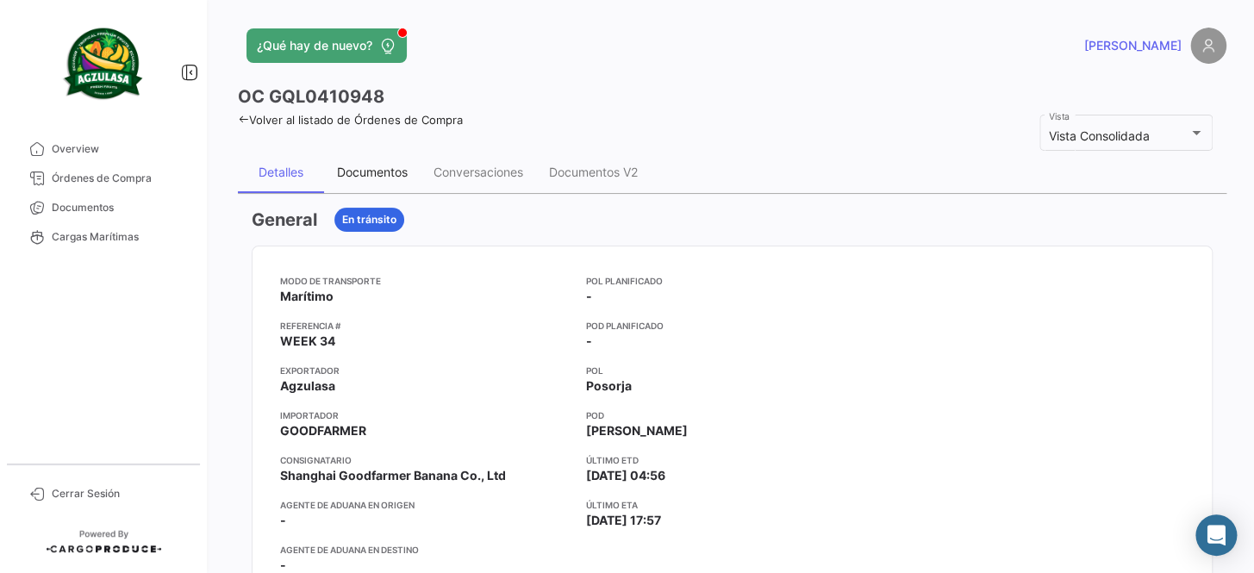
click at [361, 166] on div "Documentos" at bounding box center [372, 172] width 71 height 15
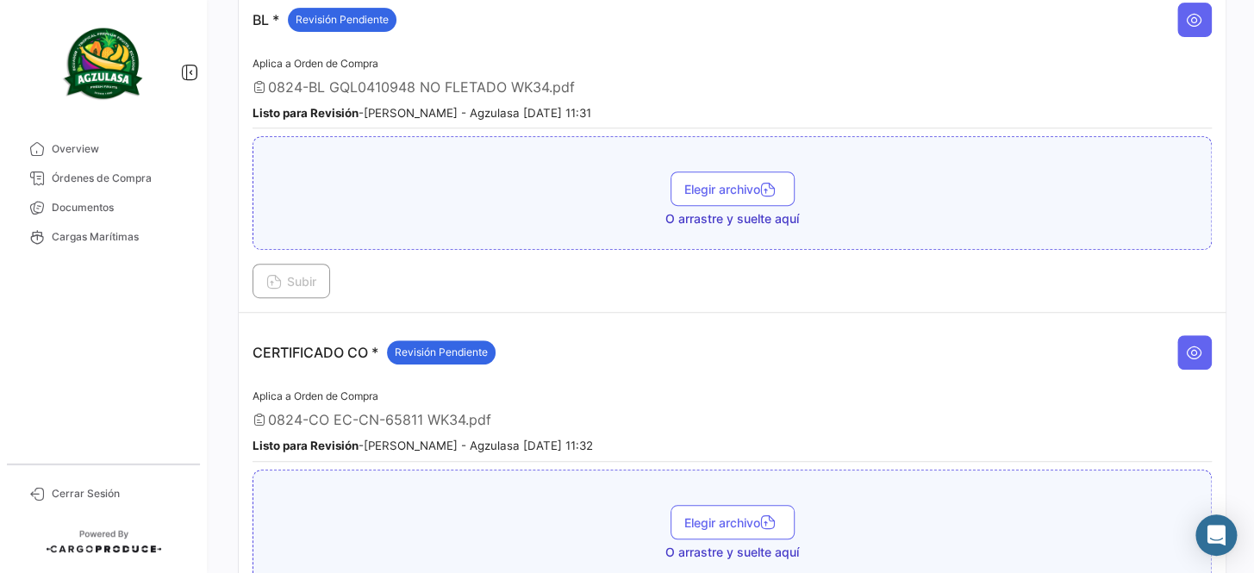
scroll to position [313, 0]
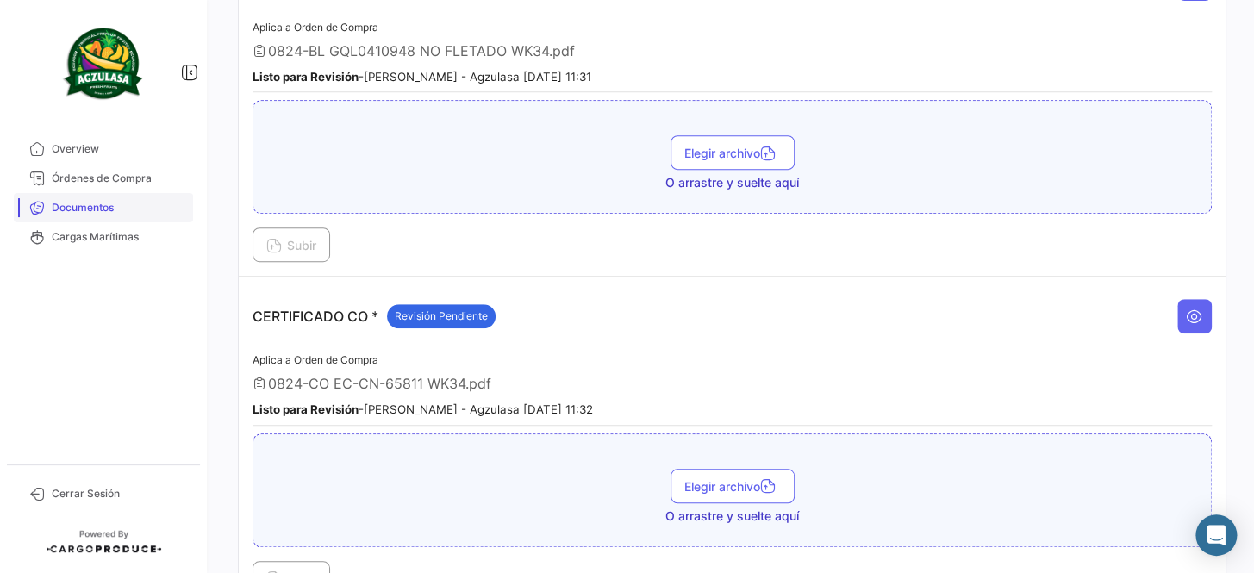
click at [112, 204] on span "Documentos" at bounding box center [119, 208] width 134 height 16
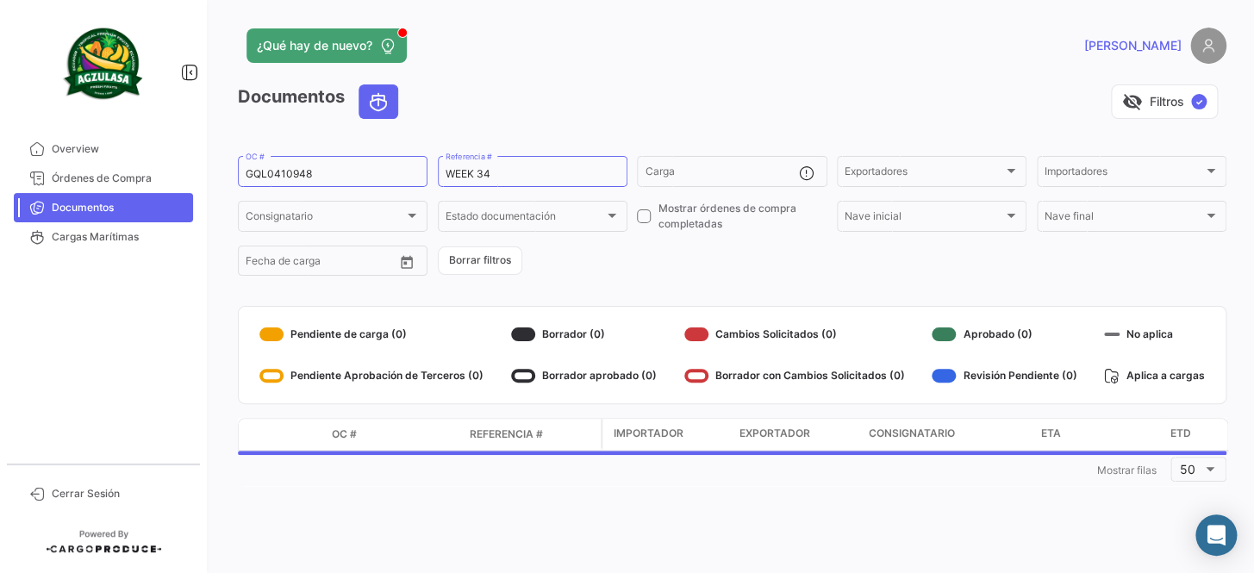
drag, startPoint x: 222, startPoint y: 173, endPoint x: 210, endPoint y: 174, distance: 11.2
click at [194, 174] on mat-sidenav-container "Overview Órdenes de Compra Documentos Cargas Marítimas Cerrar Sesión ¿Qué hay d…" at bounding box center [627, 286] width 1254 height 573
drag, startPoint x: 315, startPoint y: 172, endPoint x: 172, endPoint y: 186, distance: 142.9
click at [172, 186] on mat-sidenav-container "Overview Órdenes de Compra Documentos Cargas Marítimas Cerrar Sesión ¿Qué hay d…" at bounding box center [627, 286] width 1254 height 573
paste input "6427723370"
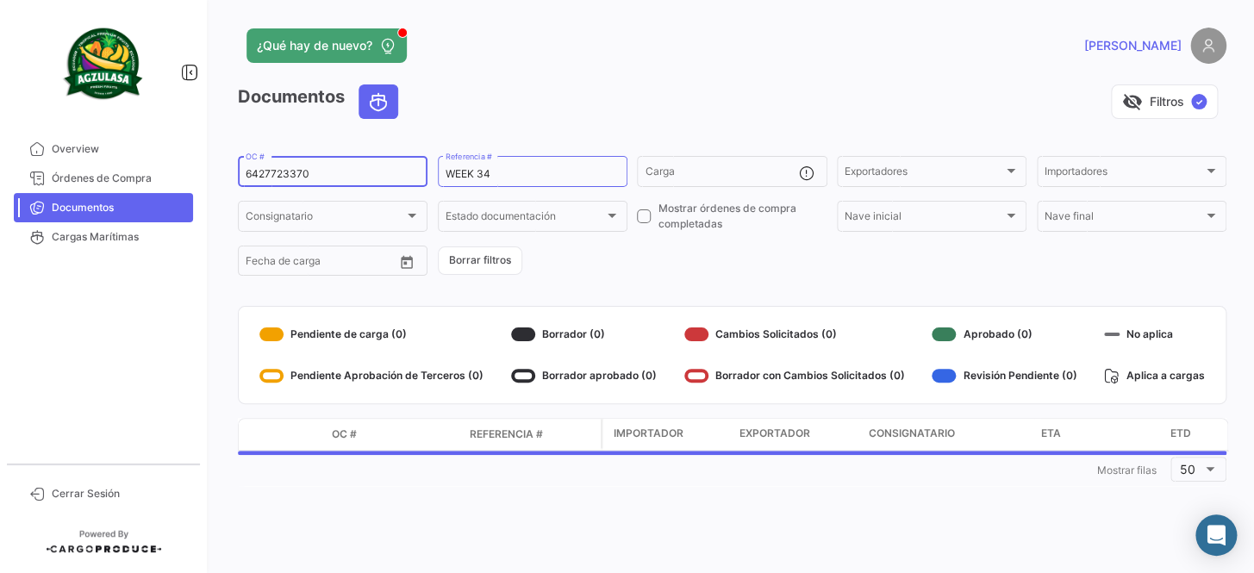
type input "6427723370"
click at [603, 274] on form "6427723370 OC # WEEK 34 Referencia # Carga Exportadores Exportadores Importador…" at bounding box center [732, 215] width 989 height 125
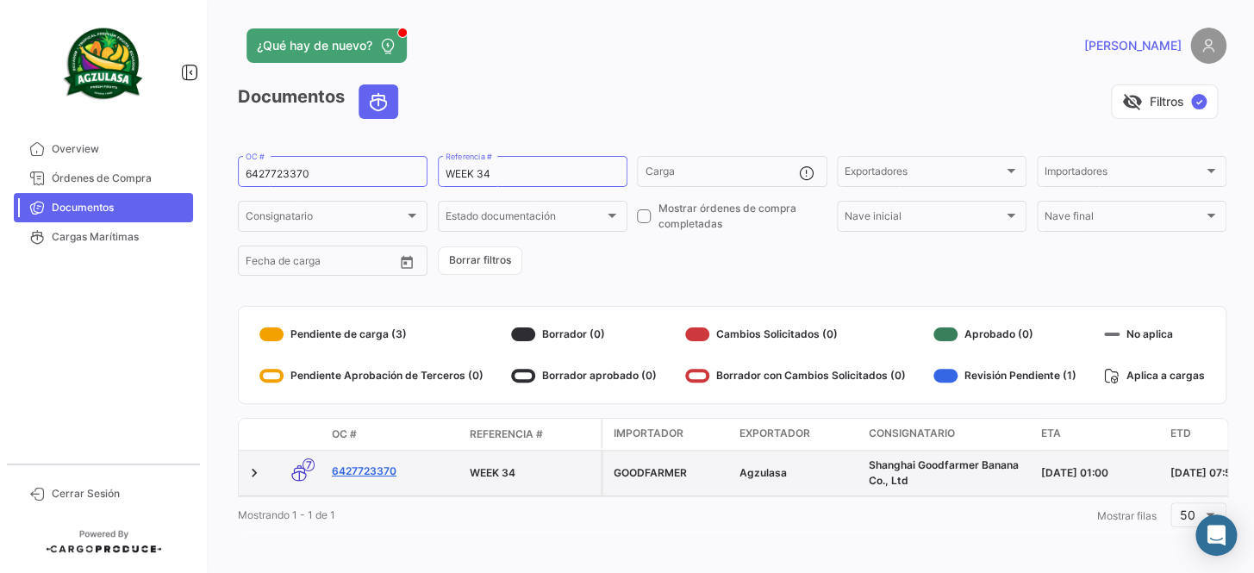
click at [378, 470] on link "6427723370" at bounding box center [394, 472] width 124 height 16
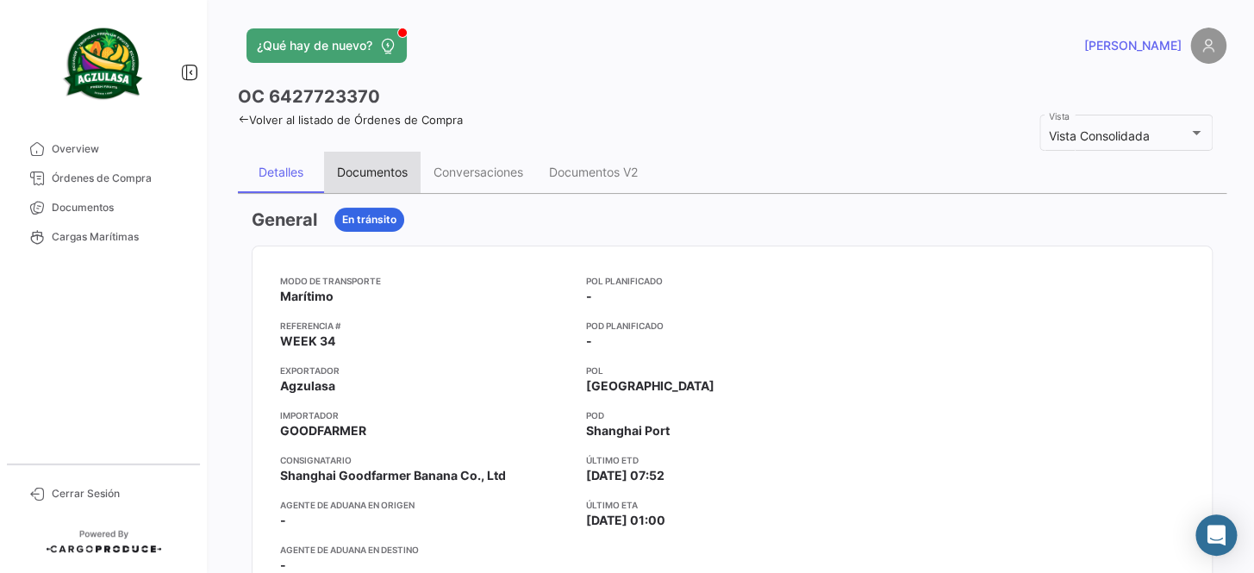
click at [365, 168] on div "Documentos" at bounding box center [372, 172] width 71 height 15
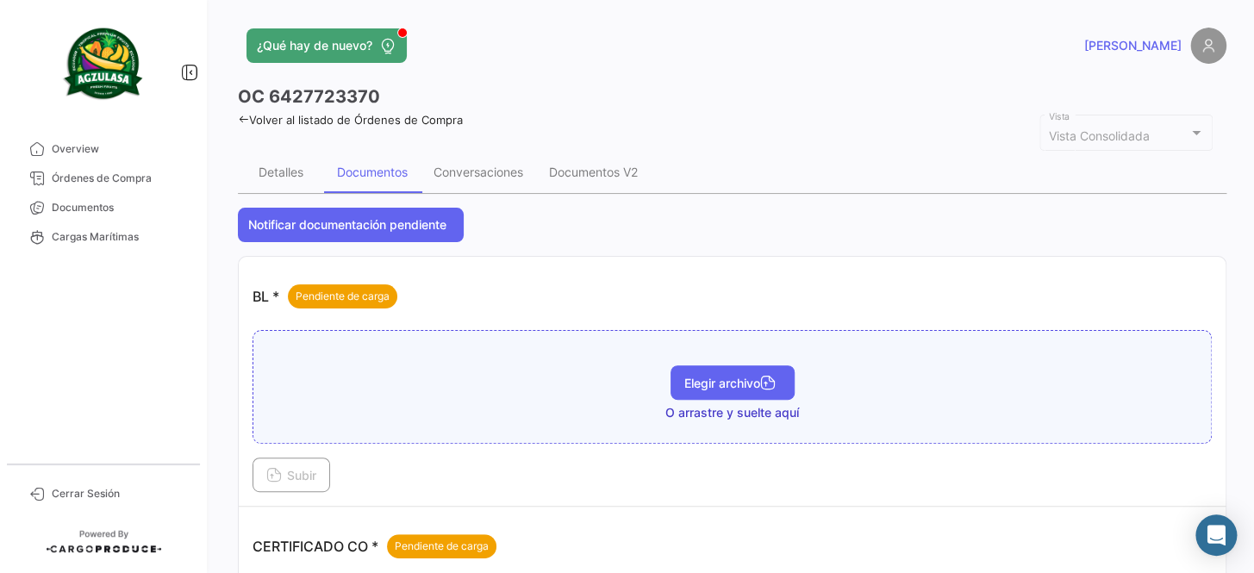
click at [706, 378] on span "Elegir archivo" at bounding box center [733, 383] width 97 height 15
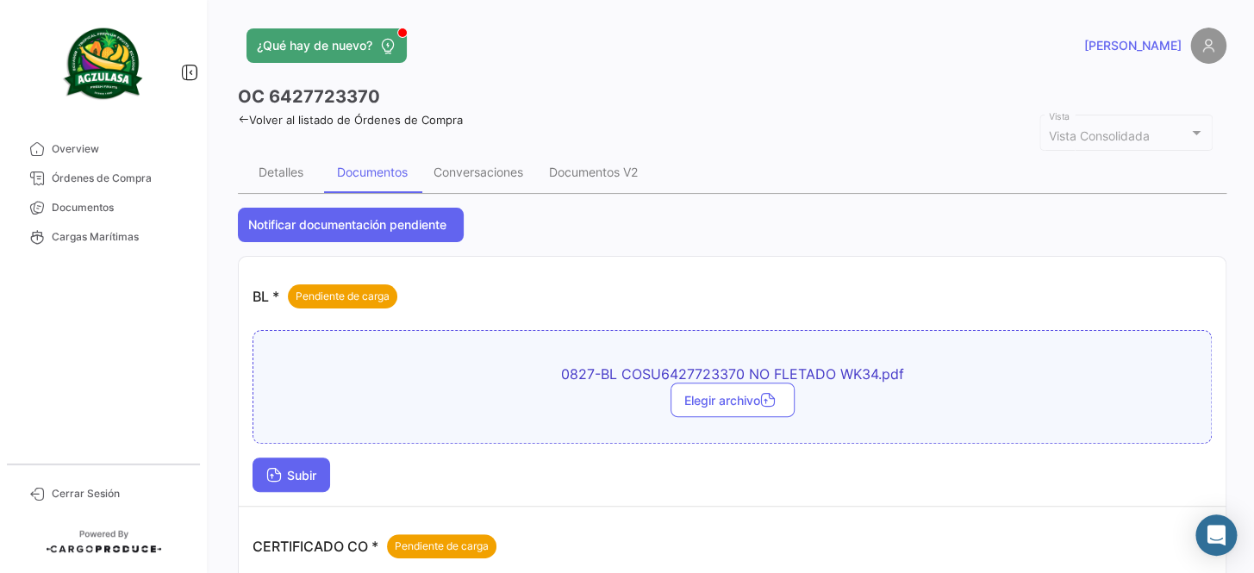
click at [323, 477] on button "Subir" at bounding box center [292, 475] width 78 height 34
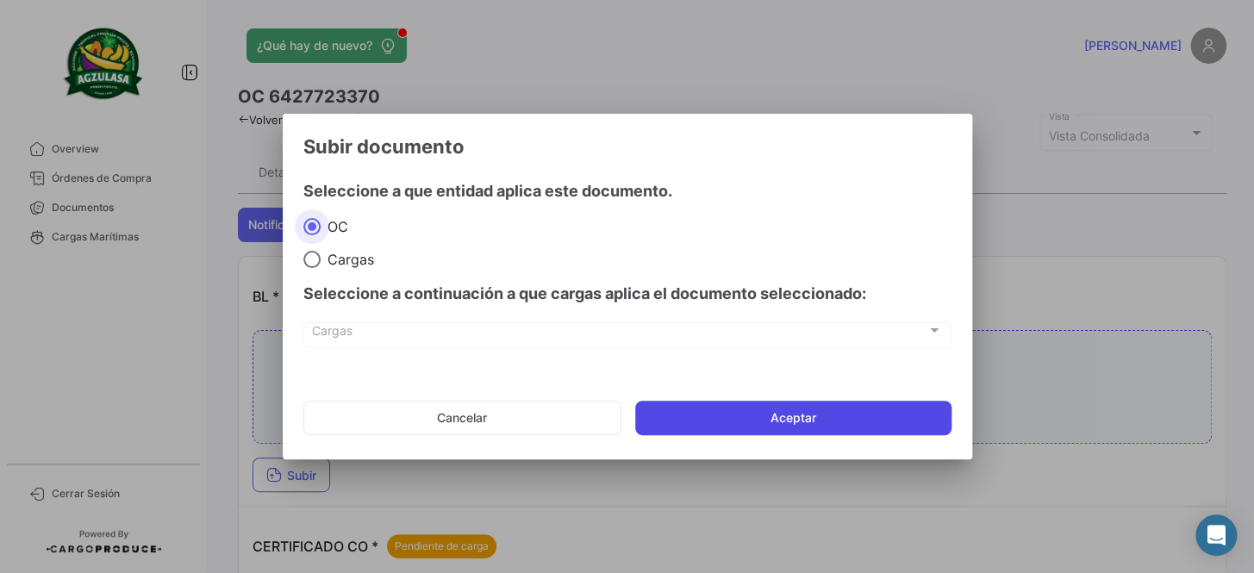
click at [723, 424] on button "Aceptar" at bounding box center [793, 418] width 316 height 34
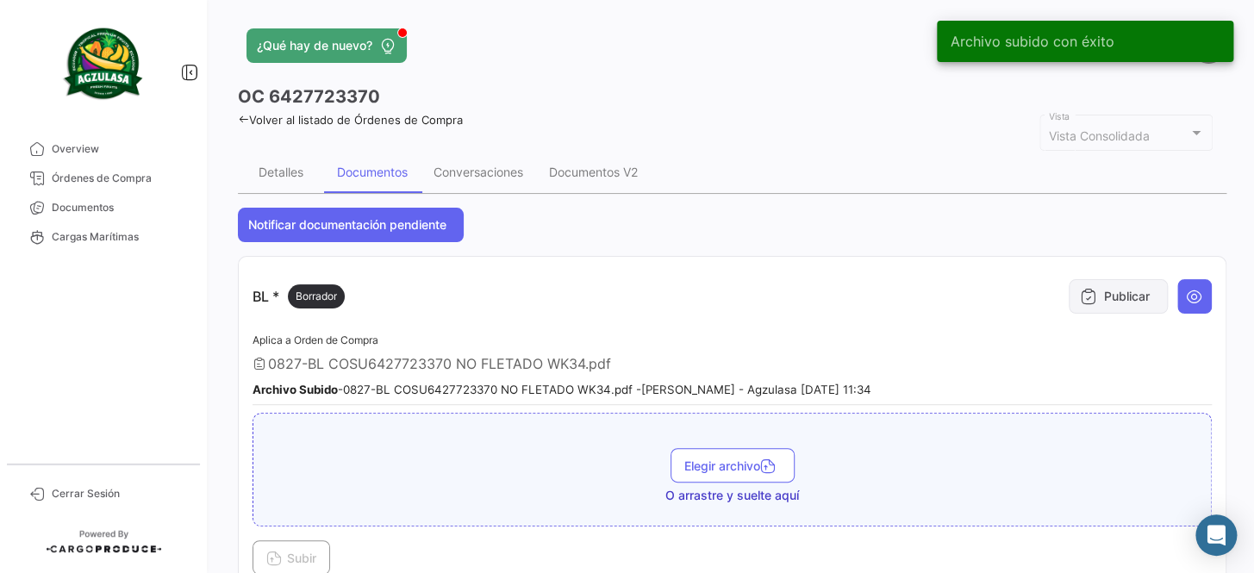
click at [1125, 298] on button "Publicar" at bounding box center [1118, 296] width 99 height 34
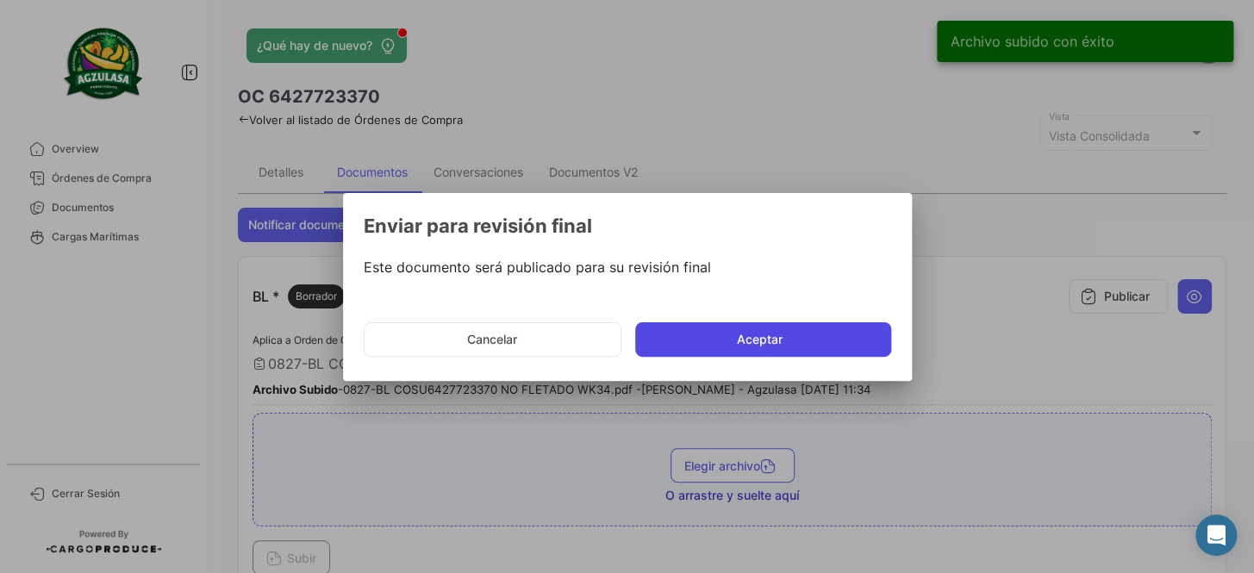
click at [818, 343] on button "Aceptar" at bounding box center [763, 339] width 256 height 34
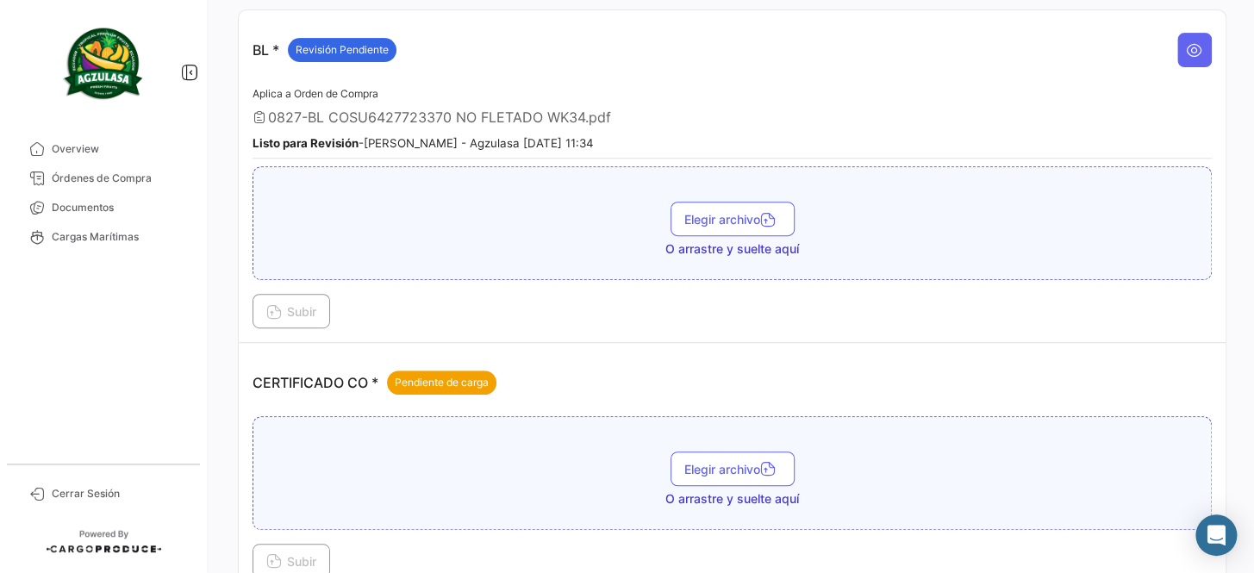
scroll to position [313, 0]
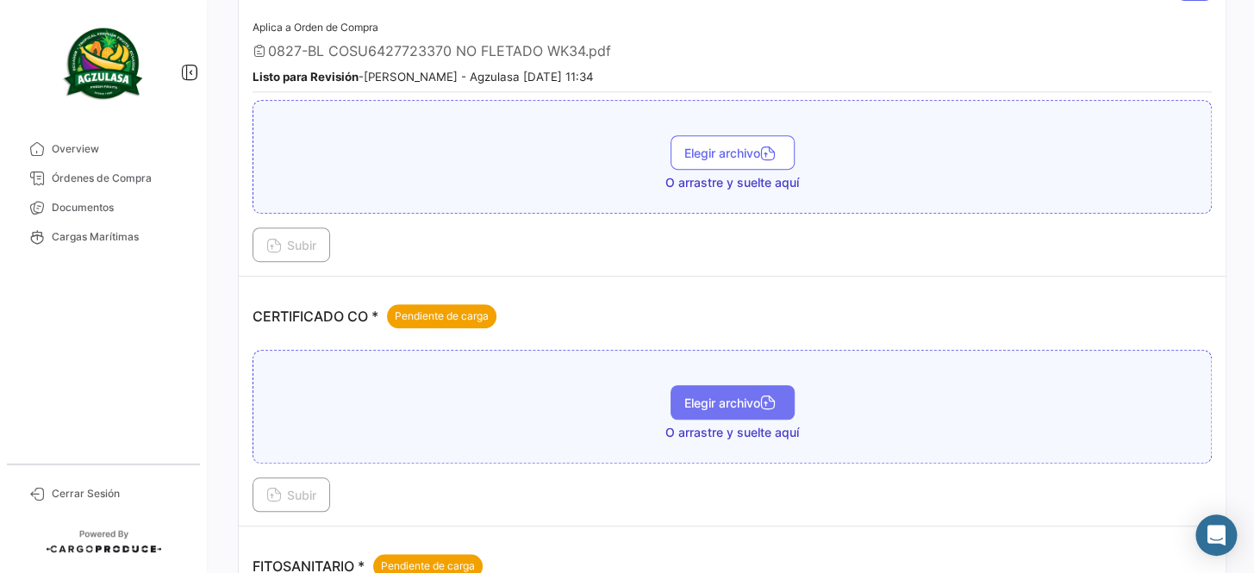
click at [757, 391] on button "Elegir archivo" at bounding box center [733, 402] width 124 height 34
click at [713, 413] on button "Elegir archivo" at bounding box center [733, 402] width 124 height 34
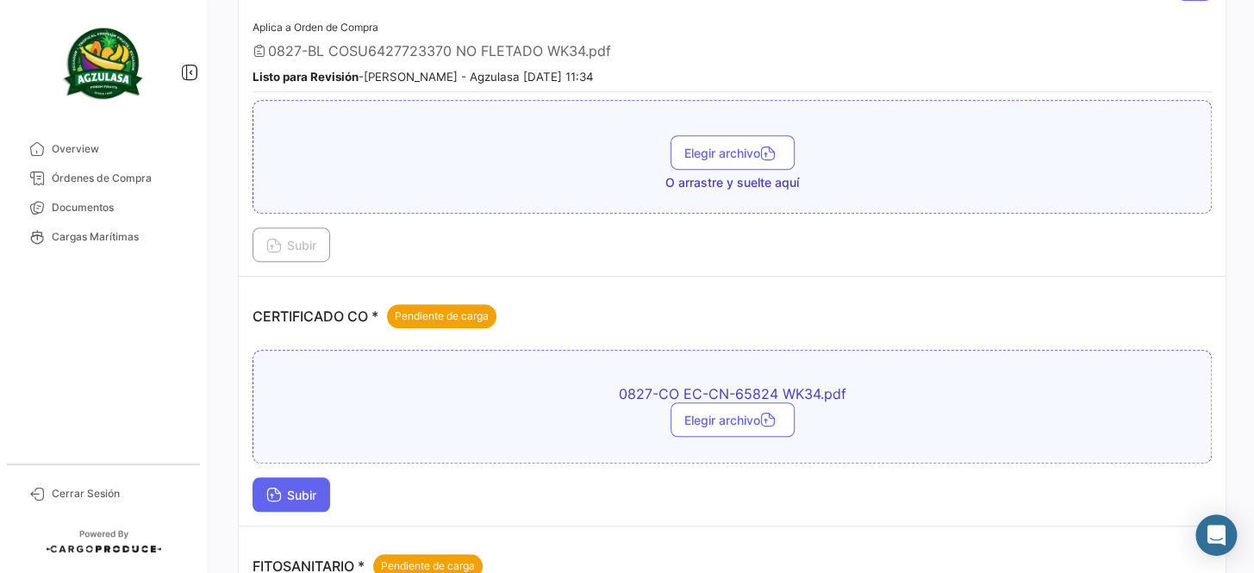
click at [310, 488] on span "Subir" at bounding box center [291, 495] width 50 height 15
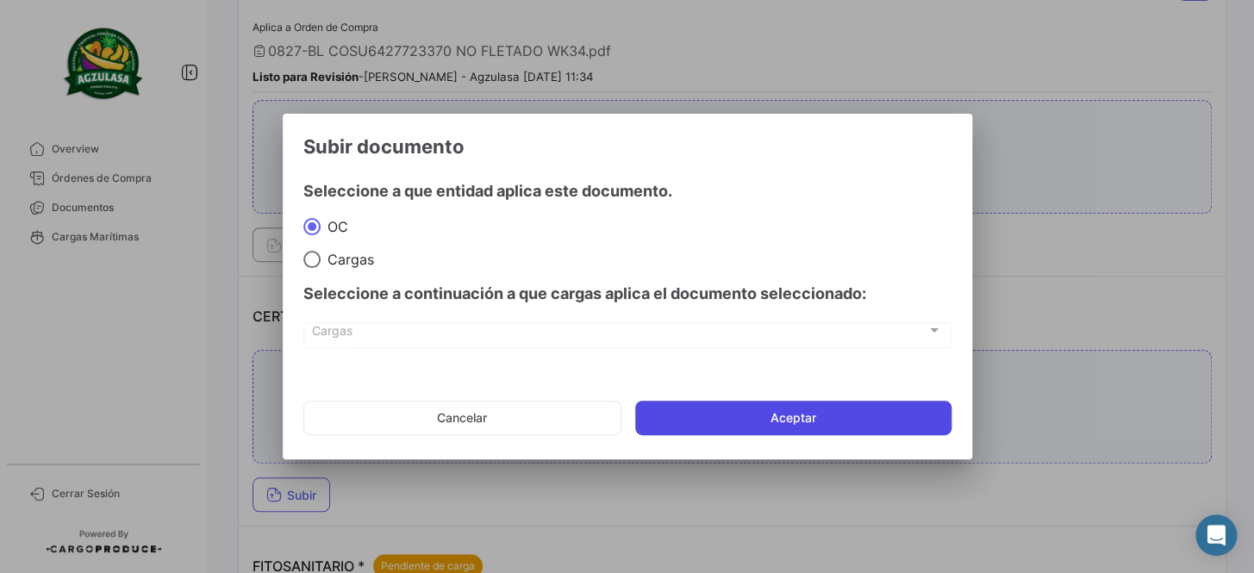
click at [781, 411] on button "Aceptar" at bounding box center [793, 418] width 316 height 34
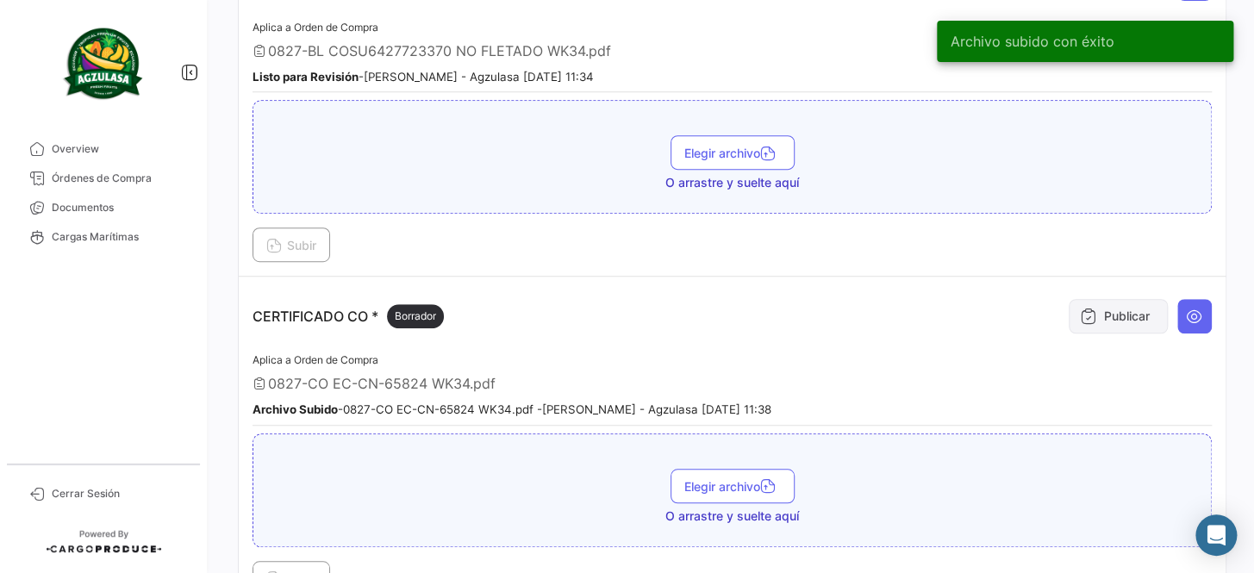
click at [1100, 322] on button "Publicar" at bounding box center [1118, 316] width 99 height 34
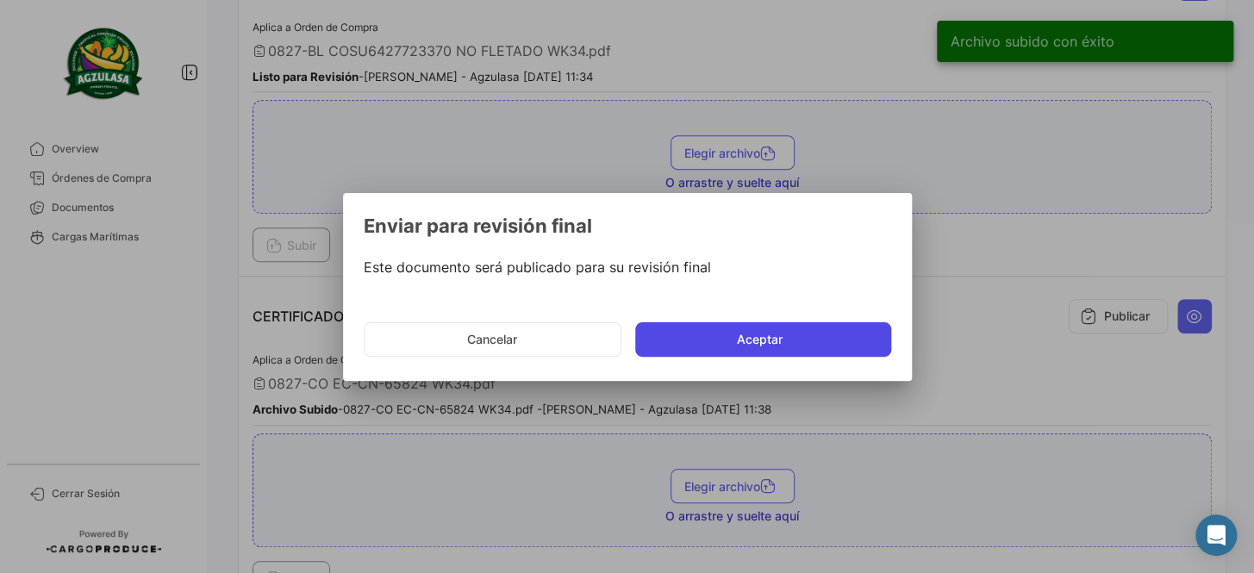
click at [792, 353] on button "Aceptar" at bounding box center [763, 339] width 256 height 34
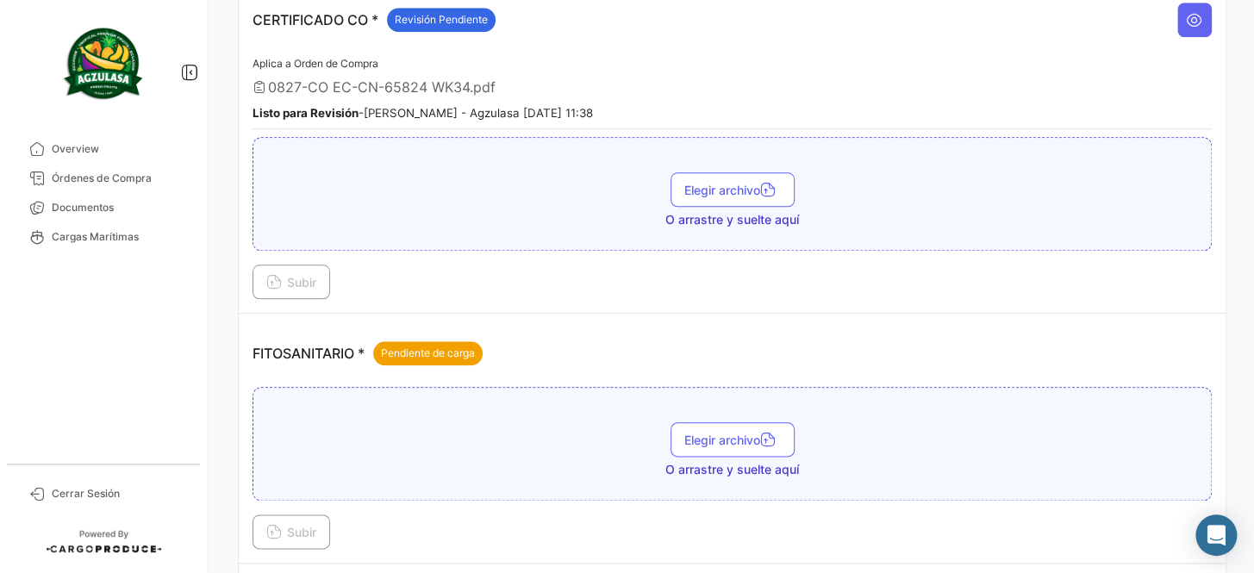
scroll to position [627, 0]
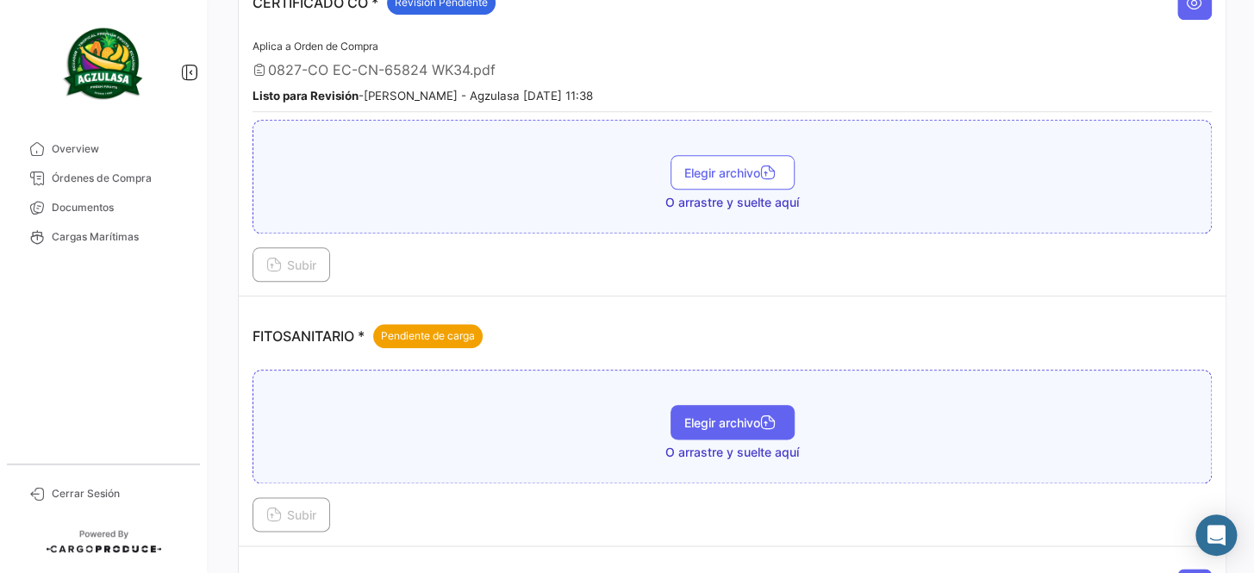
click at [744, 428] on button "Elegir archivo" at bounding box center [733, 422] width 124 height 34
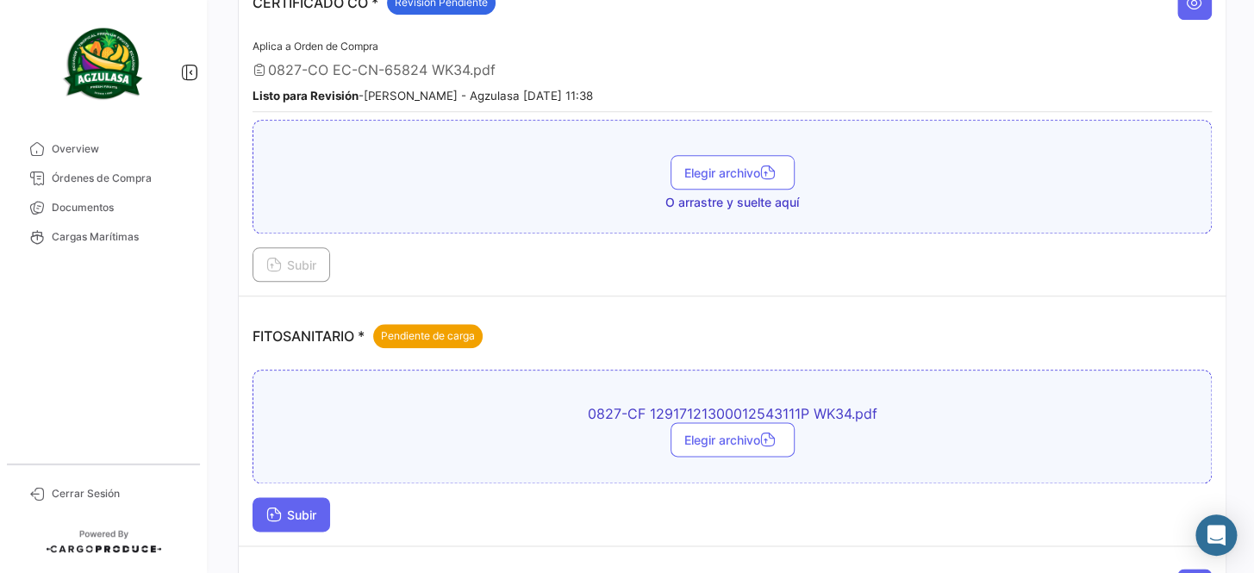
click at [312, 510] on span "Subir" at bounding box center [291, 515] width 50 height 15
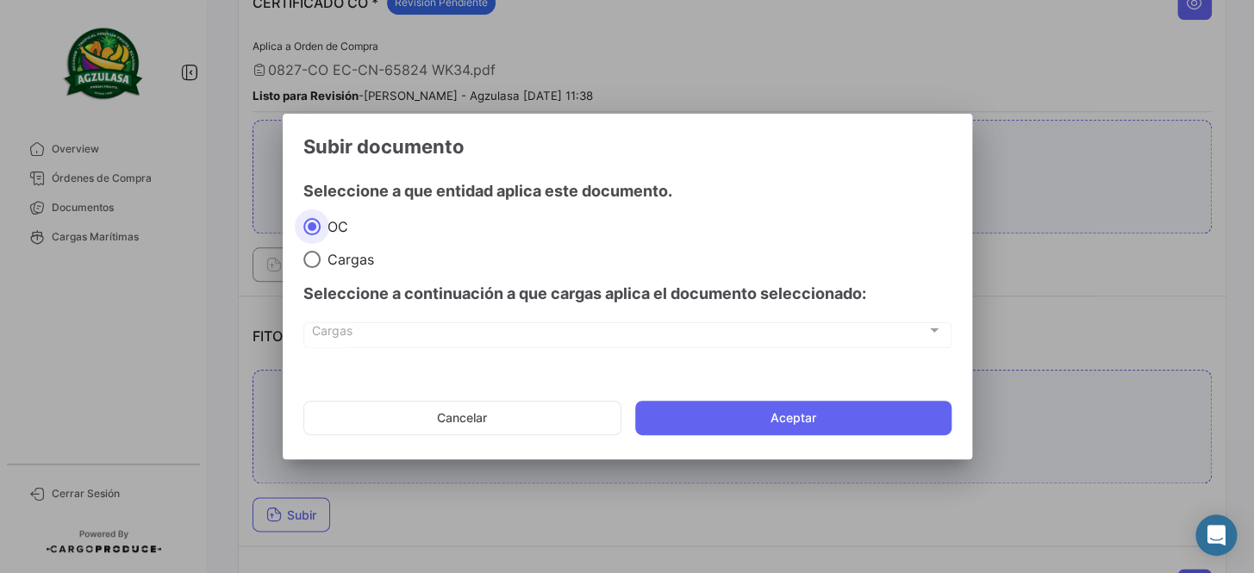
click at [821, 395] on mat-dialog-actions "Cancelar Aceptar" at bounding box center [627, 418] width 648 height 59
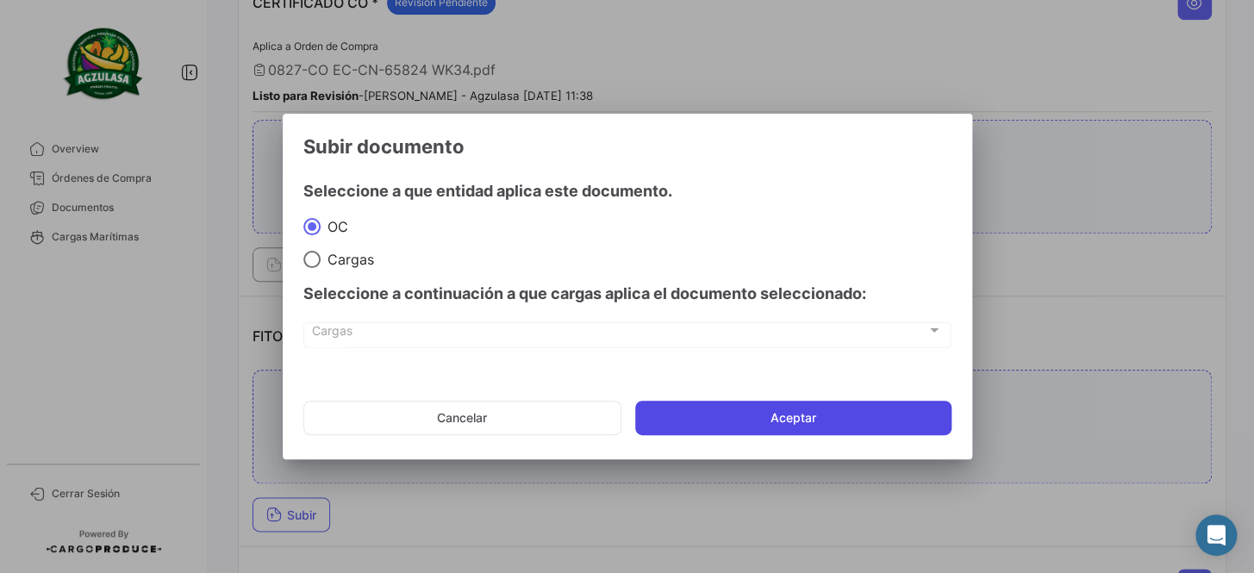
click at [804, 411] on button "Aceptar" at bounding box center [793, 418] width 316 height 34
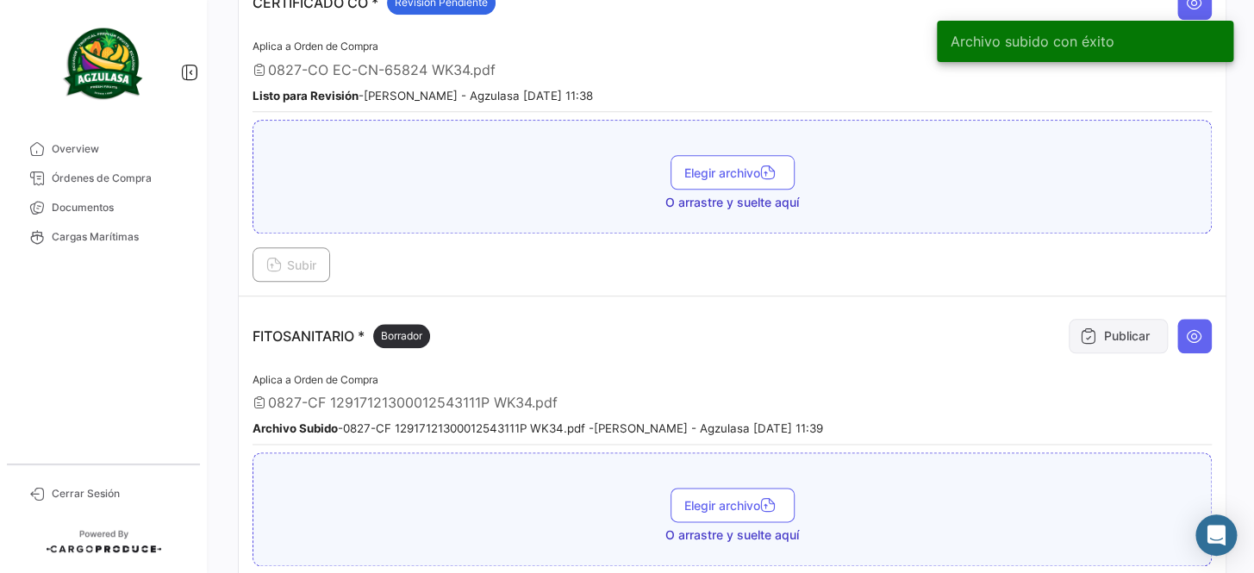
click at [1128, 328] on button "Publicar" at bounding box center [1118, 336] width 99 height 34
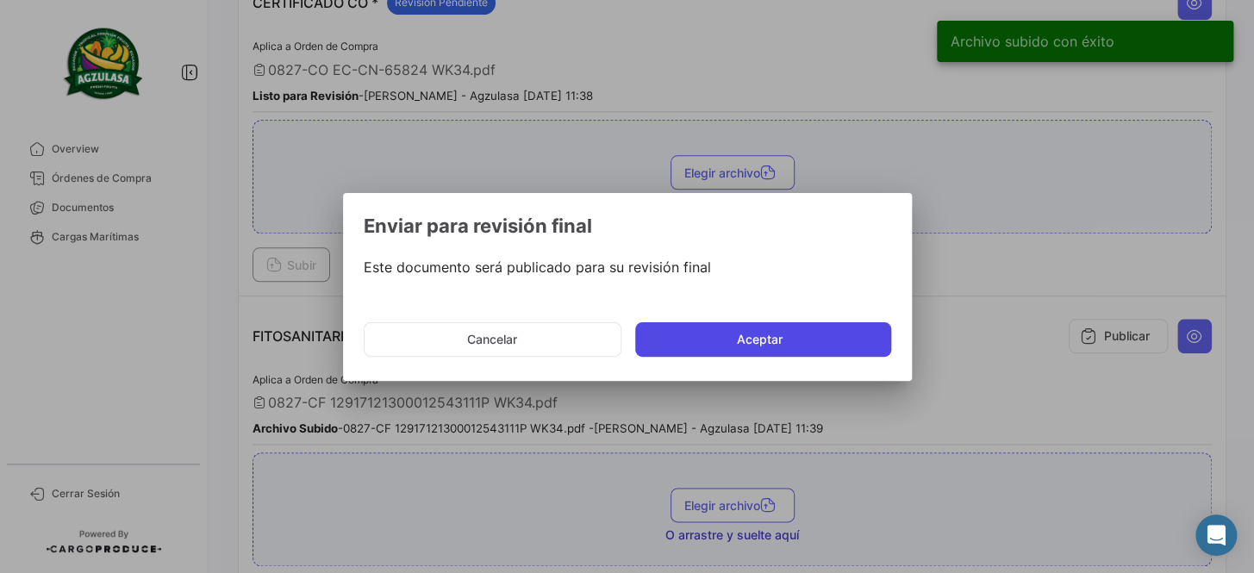
click at [794, 329] on button "Aceptar" at bounding box center [763, 339] width 256 height 34
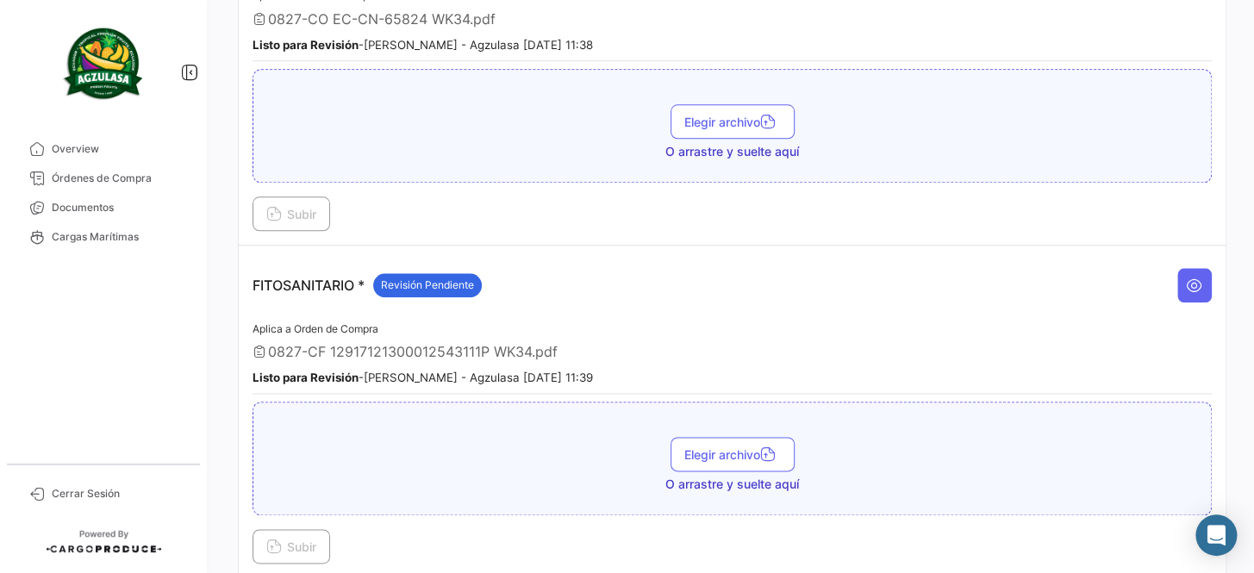
scroll to position [705, 0]
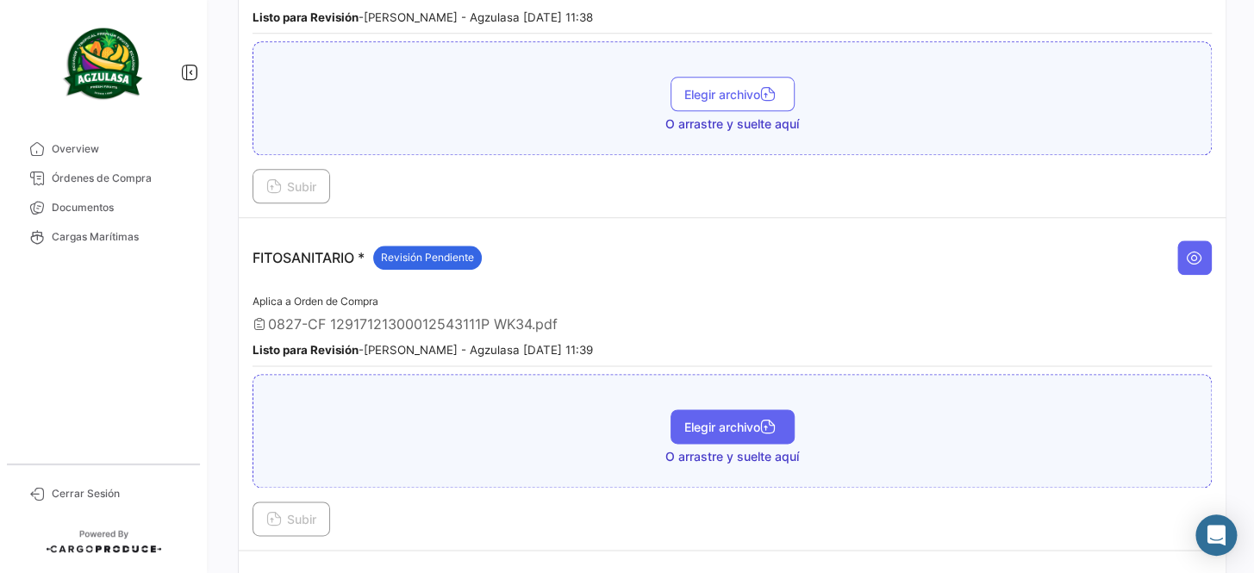
click at [738, 428] on button "Elegir archivo" at bounding box center [733, 427] width 124 height 34
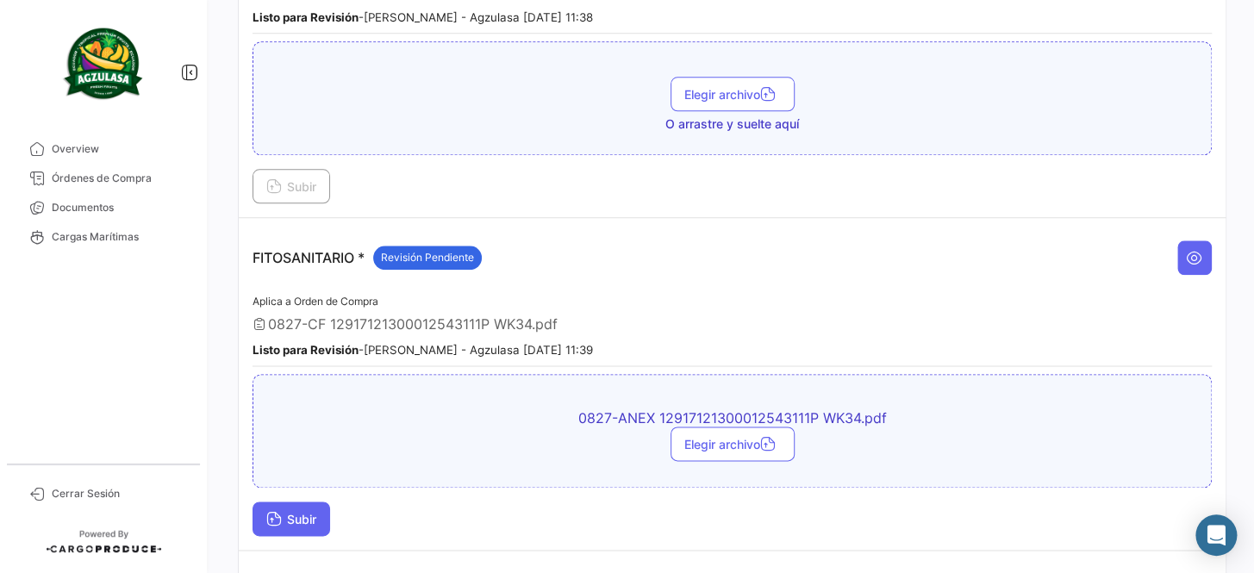
click at [283, 502] on button "Subir" at bounding box center [292, 519] width 78 height 34
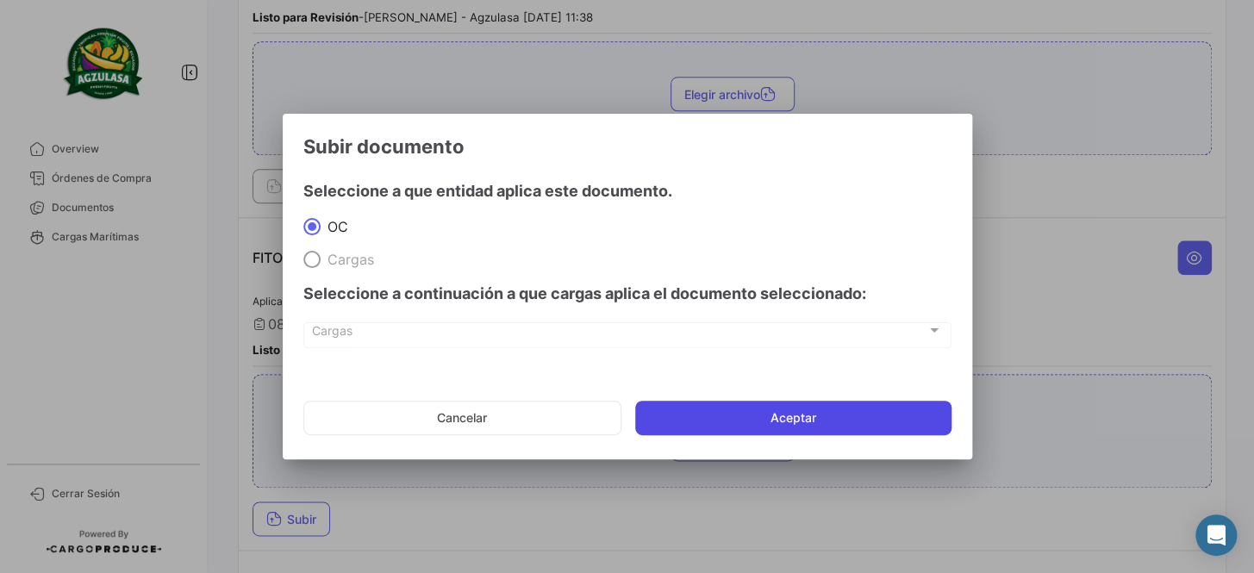
click at [710, 431] on button "Aceptar" at bounding box center [793, 418] width 316 height 34
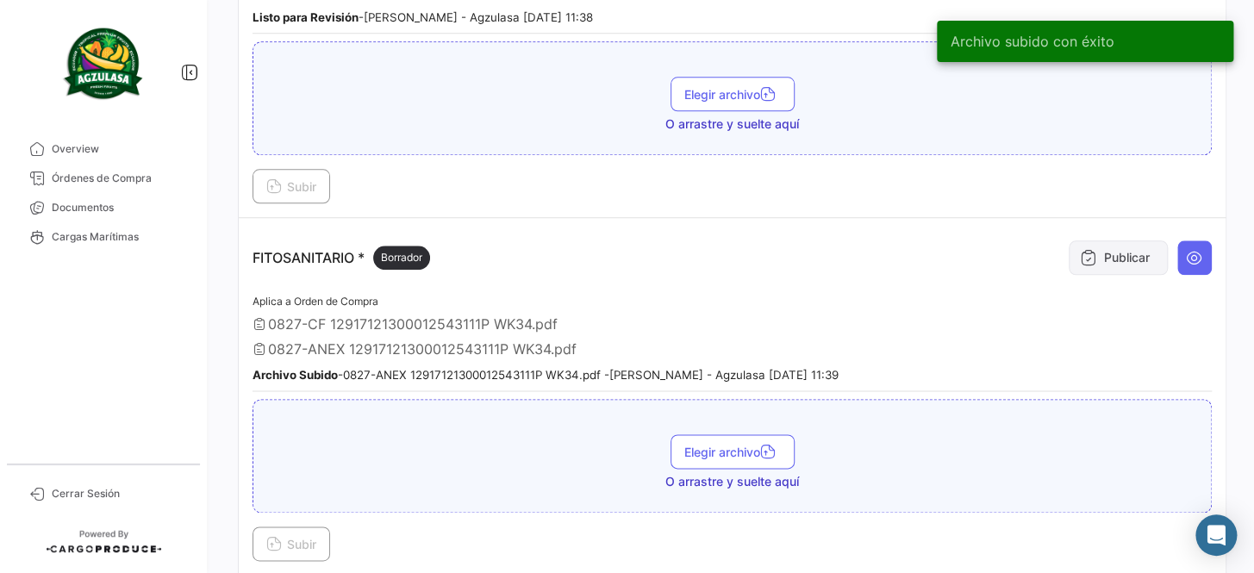
click at [1100, 251] on button "Publicar" at bounding box center [1118, 258] width 99 height 34
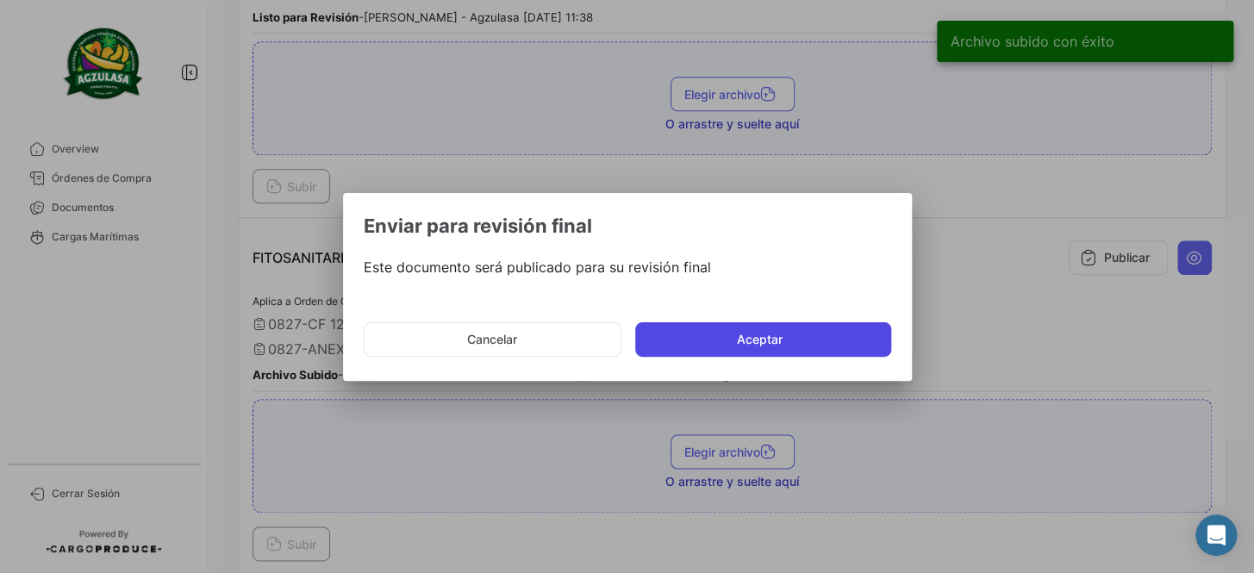
click at [753, 346] on button "Aceptar" at bounding box center [763, 339] width 256 height 34
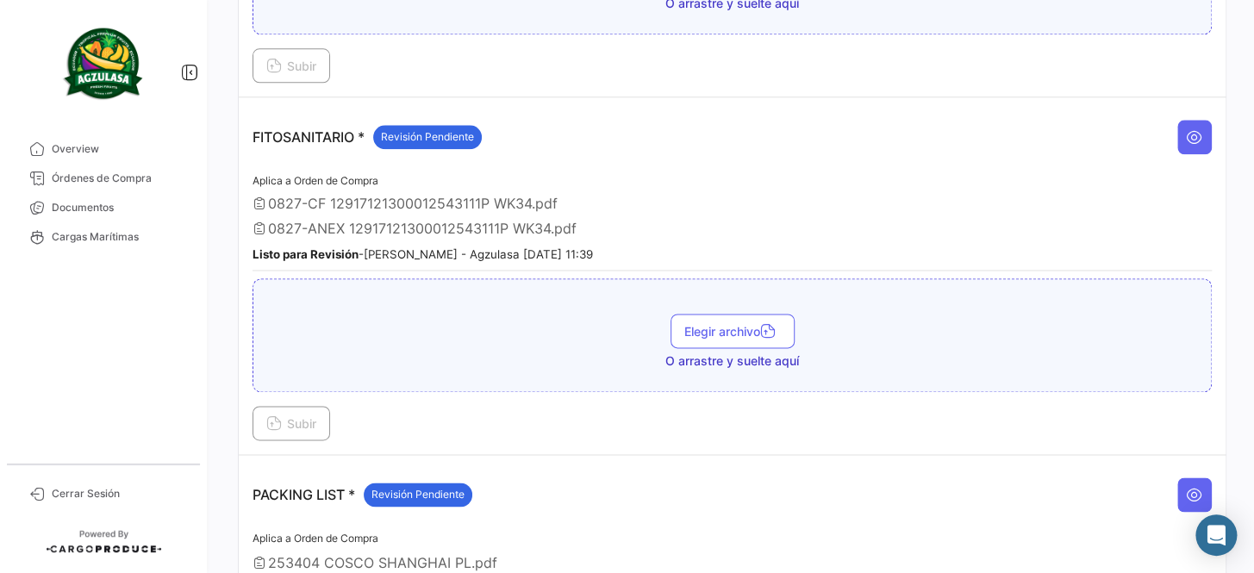
scroll to position [862, 0]
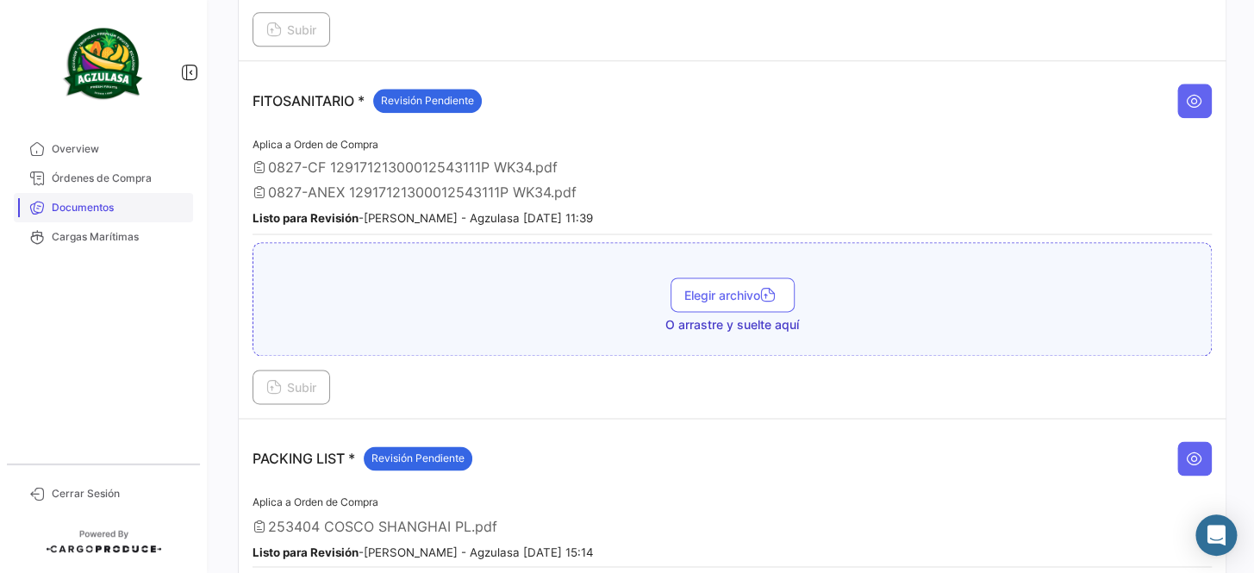
click at [128, 206] on span "Documentos" at bounding box center [119, 208] width 134 height 16
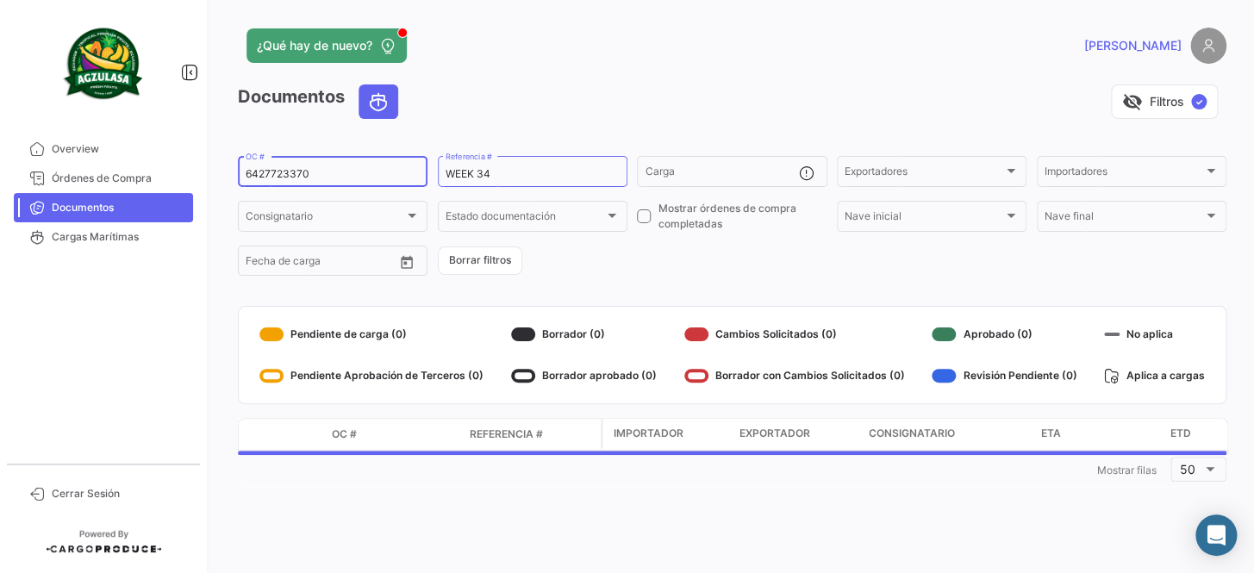
drag, startPoint x: 348, startPoint y: 172, endPoint x: 209, endPoint y: 171, distance: 139.7
click at [185, 171] on mat-sidenav-container "Overview Órdenes de Compra Documentos Cargas Marítimas Cerrar Sesión ¿Qué hay d…" at bounding box center [627, 286] width 1254 height 573
paste input "741500026371"
type input "741500026371"
click at [648, 274] on form "741500026371 OC # WEEK 34 Referencia # Carga Exportadores Exportadores Importad…" at bounding box center [732, 215] width 989 height 125
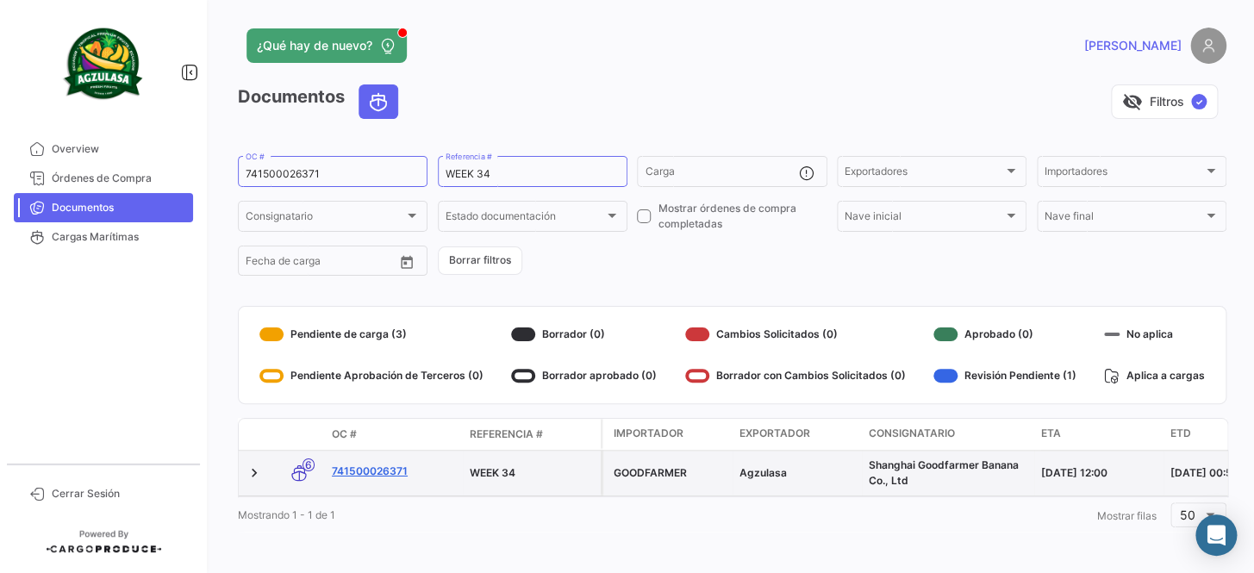
click at [396, 472] on link "741500026371" at bounding box center [394, 472] width 124 height 16
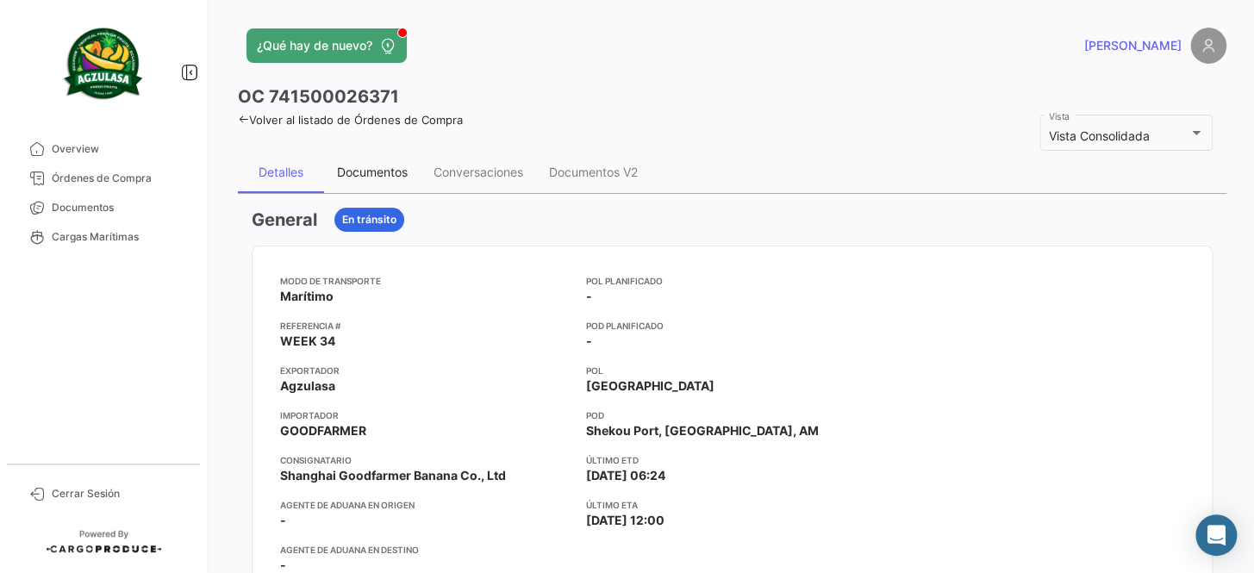
click at [385, 180] on div "Documentos" at bounding box center [372, 172] width 97 height 41
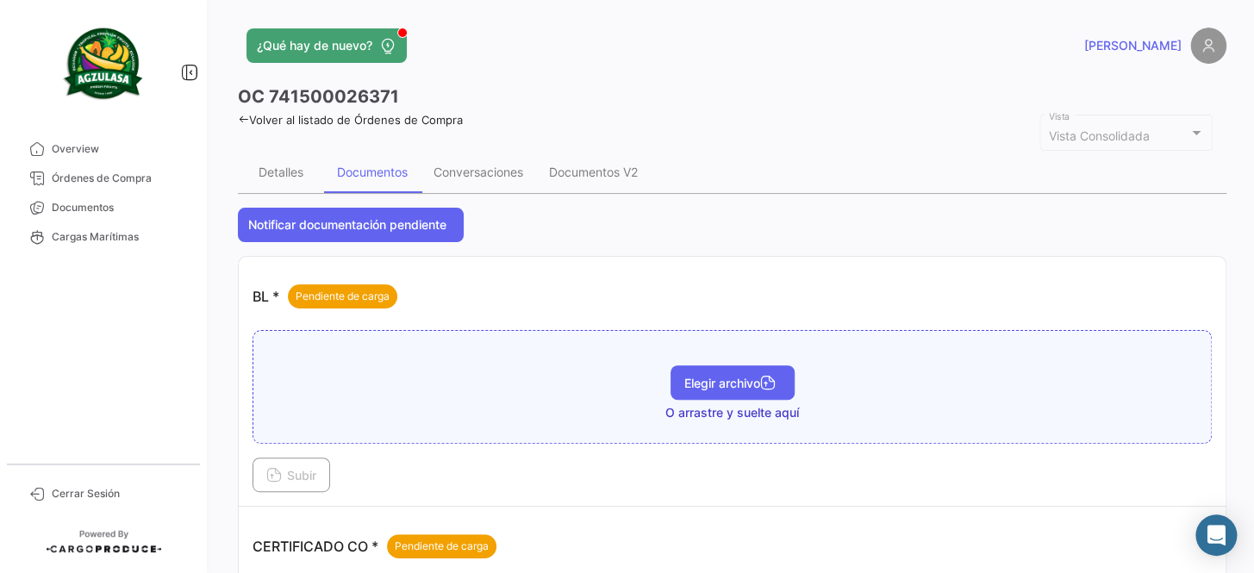
click at [716, 387] on span "Elegir archivo" at bounding box center [733, 383] width 97 height 15
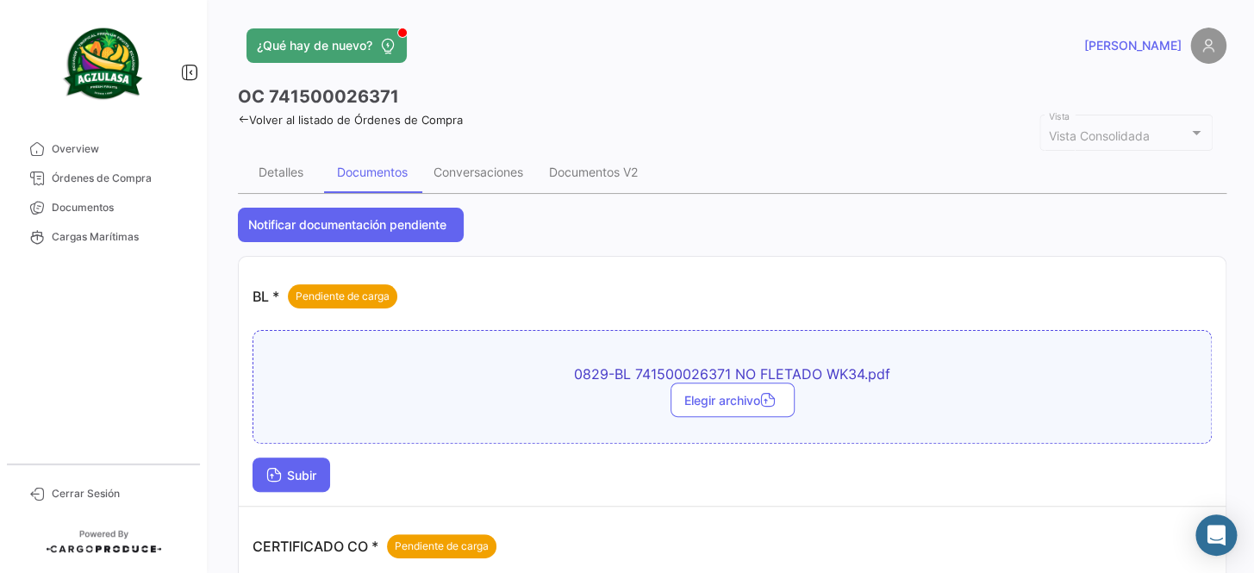
click at [316, 475] on span "Subir" at bounding box center [291, 475] width 50 height 15
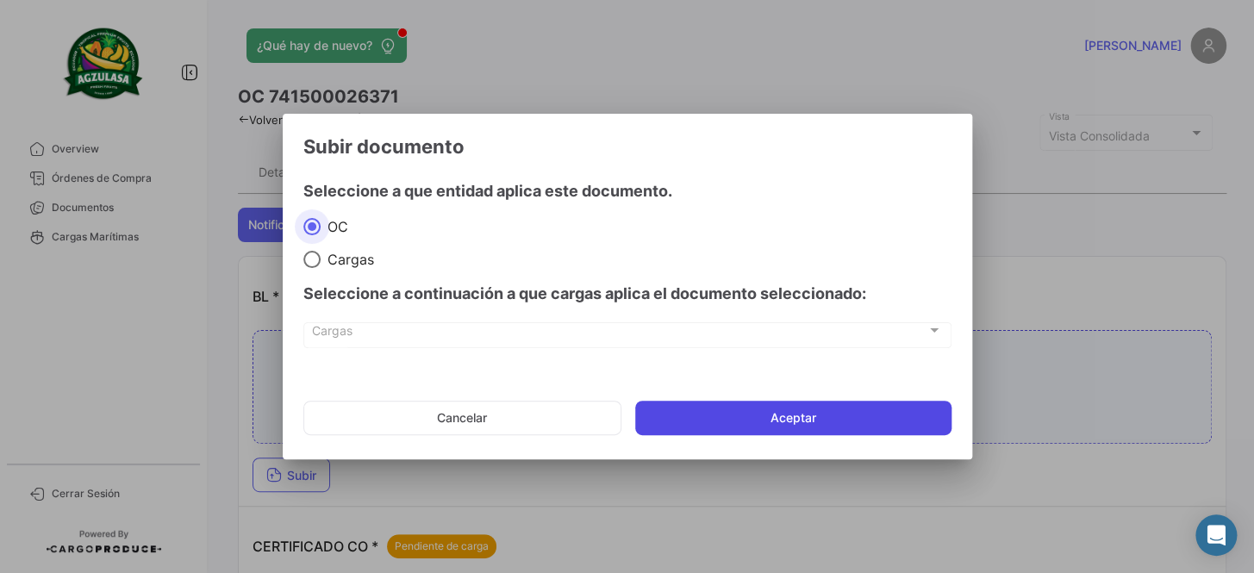
click at [739, 415] on button "Aceptar" at bounding box center [793, 418] width 316 height 34
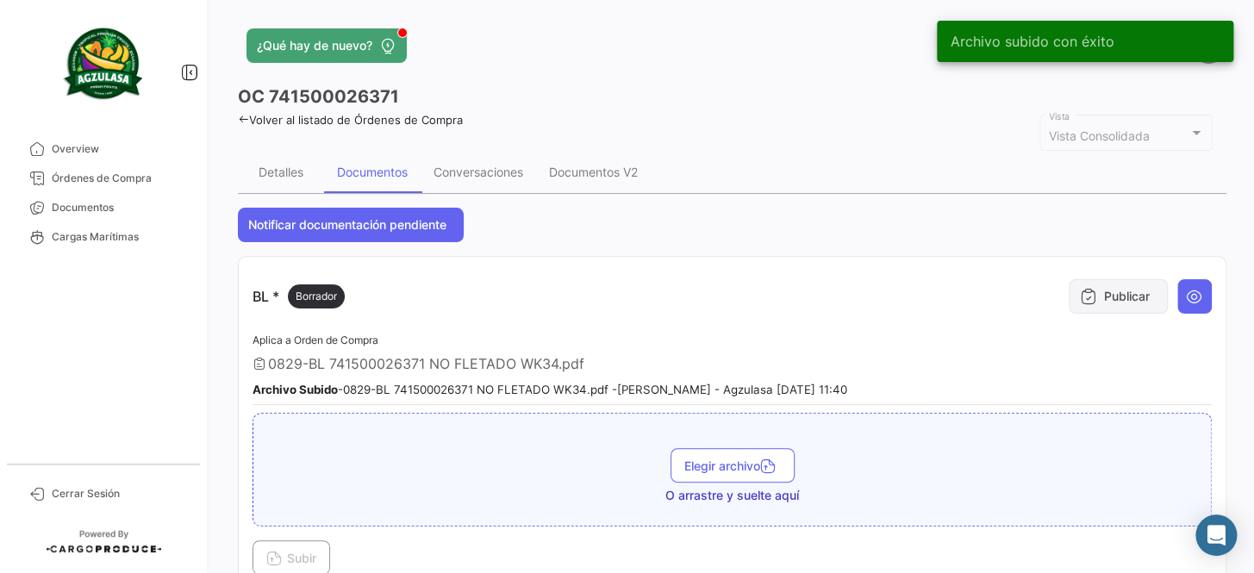
click at [1133, 305] on button "Publicar" at bounding box center [1118, 296] width 99 height 34
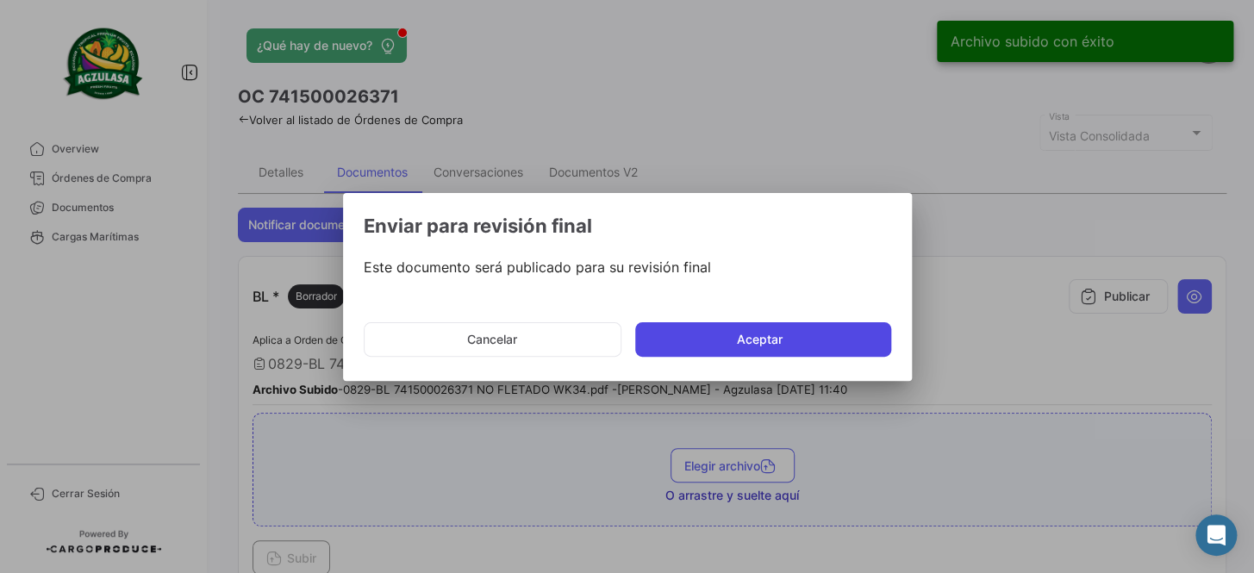
click at [810, 347] on button "Aceptar" at bounding box center [763, 339] width 256 height 34
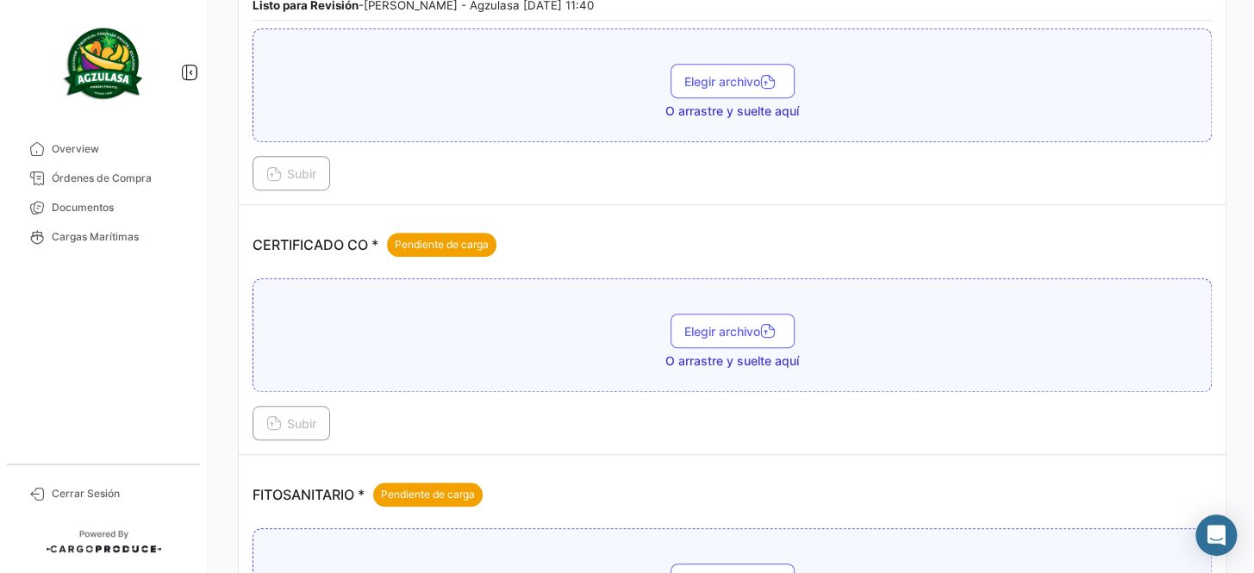
scroll to position [391, 0]
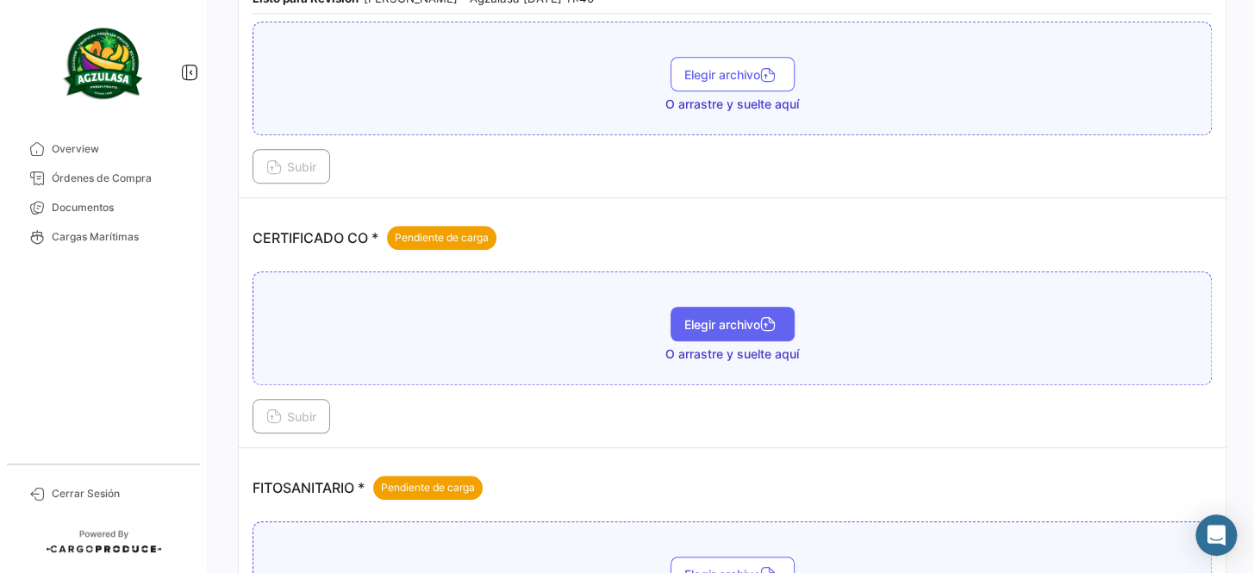
click at [703, 317] on span "Elegir archivo" at bounding box center [733, 324] width 97 height 15
click at [690, 222] on div "CERTIFICADO CO * Pendiente de carga" at bounding box center [733, 238] width 960 height 52
click at [735, 321] on span "Elegir archivo" at bounding box center [733, 324] width 97 height 15
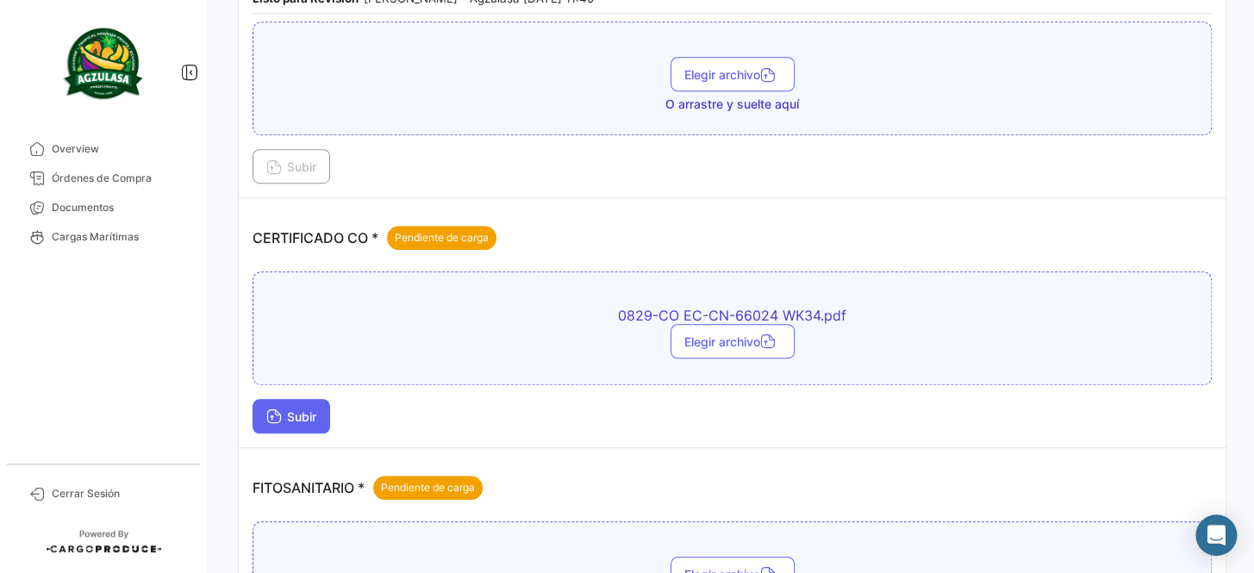
click at [285, 410] on span "Subir" at bounding box center [291, 417] width 50 height 15
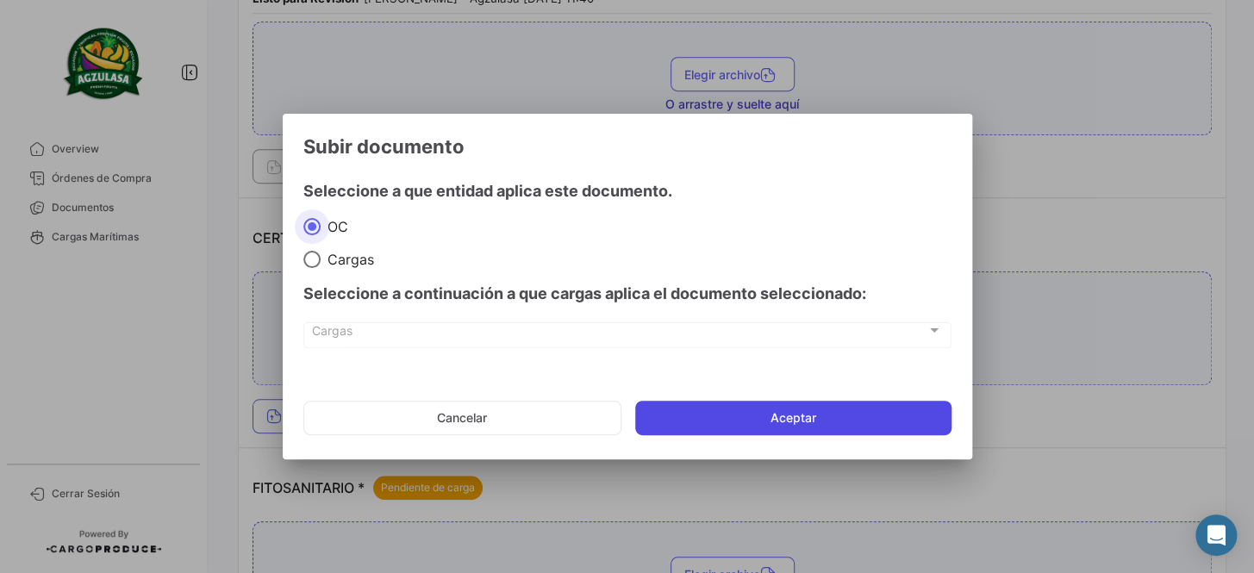
click at [756, 417] on button "Aceptar" at bounding box center [793, 418] width 316 height 34
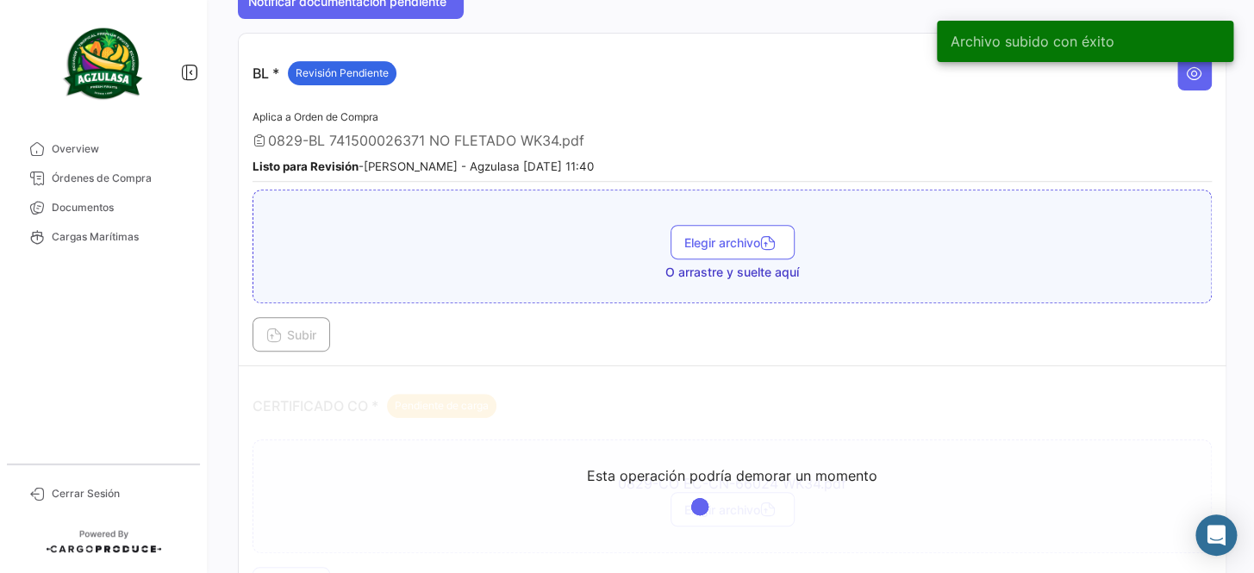
scroll to position [313, 0]
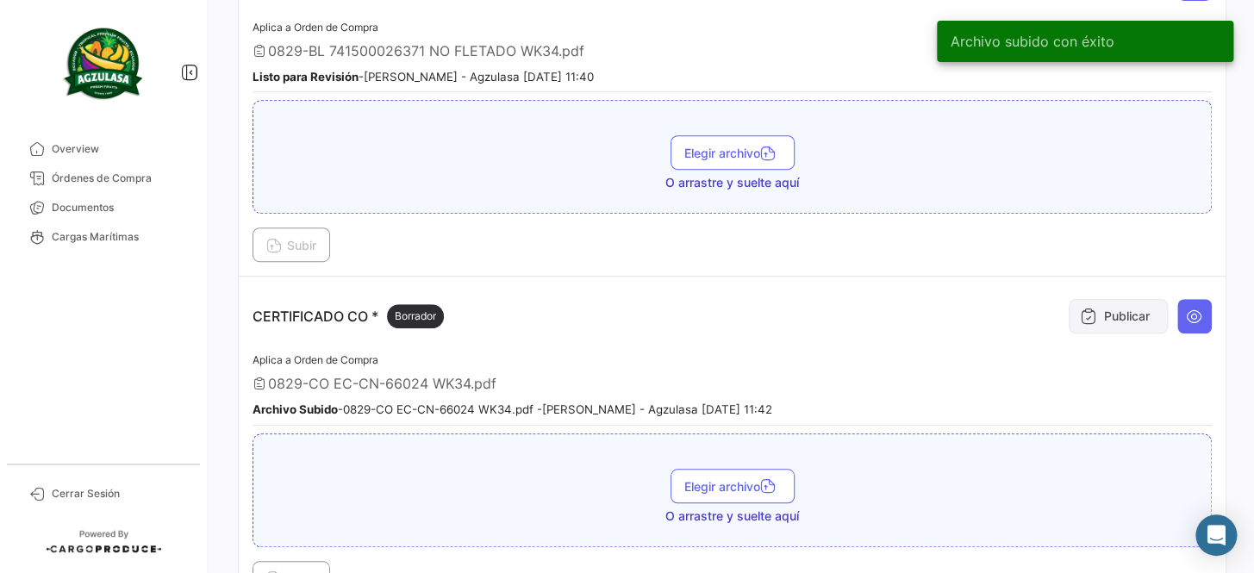
click at [1156, 312] on button "Publicar" at bounding box center [1118, 316] width 99 height 34
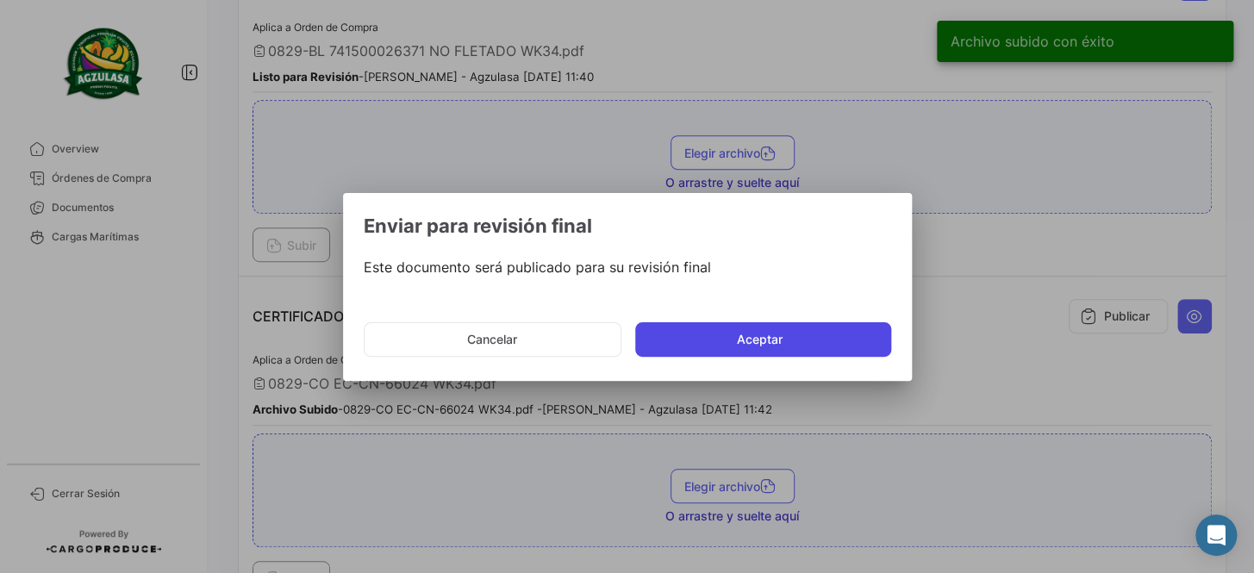
click at [797, 336] on button "Aceptar" at bounding box center [763, 339] width 256 height 34
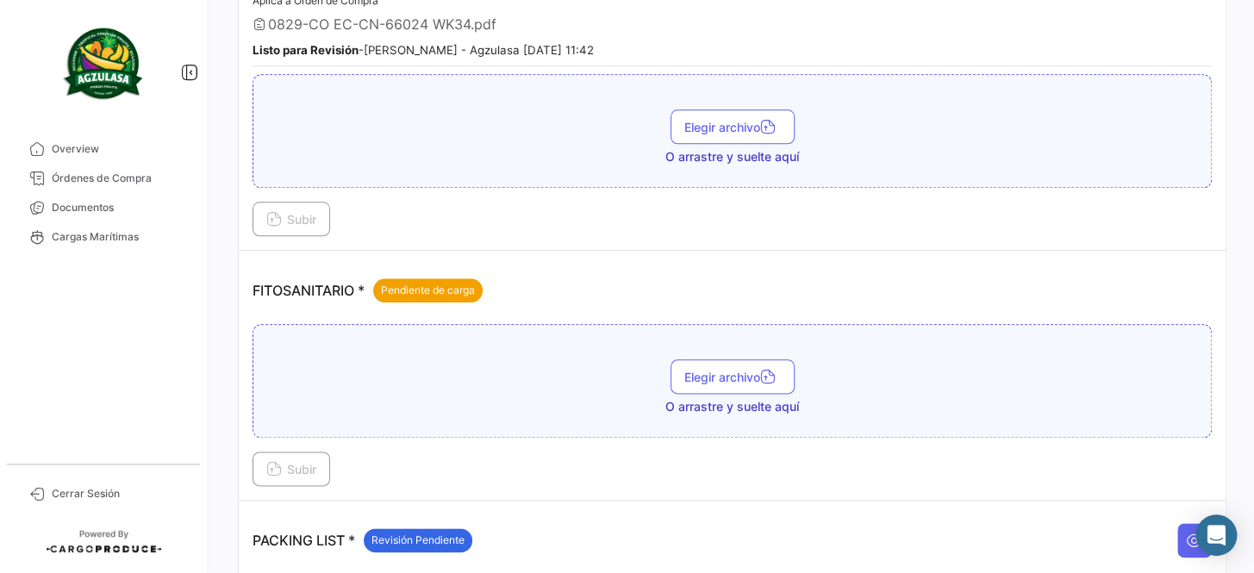
scroll to position [705, 0]
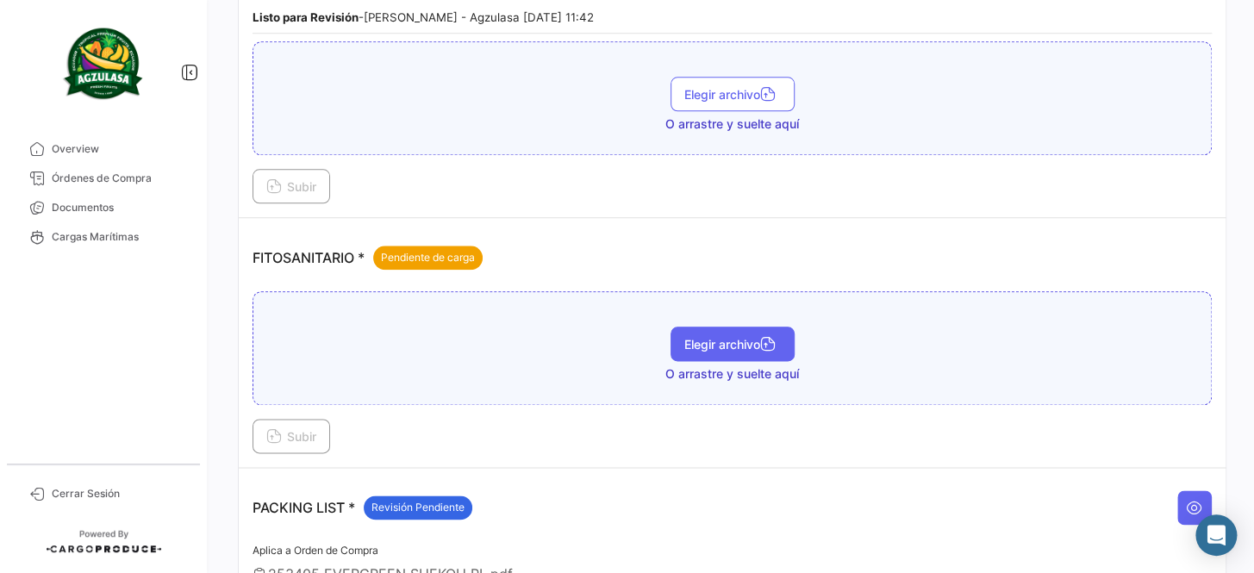
click at [748, 347] on button "Elegir archivo" at bounding box center [733, 344] width 124 height 34
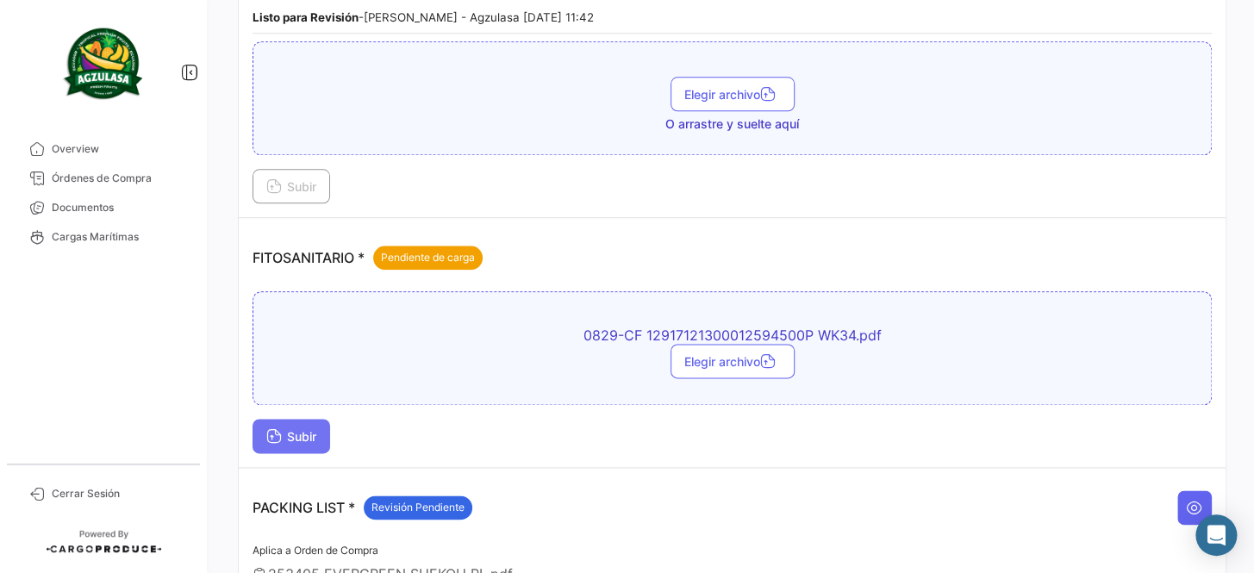
click at [285, 437] on button "Subir" at bounding box center [292, 436] width 78 height 34
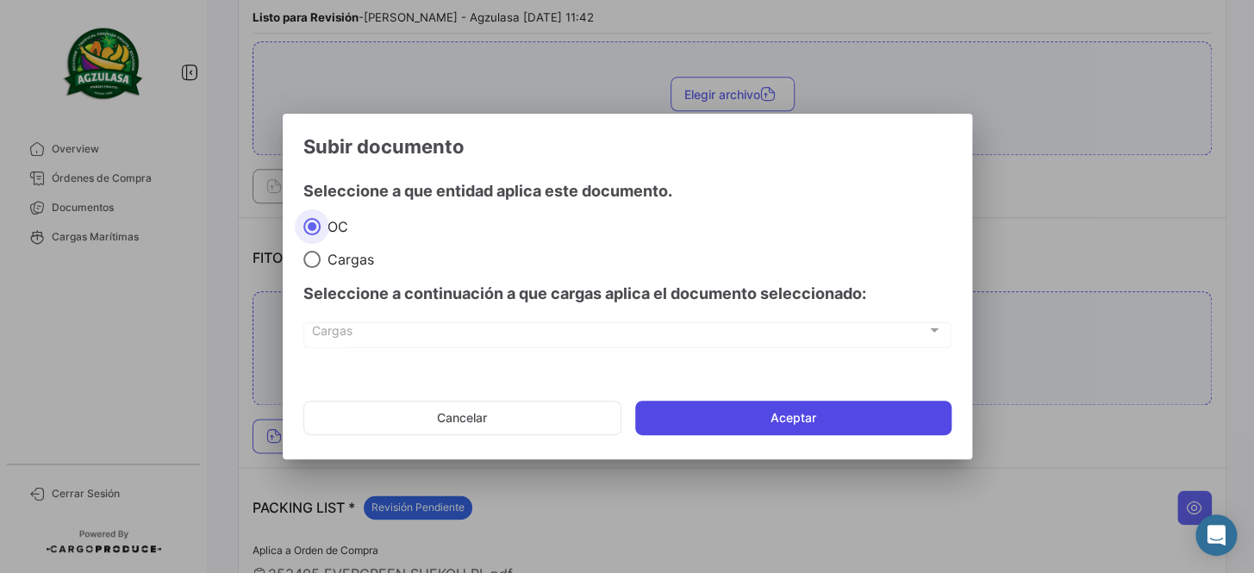
click at [732, 422] on button "Aceptar" at bounding box center [793, 418] width 316 height 34
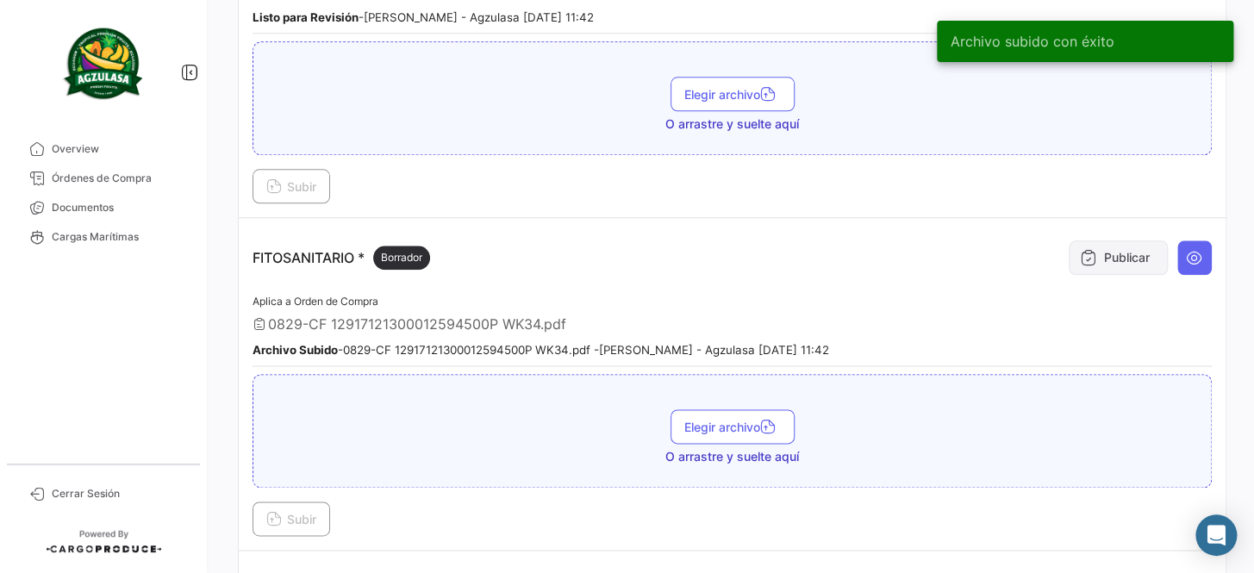
click at [1120, 253] on button "Publicar" at bounding box center [1118, 258] width 99 height 34
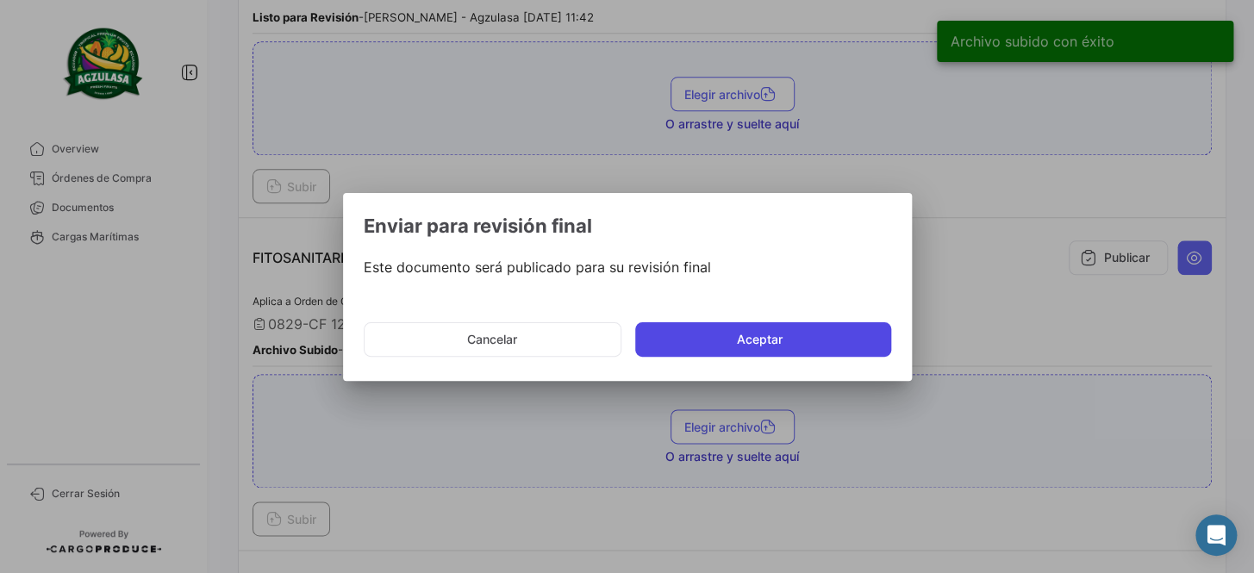
click at [755, 328] on button "Aceptar" at bounding box center [763, 339] width 256 height 34
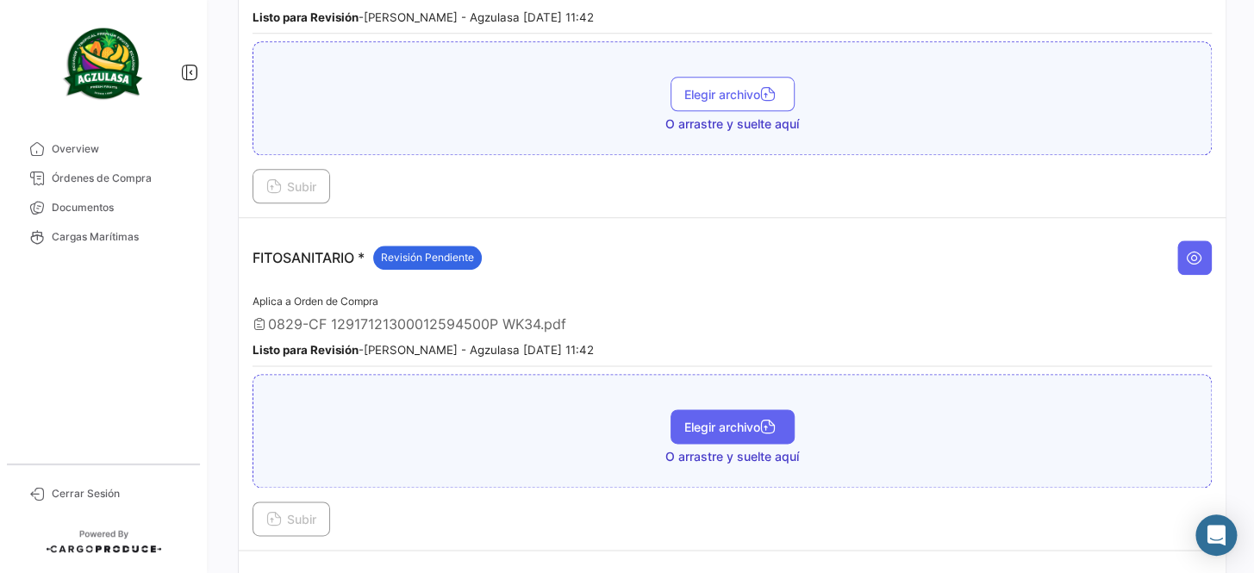
click at [723, 420] on span "Elegir archivo" at bounding box center [733, 427] width 97 height 15
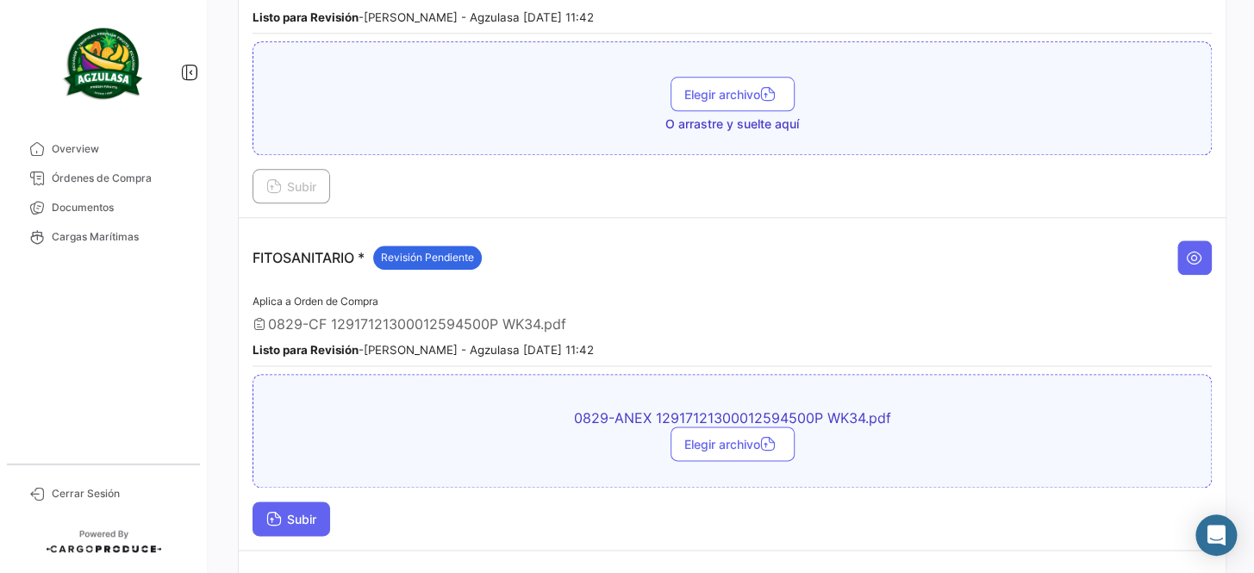
click at [297, 512] on span "Subir" at bounding box center [291, 519] width 50 height 15
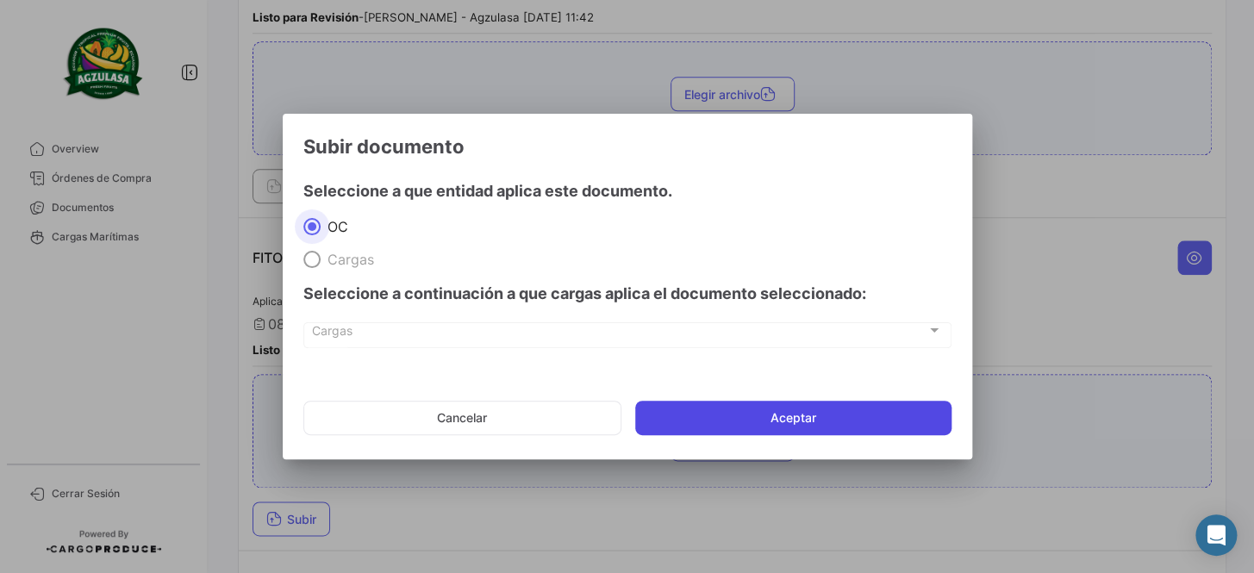
click at [809, 416] on button "Aceptar" at bounding box center [793, 418] width 316 height 34
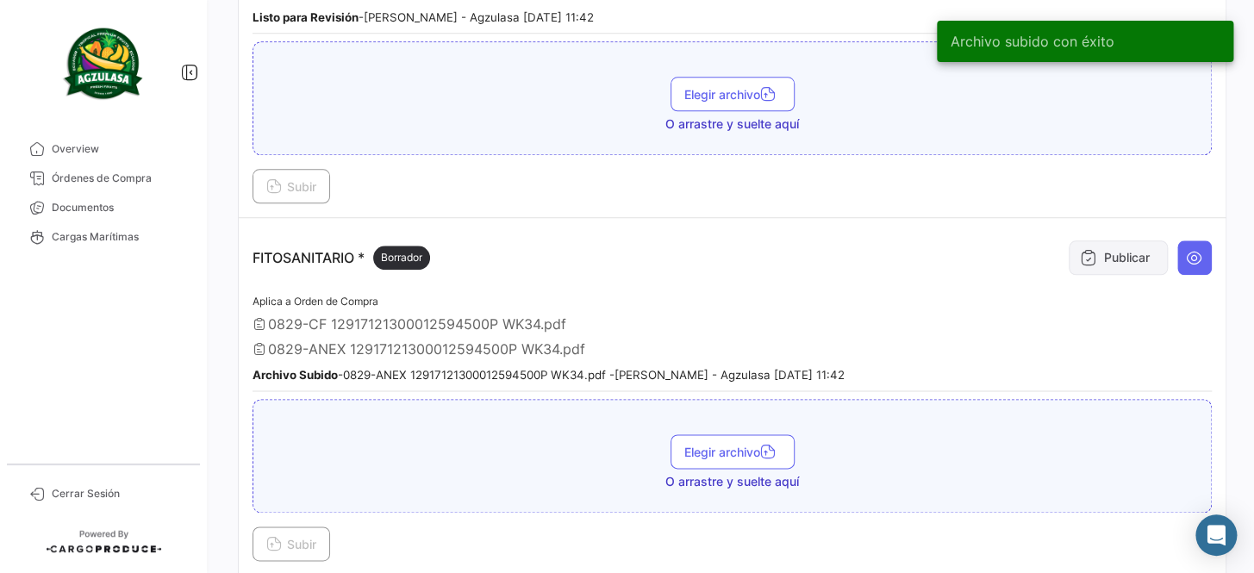
click at [1085, 249] on icon at bounding box center [1088, 257] width 17 height 17
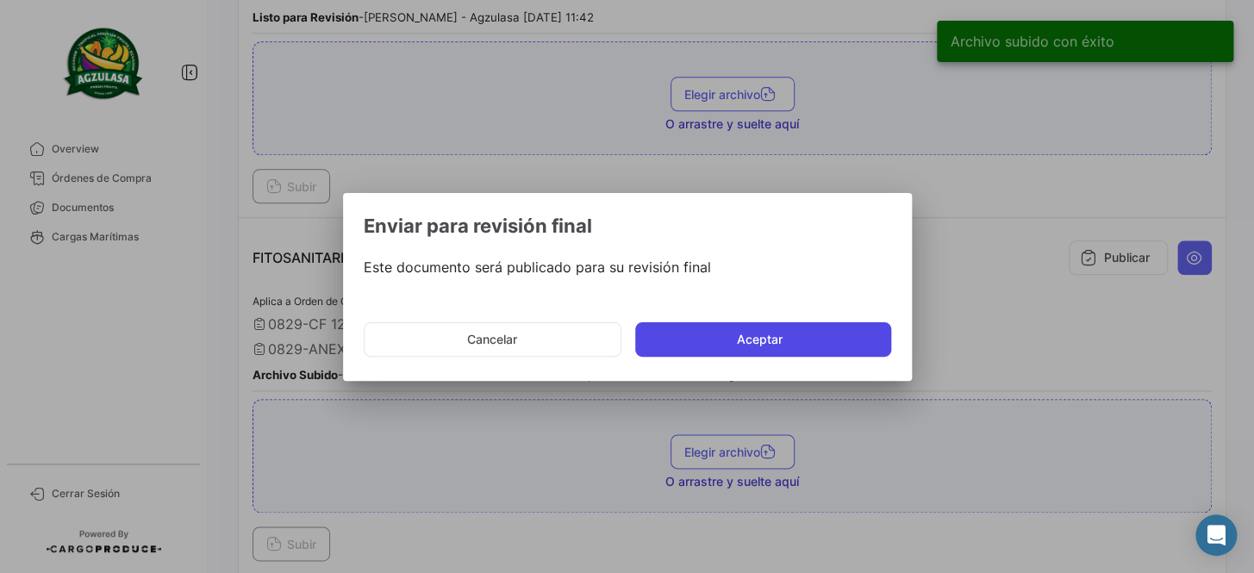
click at [767, 334] on button "Aceptar" at bounding box center [763, 339] width 256 height 34
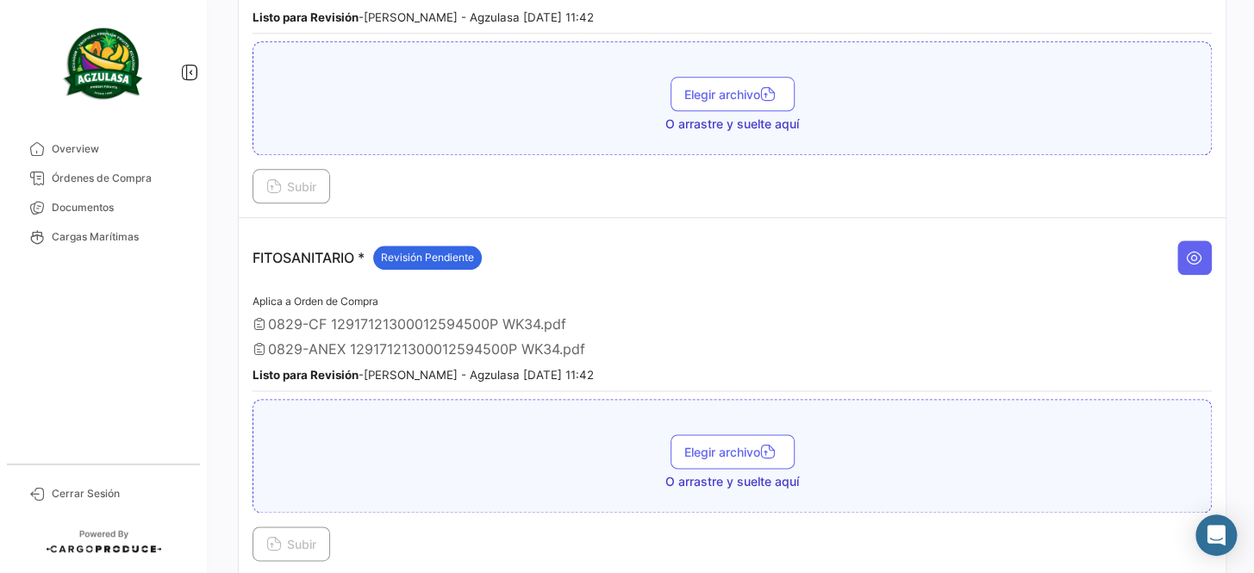
click at [773, 323] on div "0829-CF 12917121300012594500P WK34.pdf" at bounding box center [733, 324] width 960 height 17
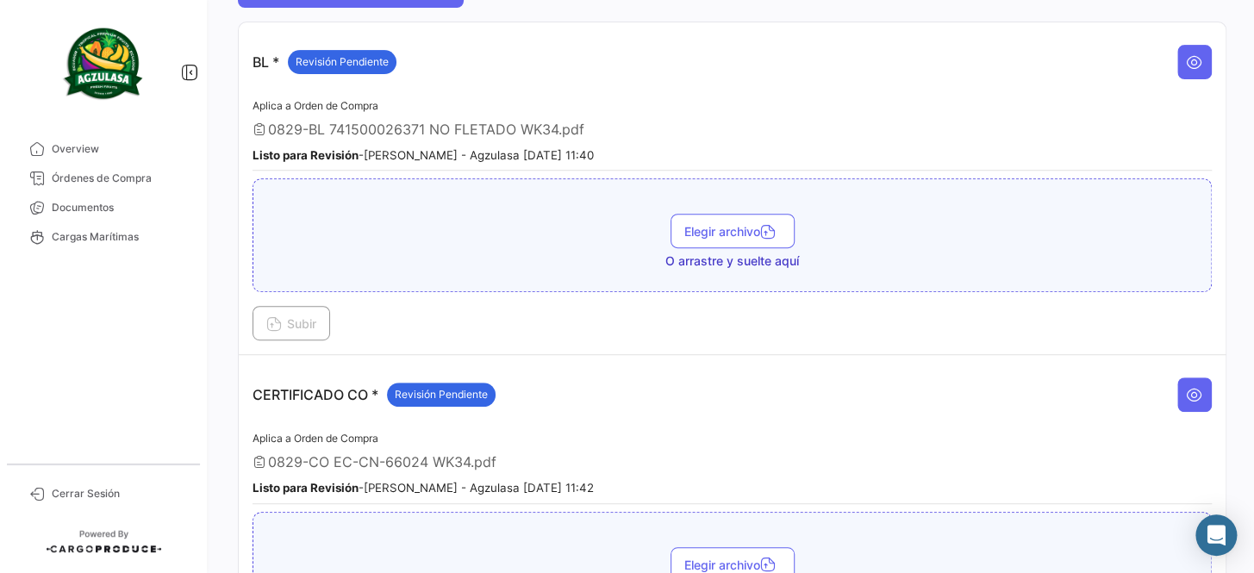
scroll to position [0, 0]
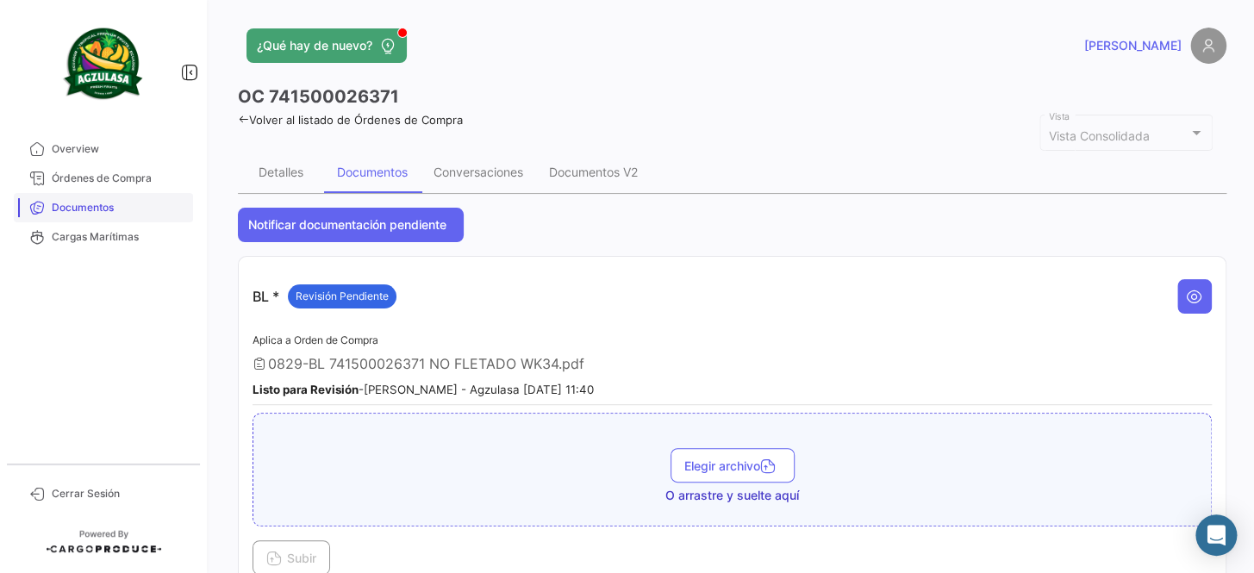
click at [128, 211] on span "Documentos" at bounding box center [119, 208] width 134 height 16
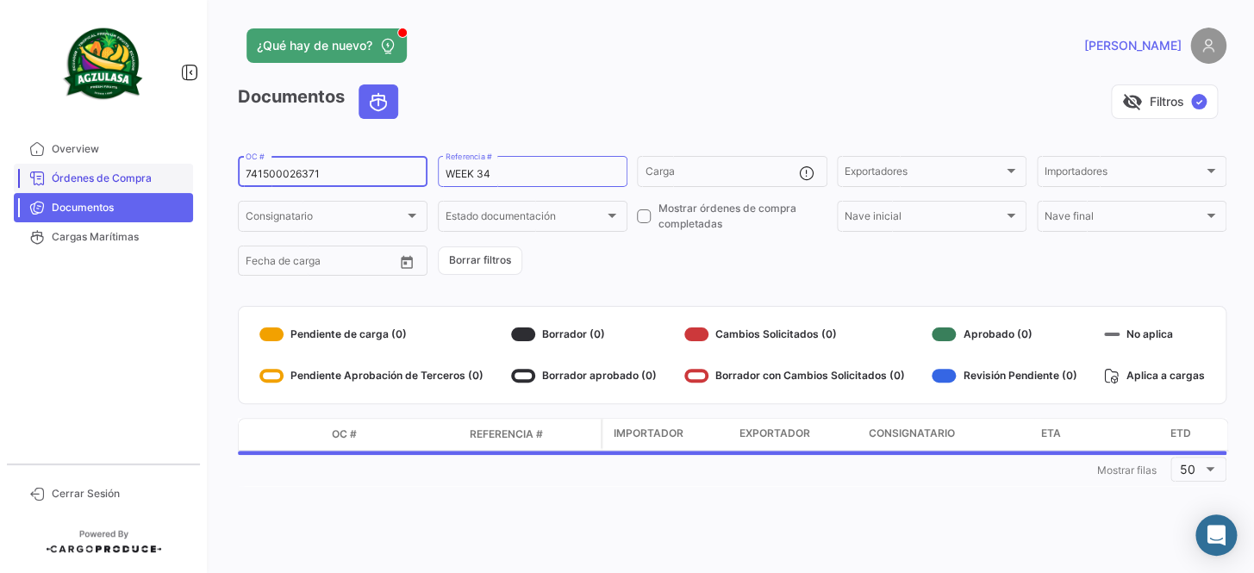
drag, startPoint x: 345, startPoint y: 172, endPoint x: 177, endPoint y: 179, distance: 168.3
click at [177, 179] on mat-sidenav-container "Overview Órdenes de Compra Documentos Cargas Marítimas Cerrar Sesión ¿Qué hay d…" at bounding box center [627, 286] width 1254 height 573
paste input "89"
type input "741500026389"
click at [605, 256] on form "741500026389 OC # WEEK 34 Referencia # Carga Exportadores Exportadores Importad…" at bounding box center [732, 215] width 989 height 125
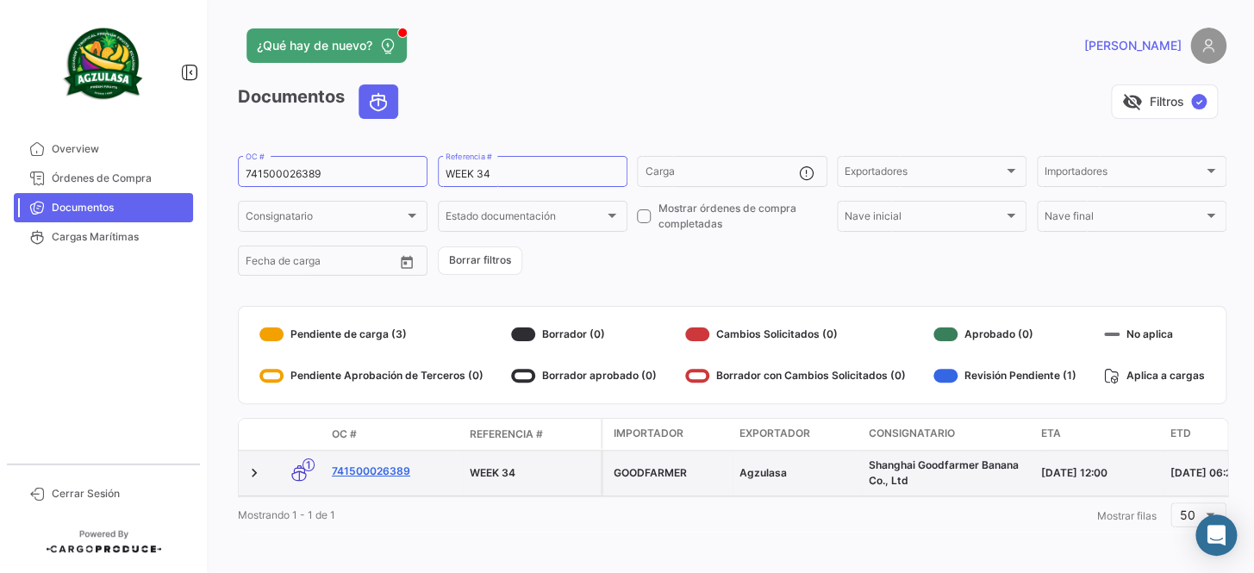
click at [382, 469] on link "741500026389" at bounding box center [394, 472] width 124 height 16
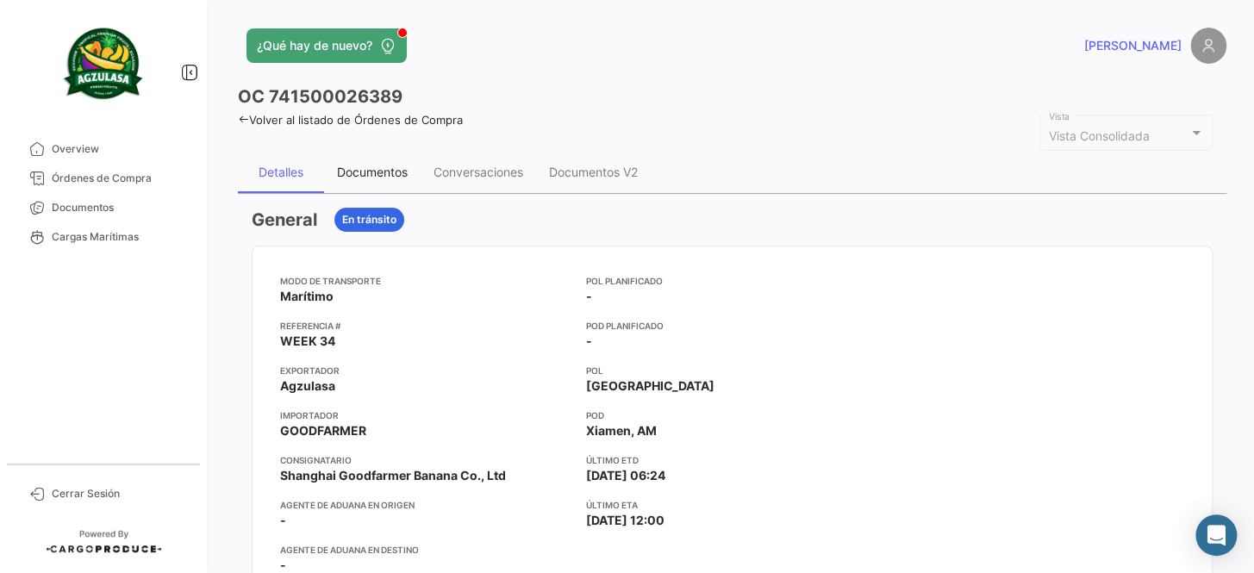
click at [360, 184] on div "Documentos" at bounding box center [372, 172] width 97 height 41
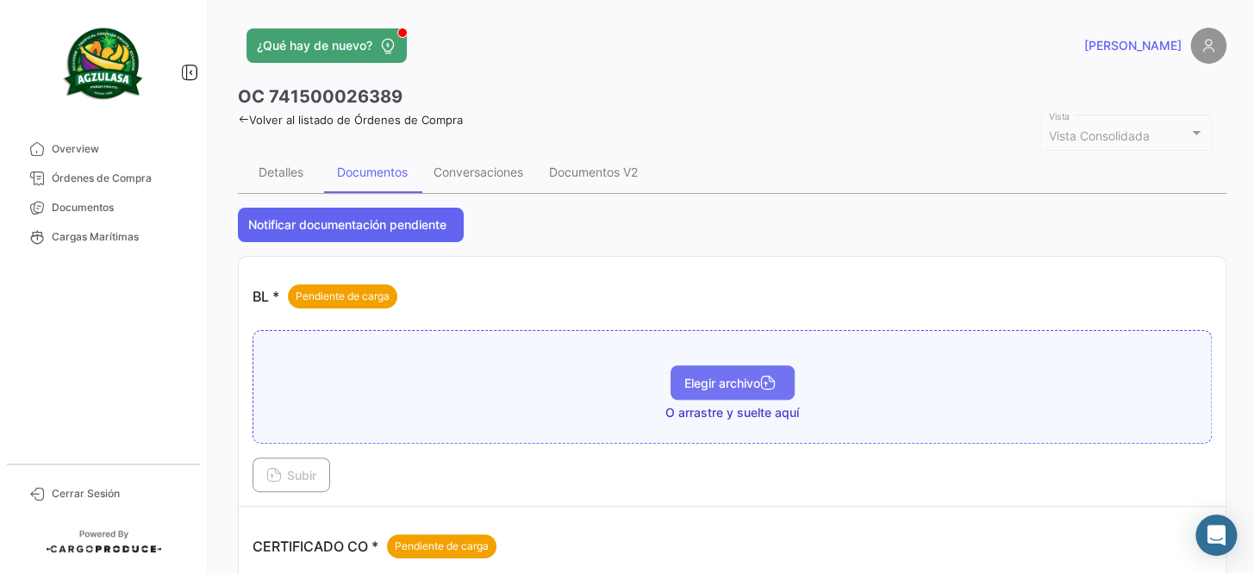
click at [751, 382] on span "Elegir archivo" at bounding box center [733, 383] width 97 height 15
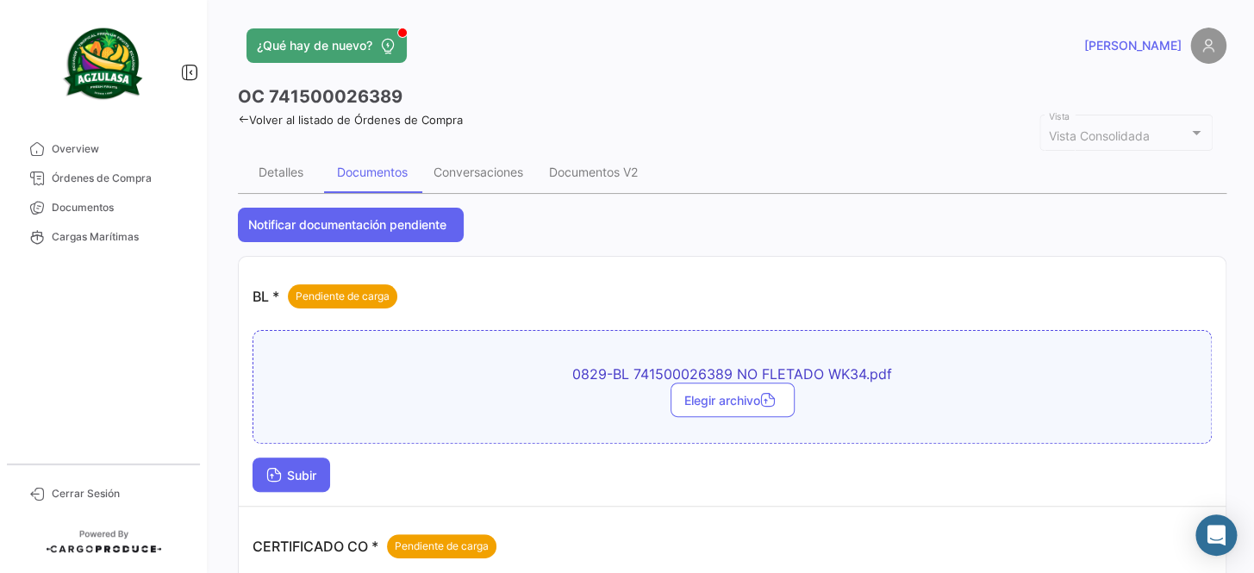
click at [297, 469] on span "Subir" at bounding box center [291, 475] width 50 height 15
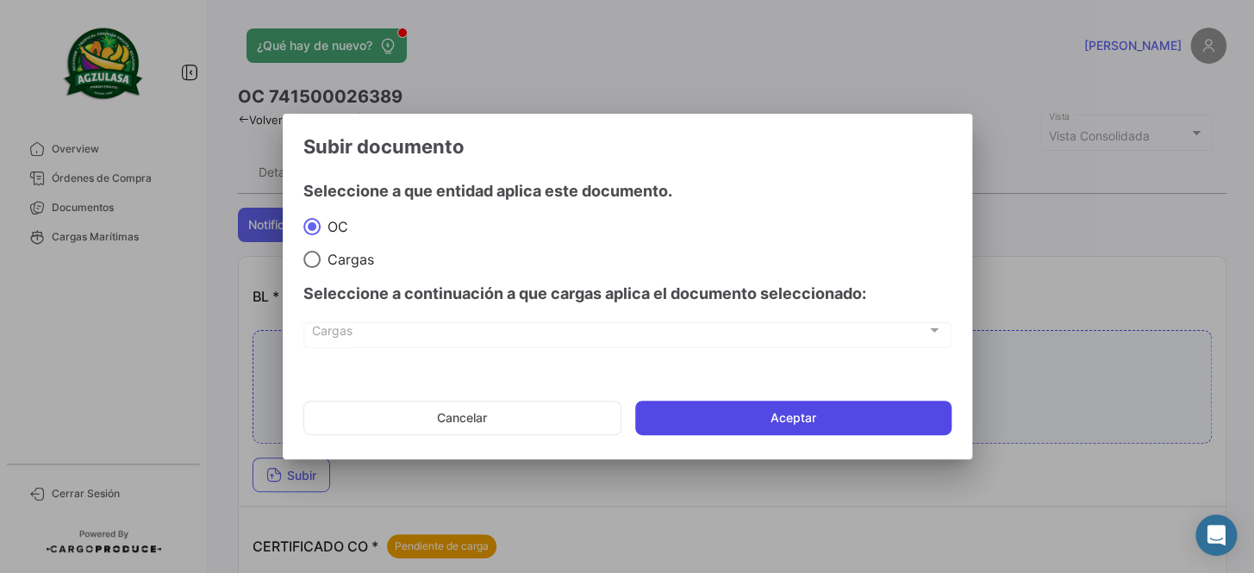
click at [711, 418] on button "Aceptar" at bounding box center [793, 418] width 316 height 34
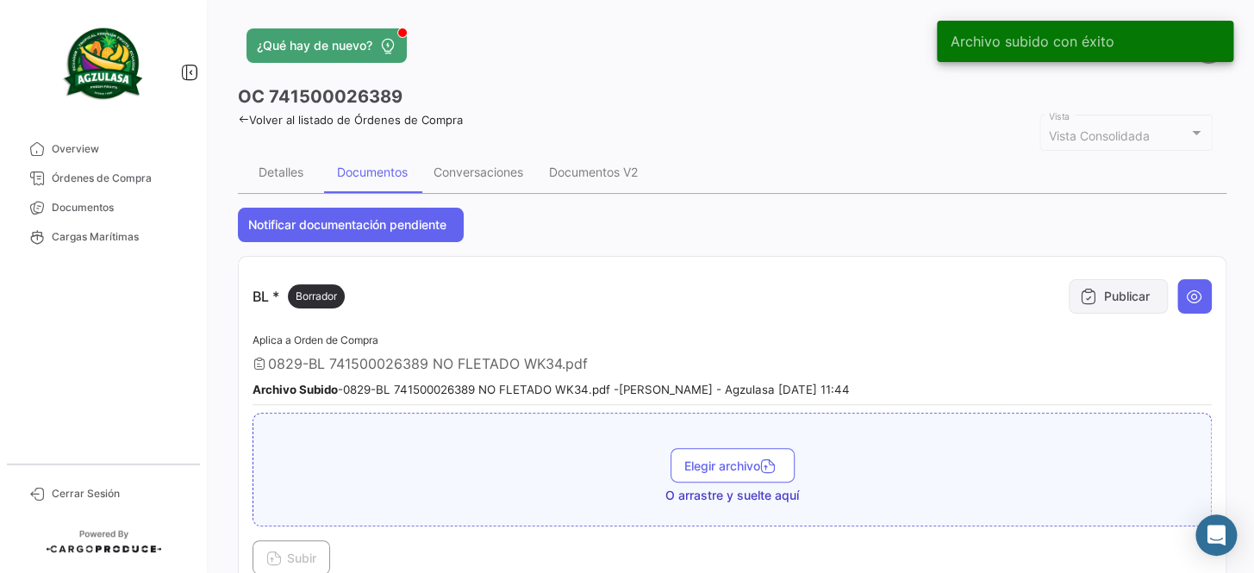
click at [1115, 299] on button "Publicar" at bounding box center [1118, 296] width 99 height 34
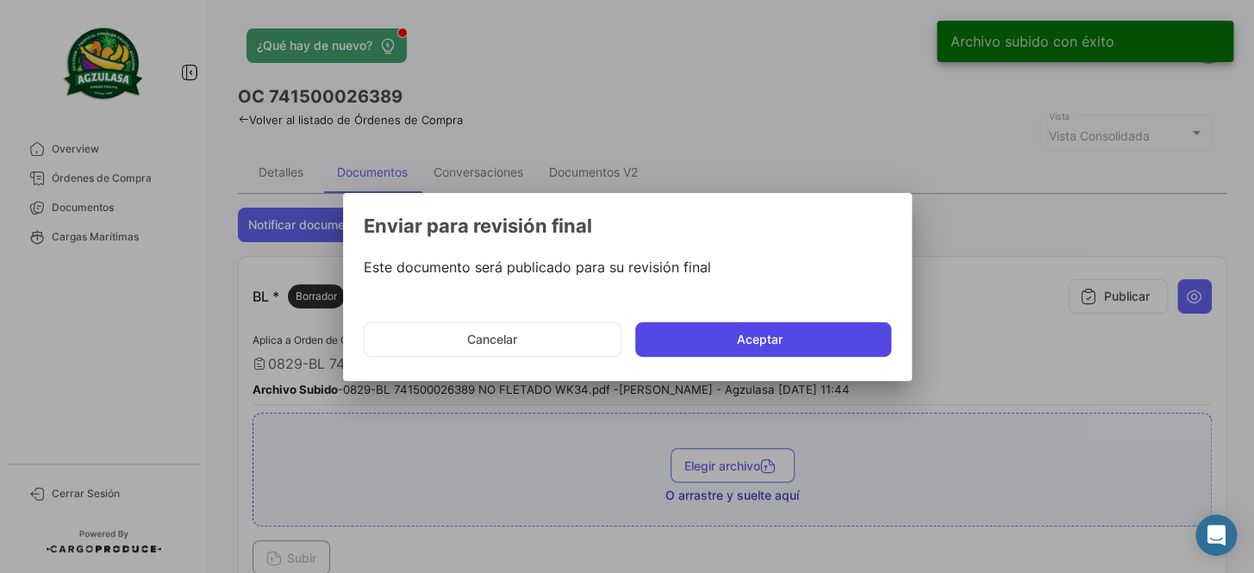
click at [766, 337] on button "Aceptar" at bounding box center [763, 339] width 256 height 34
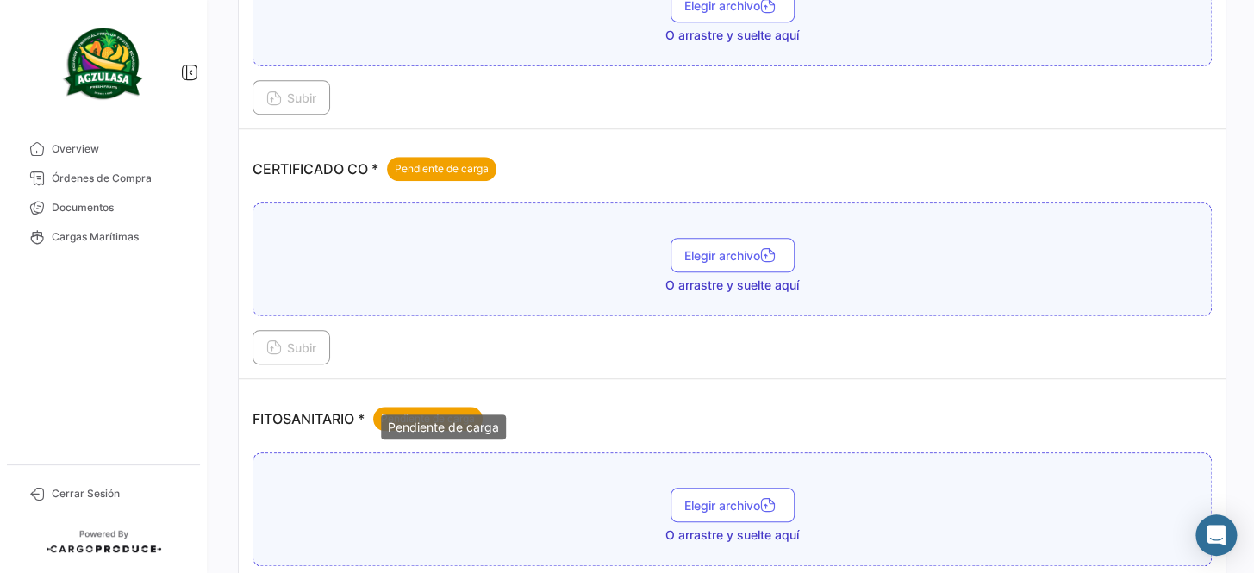
scroll to position [470, 0]
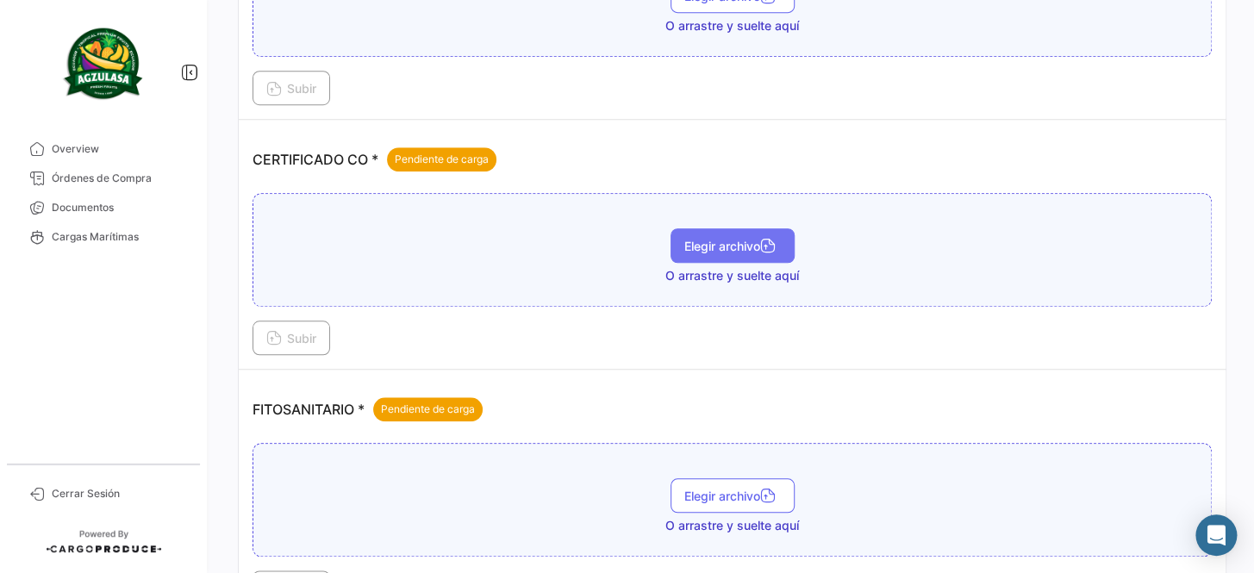
click at [707, 246] on span "Elegir archivo" at bounding box center [733, 246] width 97 height 15
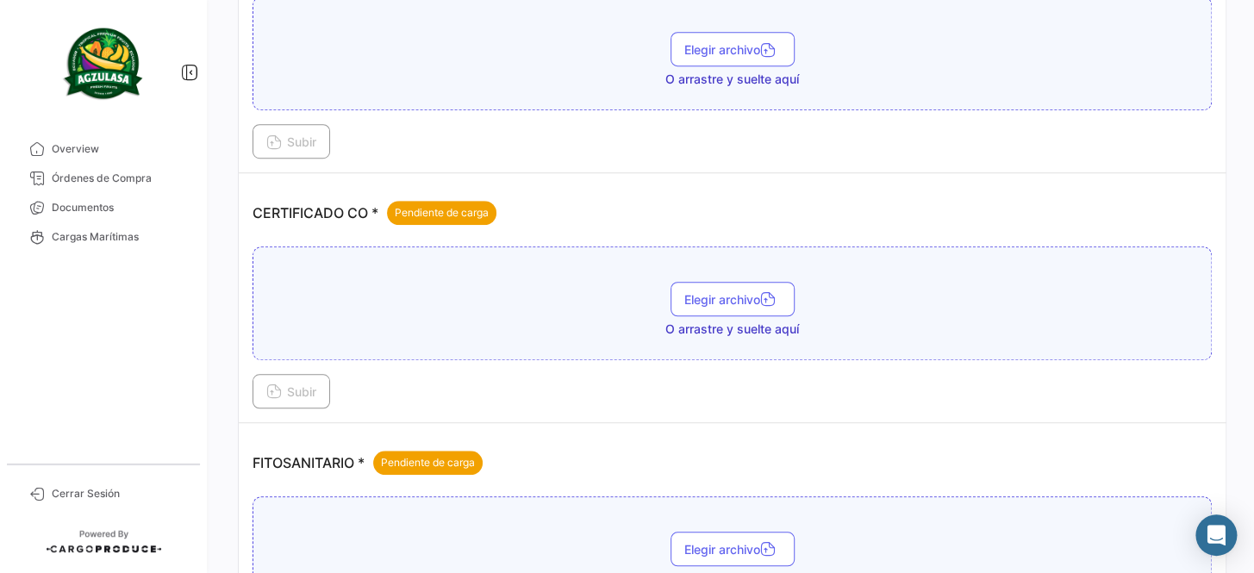
scroll to position [391, 0]
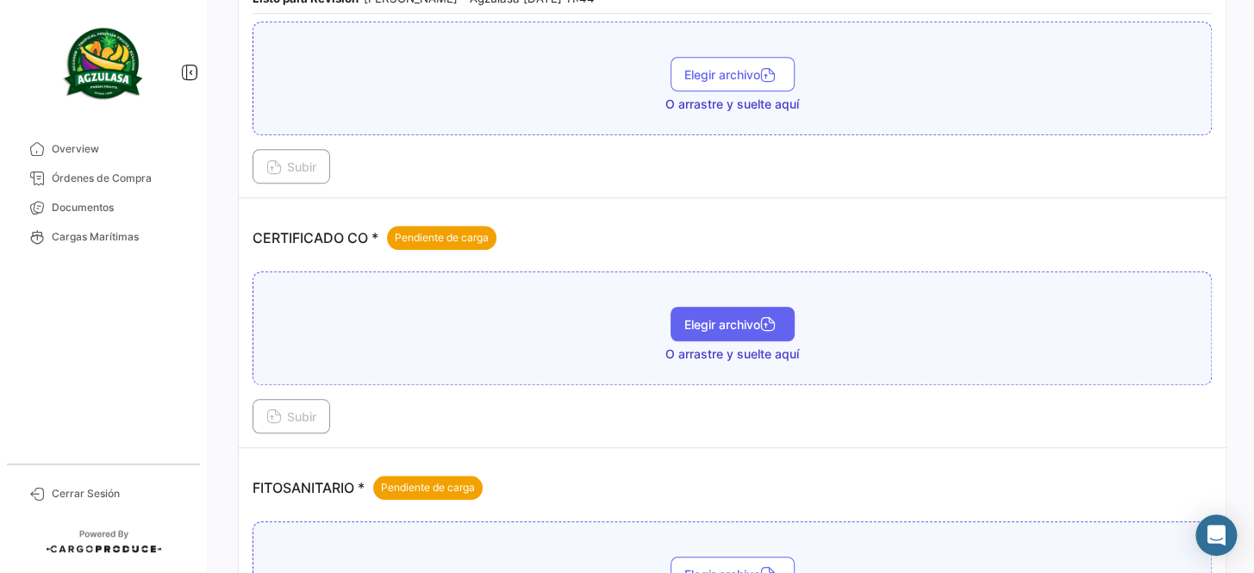
click at [748, 326] on span "Elegir archivo" at bounding box center [733, 324] width 97 height 15
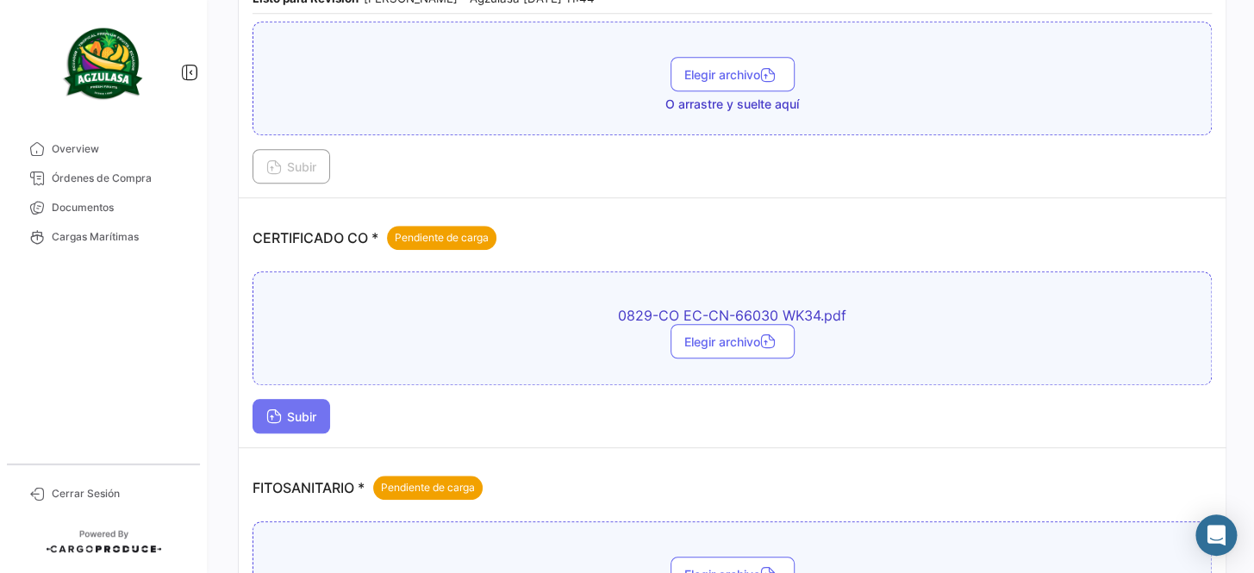
click at [315, 419] on span "Subir" at bounding box center [291, 417] width 50 height 15
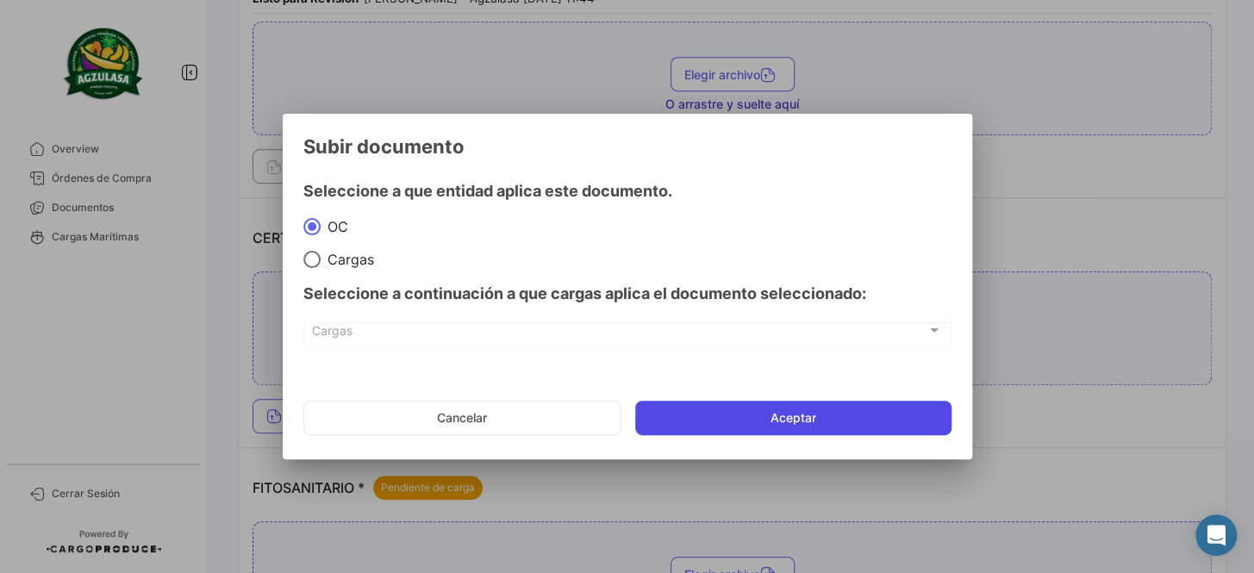
click at [841, 407] on button "Aceptar" at bounding box center [793, 418] width 316 height 34
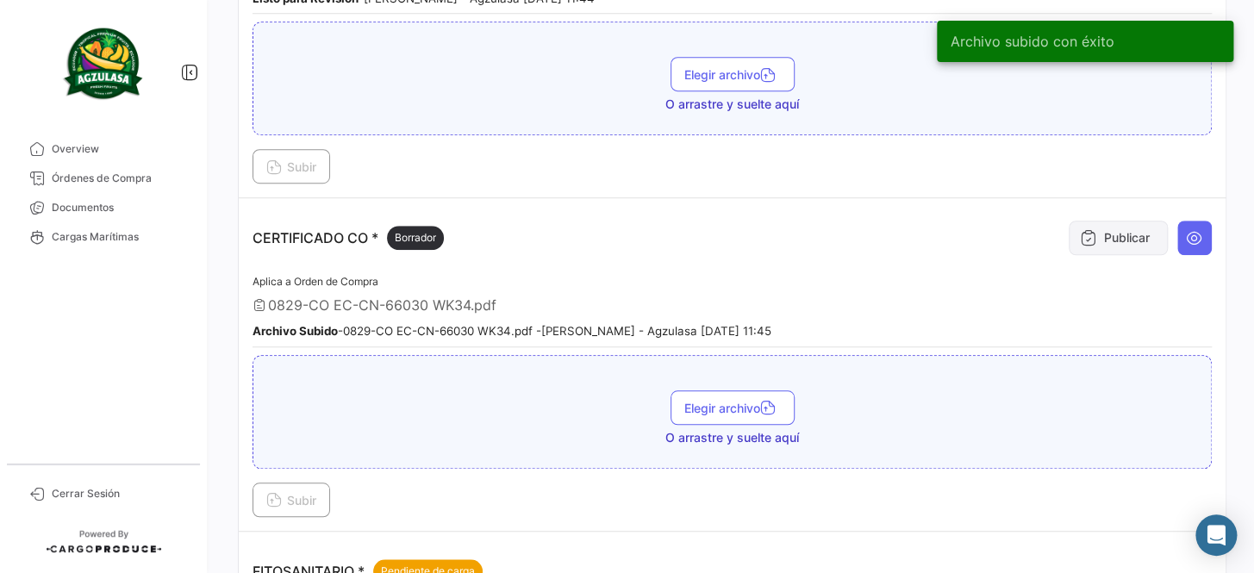
click at [1080, 233] on icon at bounding box center [1088, 237] width 17 height 17
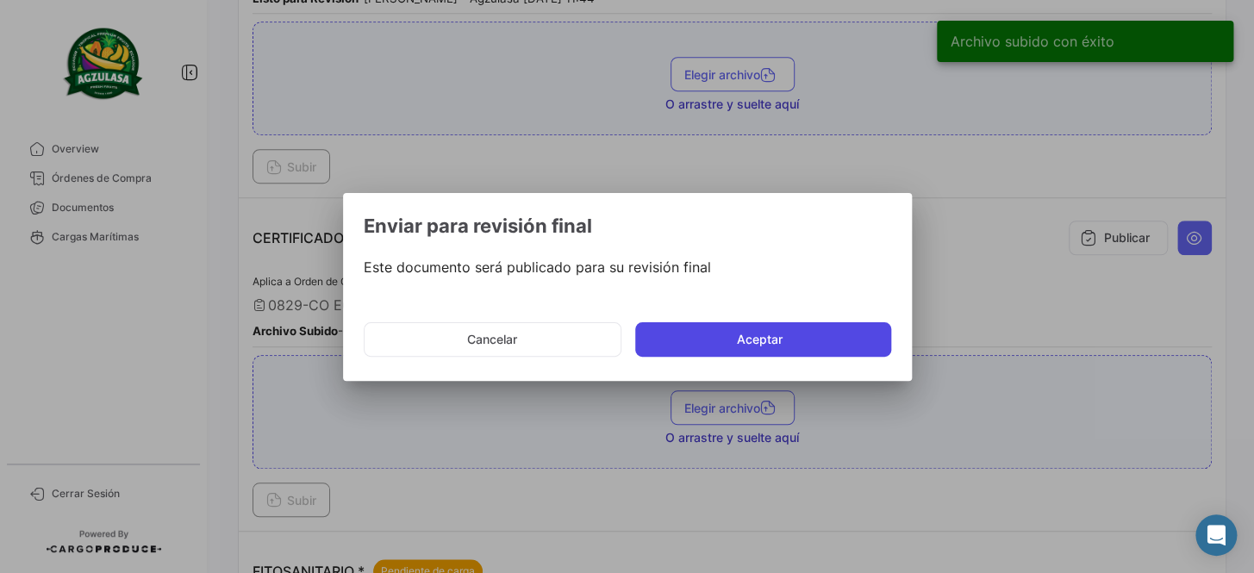
click at [786, 347] on button "Aceptar" at bounding box center [763, 339] width 256 height 34
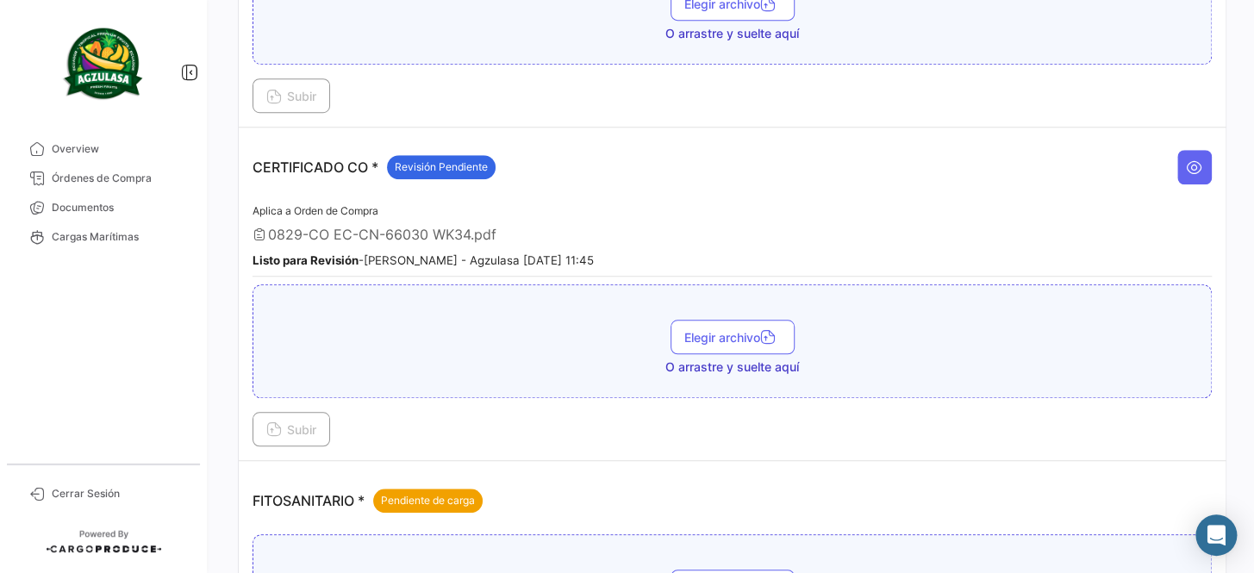
scroll to position [548, 0]
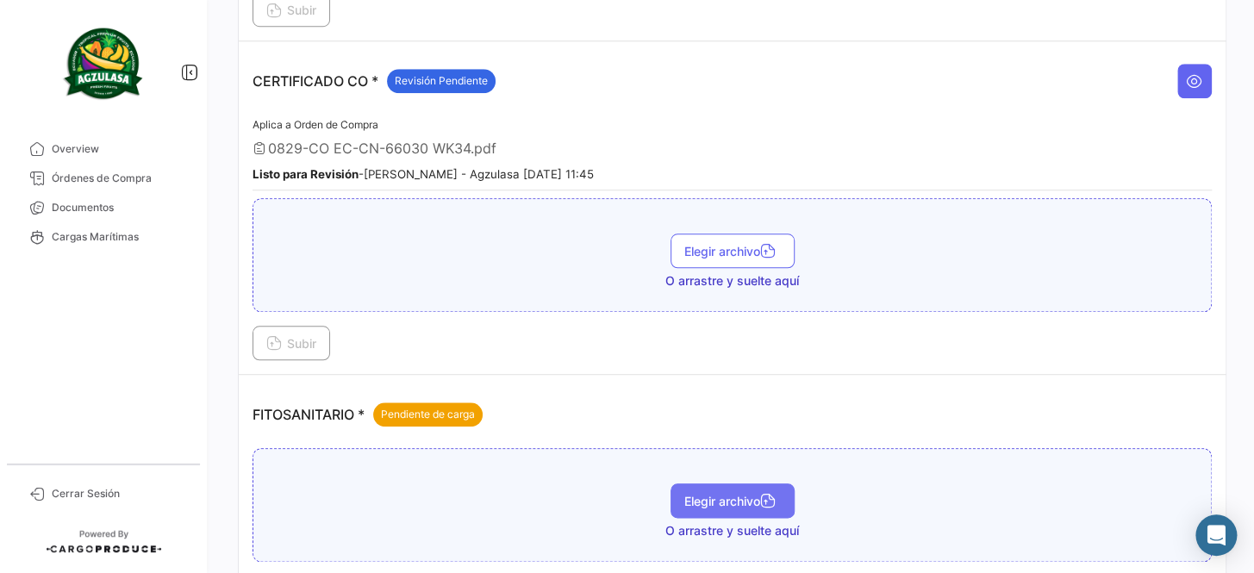
click at [749, 484] on button "Elegir archivo" at bounding box center [733, 501] width 124 height 34
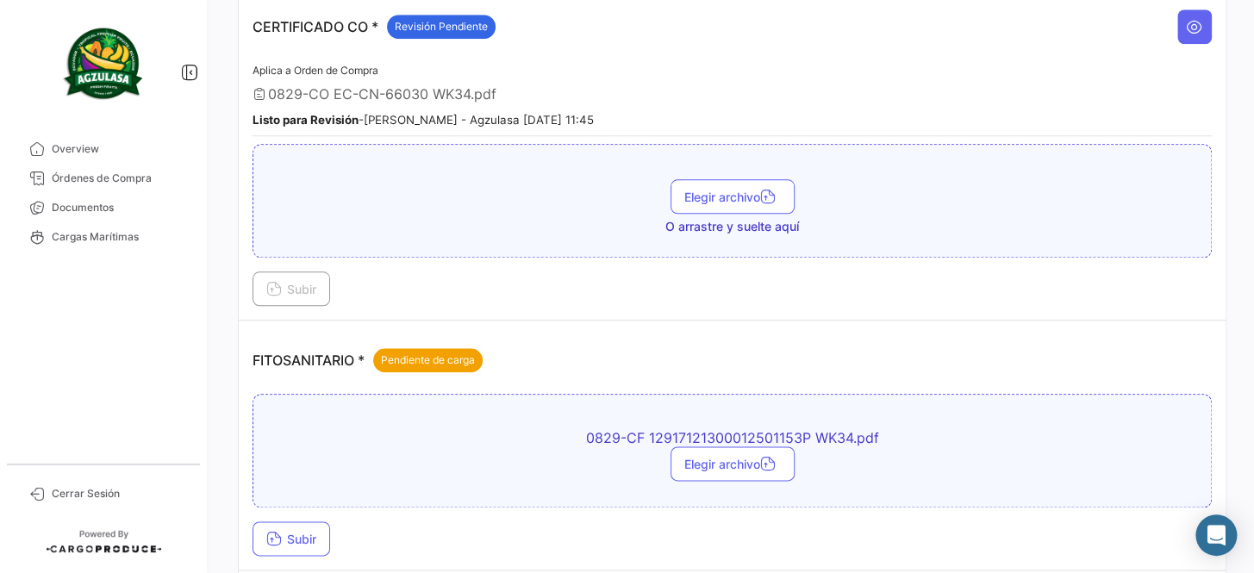
scroll to position [784, 0]
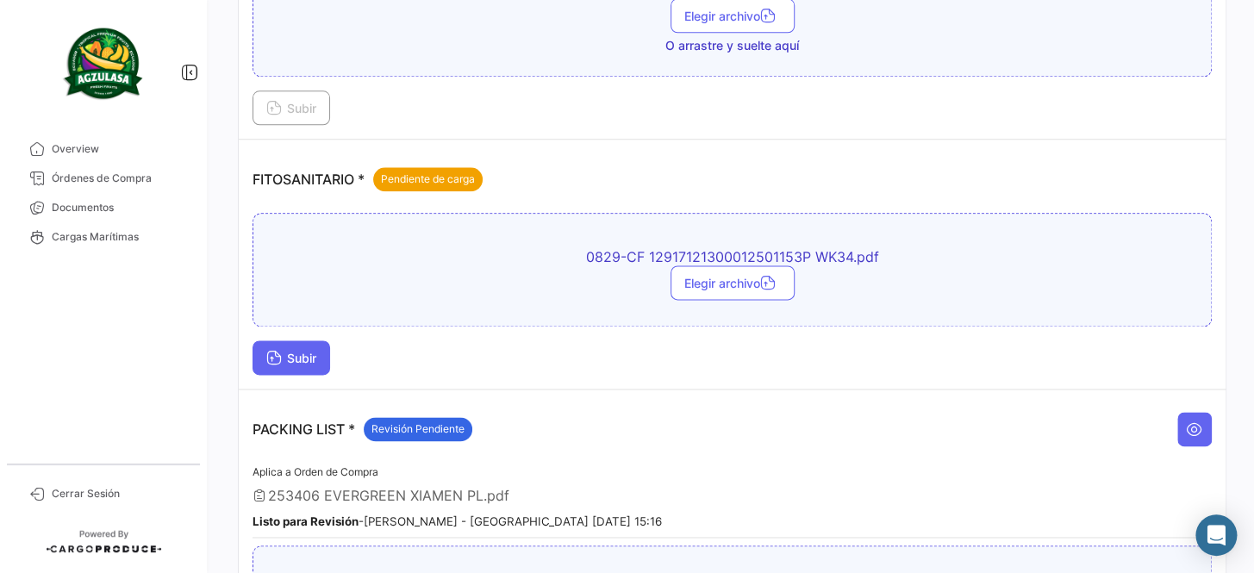
click at [296, 360] on button "Subir" at bounding box center [292, 358] width 78 height 34
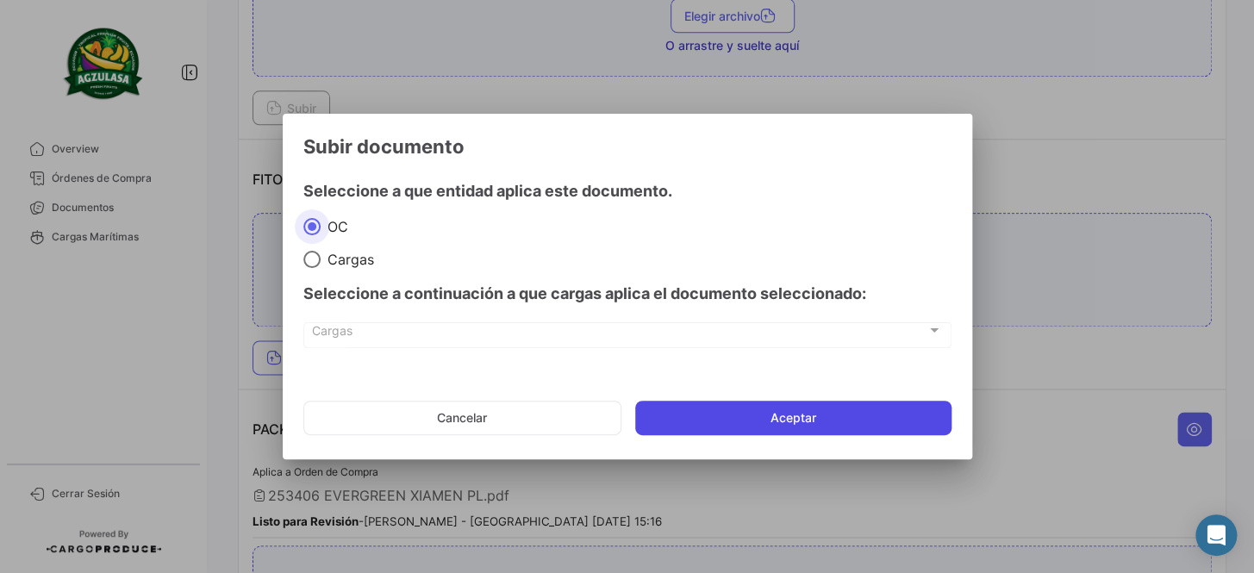
click at [774, 404] on button "Aceptar" at bounding box center [793, 418] width 316 height 34
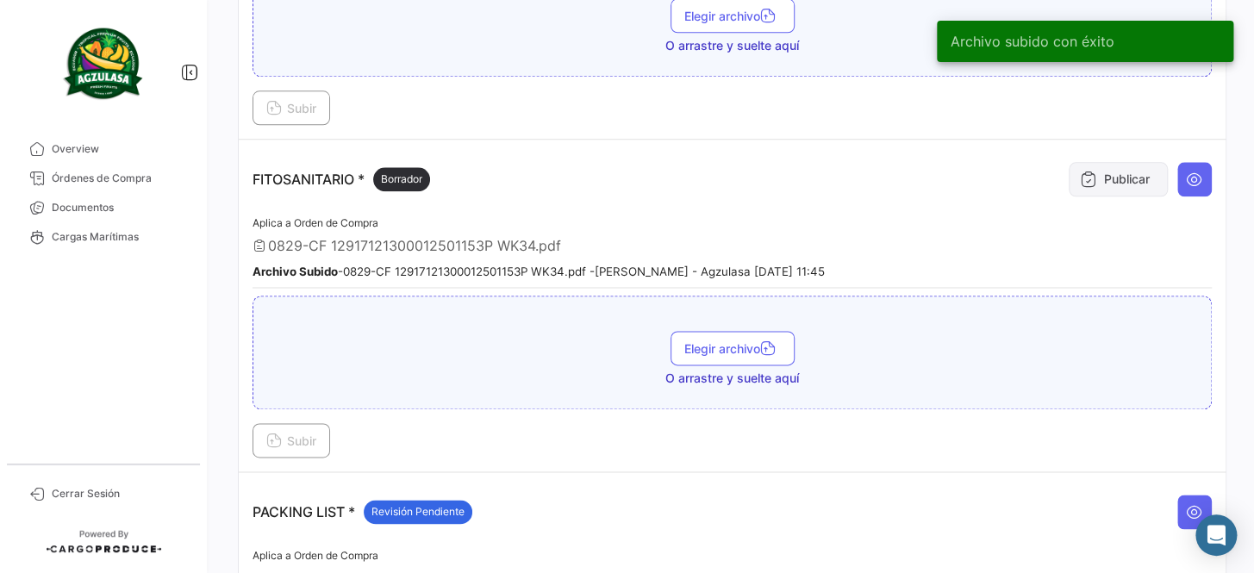
click at [1099, 169] on button "Publicar" at bounding box center [1118, 179] width 99 height 34
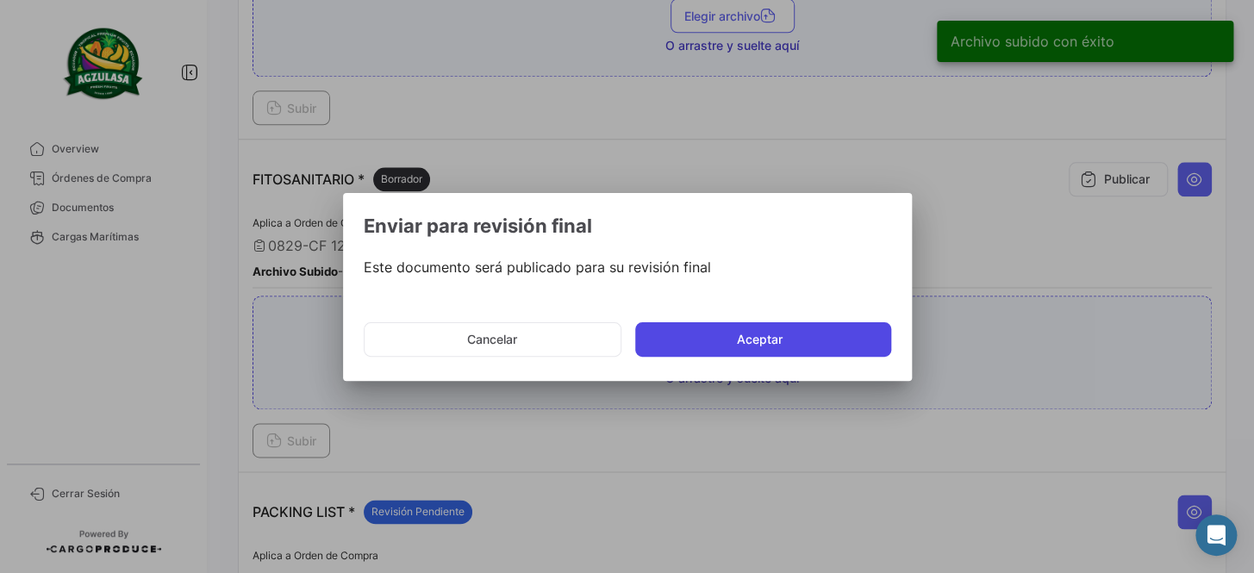
click at [805, 333] on button "Aceptar" at bounding box center [763, 339] width 256 height 34
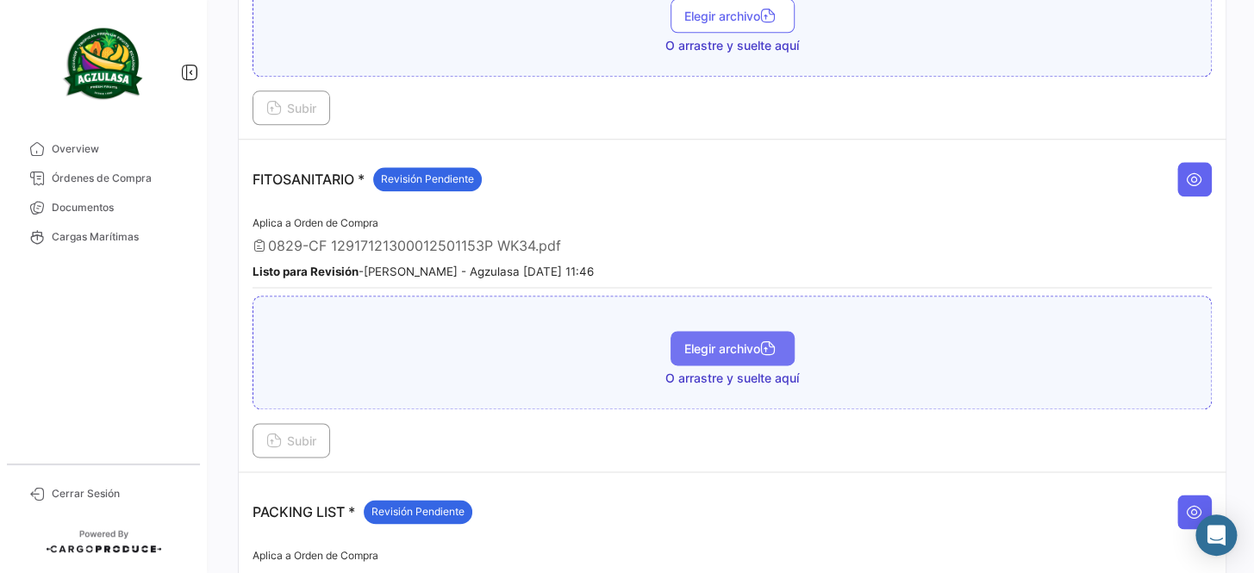
click at [715, 341] on span "Elegir archivo" at bounding box center [733, 348] width 97 height 15
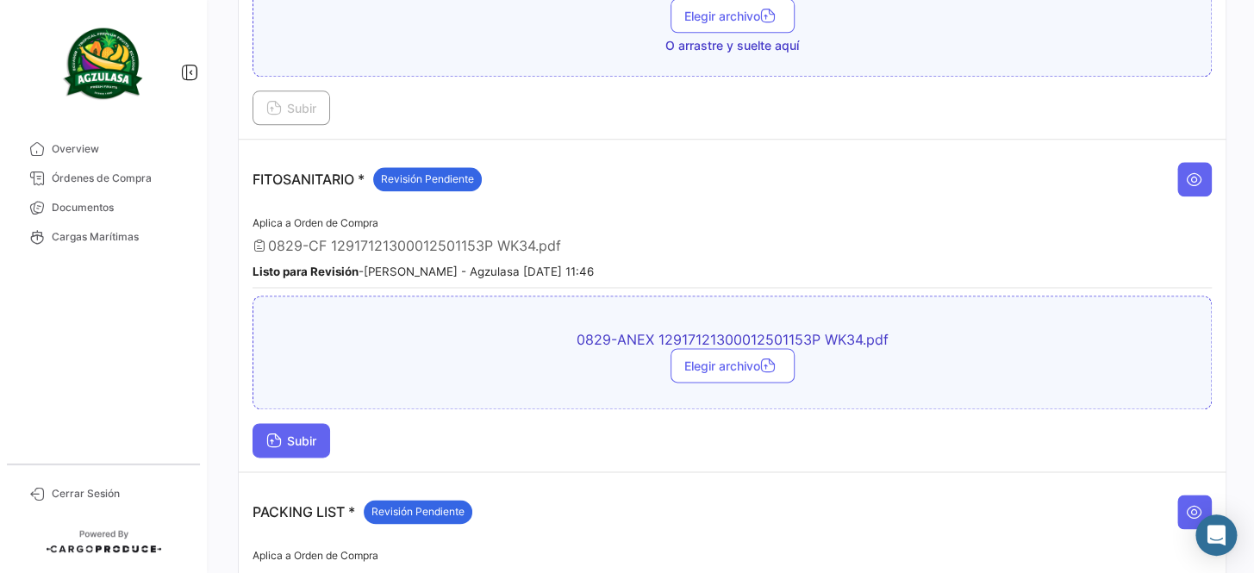
click at [301, 434] on span "Subir" at bounding box center [291, 441] width 50 height 15
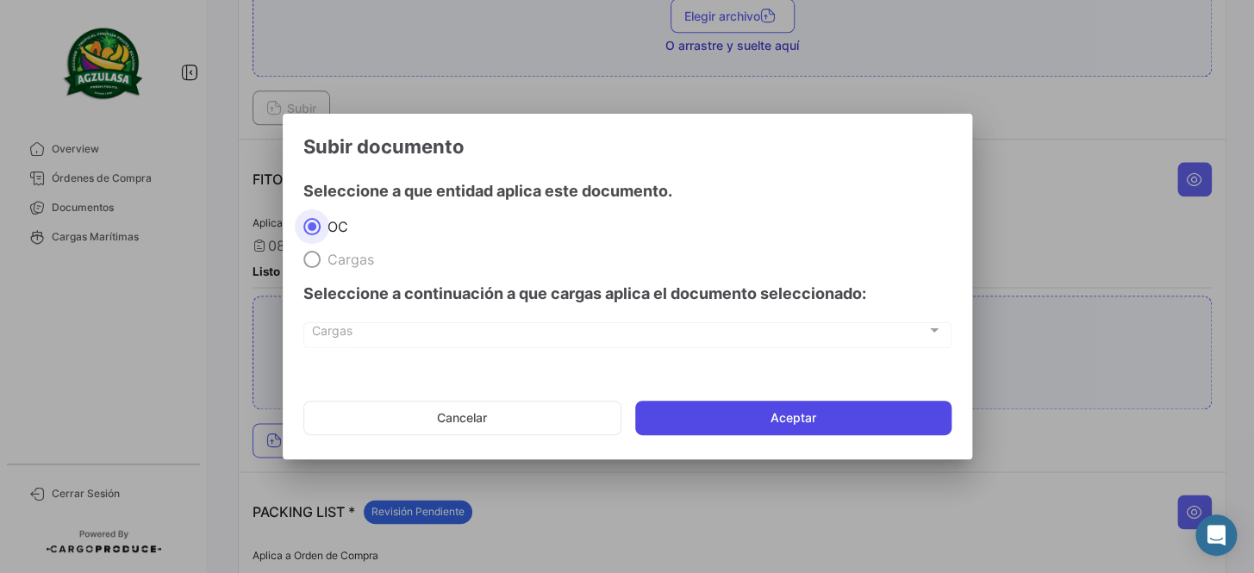
click at [716, 413] on button "Aceptar" at bounding box center [793, 418] width 316 height 34
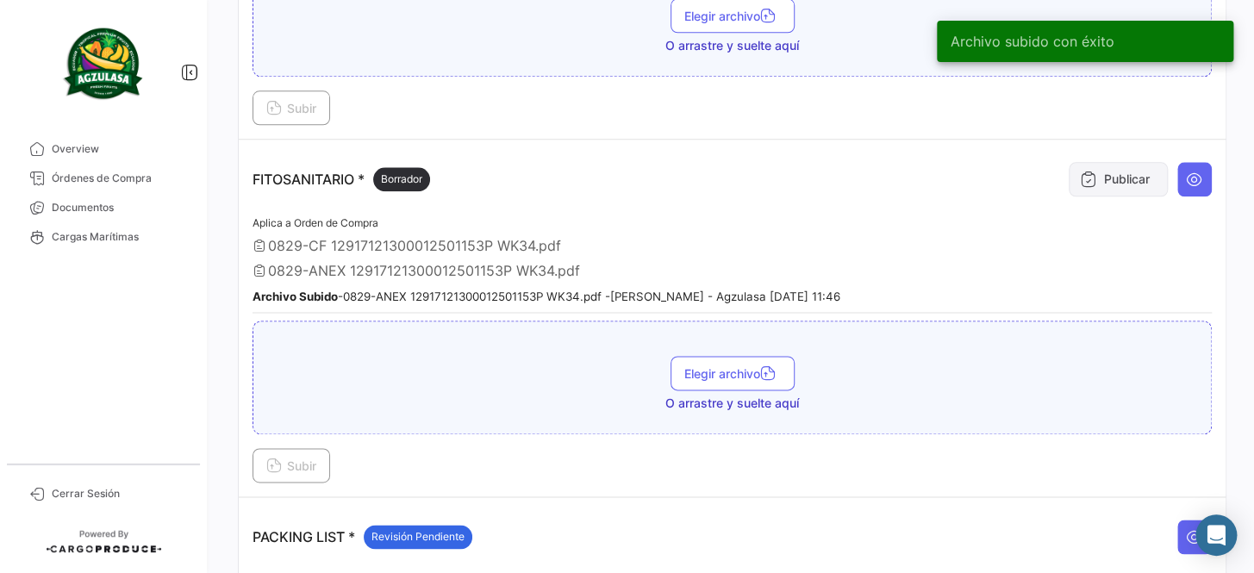
click at [1091, 162] on button "Publicar" at bounding box center [1118, 179] width 99 height 34
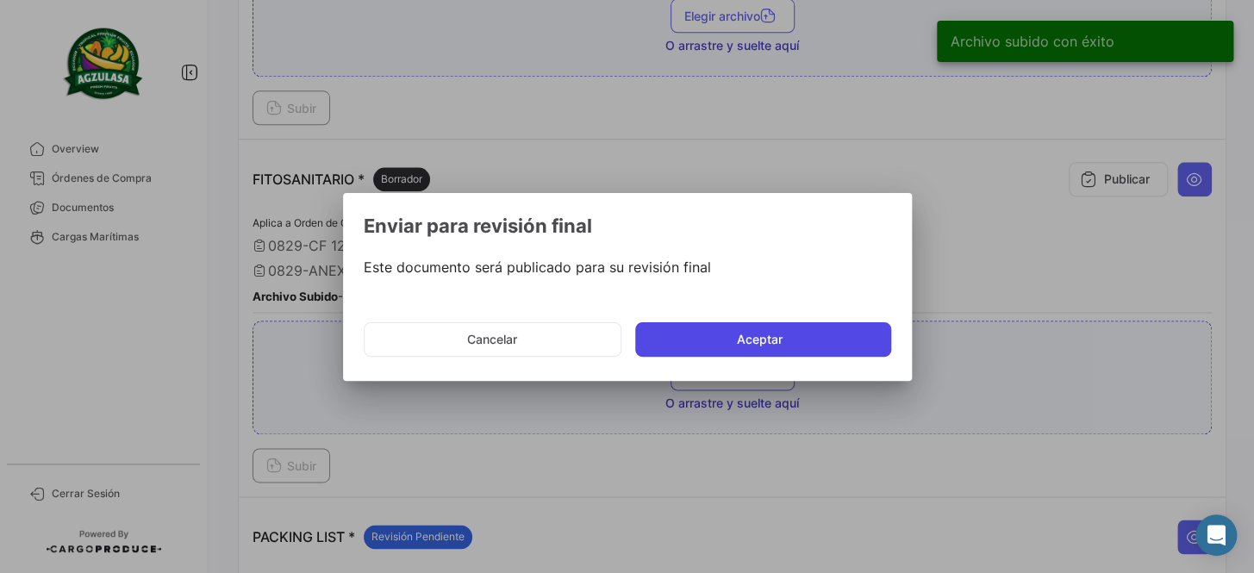
click at [801, 335] on button "Aceptar" at bounding box center [763, 339] width 256 height 34
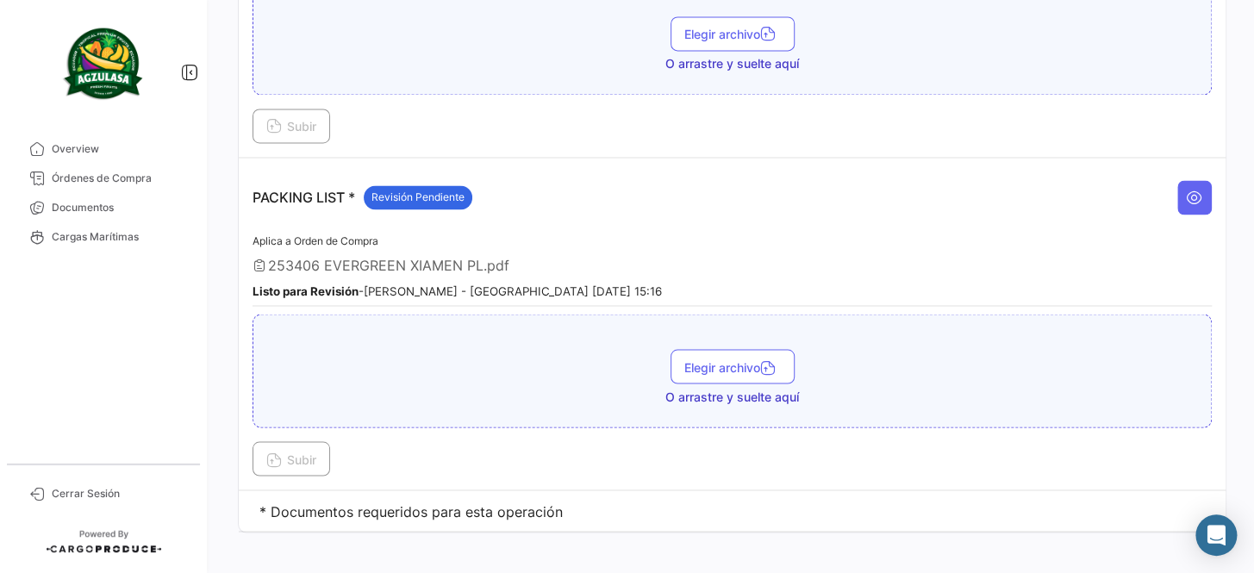
scroll to position [1125, 0]
